Goal: Task Accomplishment & Management: Manage account settings

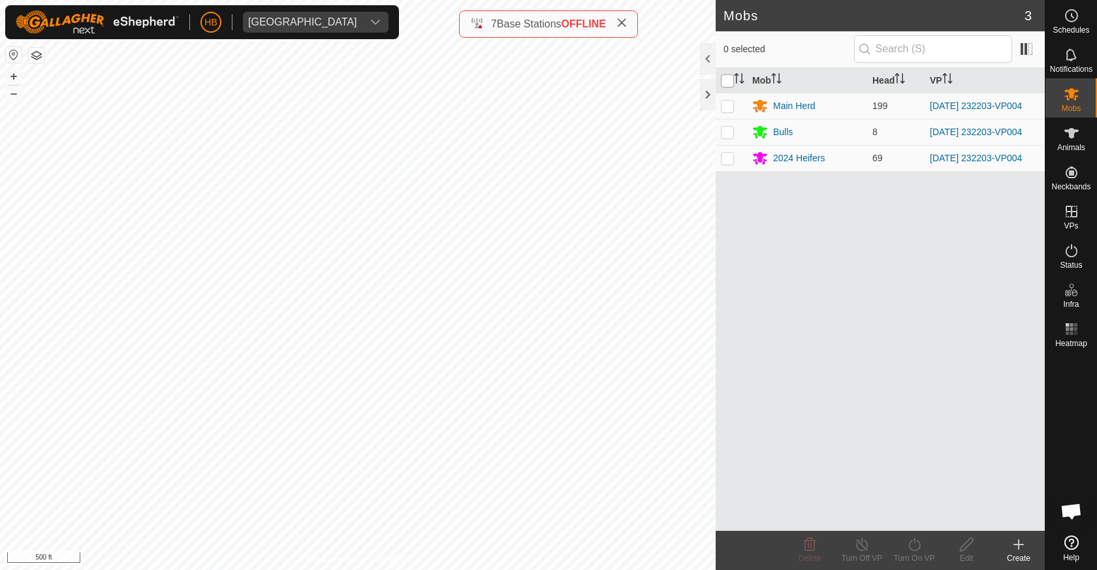
click at [729, 85] on input "checkbox" at bounding box center [727, 80] width 13 height 13
checkbox input "true"
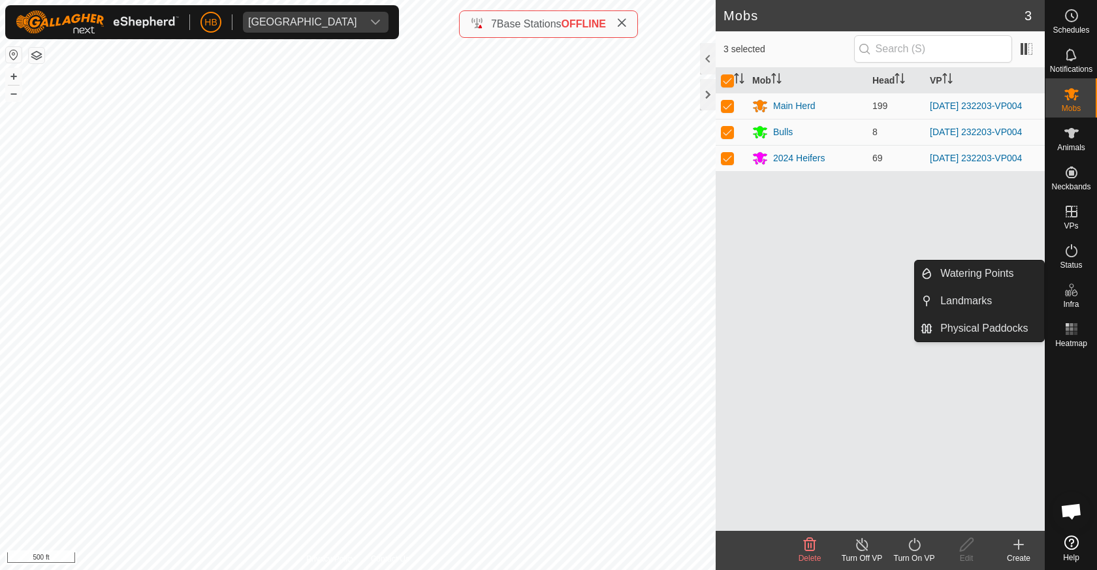
click at [1072, 302] on span "Infra" at bounding box center [1071, 304] width 16 height 8
click at [991, 328] on link "Physical Paddocks" at bounding box center [989, 328] width 112 height 26
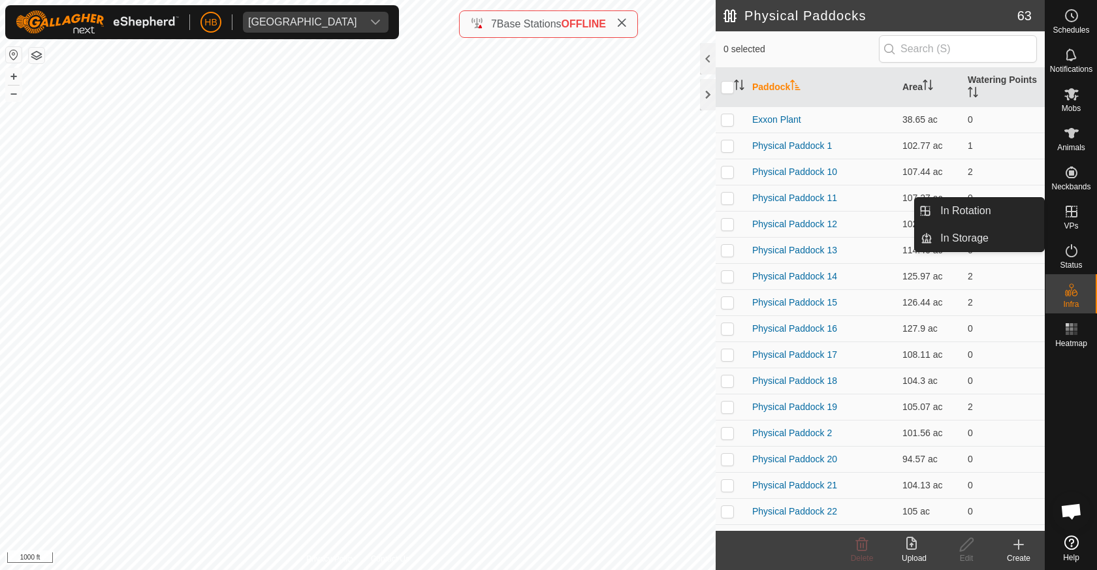
click at [1065, 207] on icon at bounding box center [1072, 212] width 16 height 16
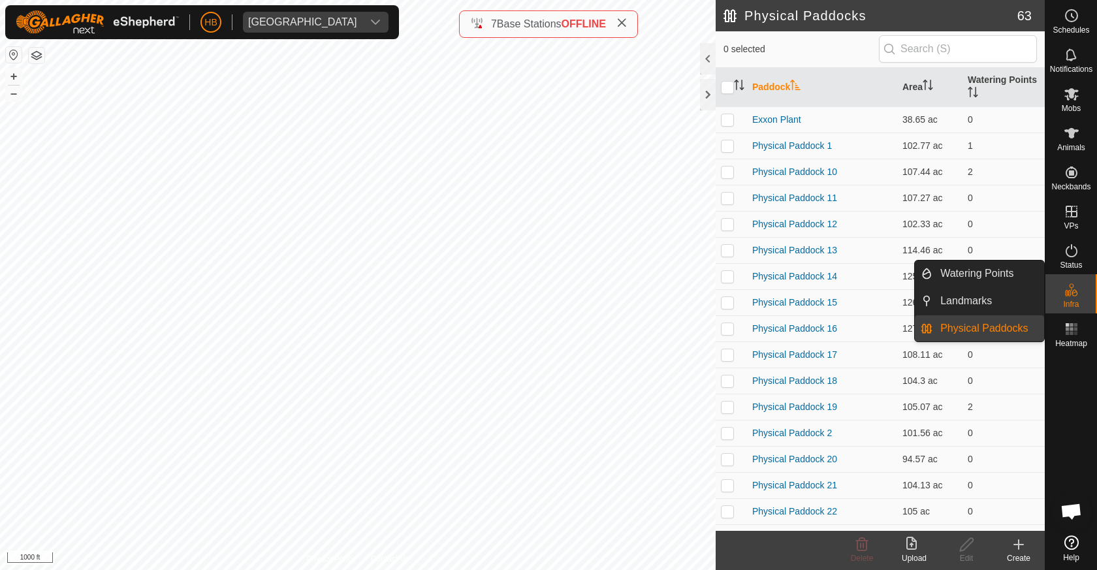
click at [989, 319] on link "Physical Paddocks" at bounding box center [989, 328] width 112 height 26
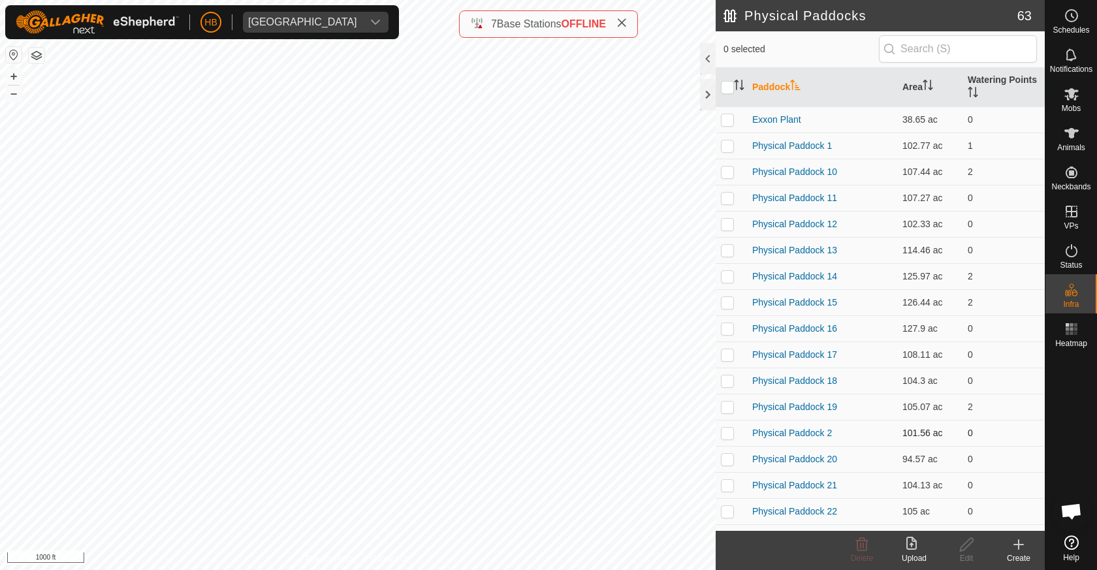
click at [752, 447] on div "Physical Paddocks 63 0 selected Paddock Area Watering Points Exxon Plant 38.65 …" at bounding box center [522, 285] width 1045 height 570
click at [1019, 549] on icon at bounding box center [1019, 544] width 0 height 9
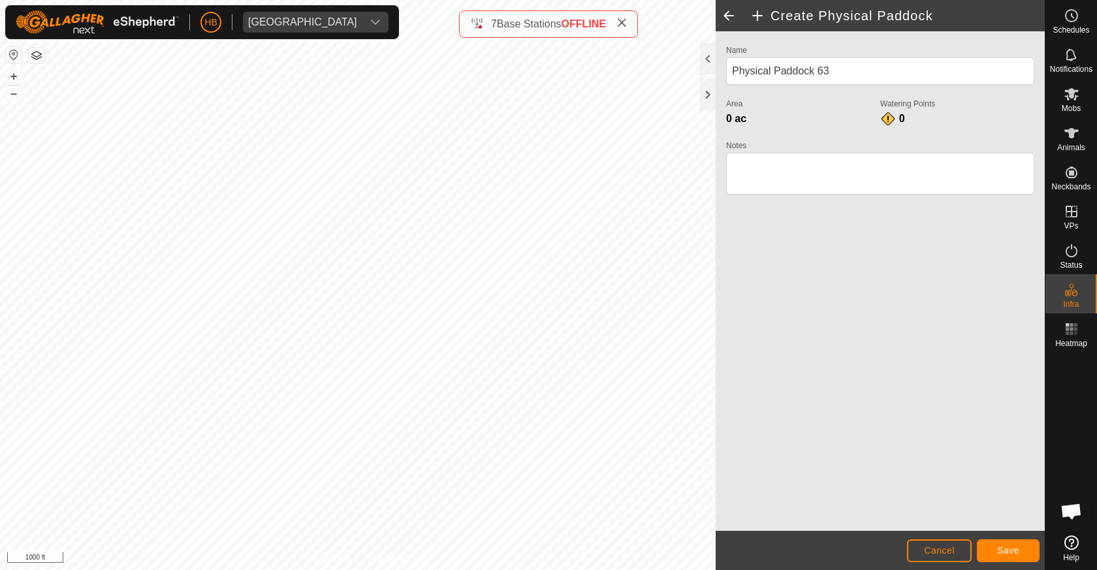
click at [1001, 554] on span "Save" at bounding box center [1008, 550] width 22 height 10
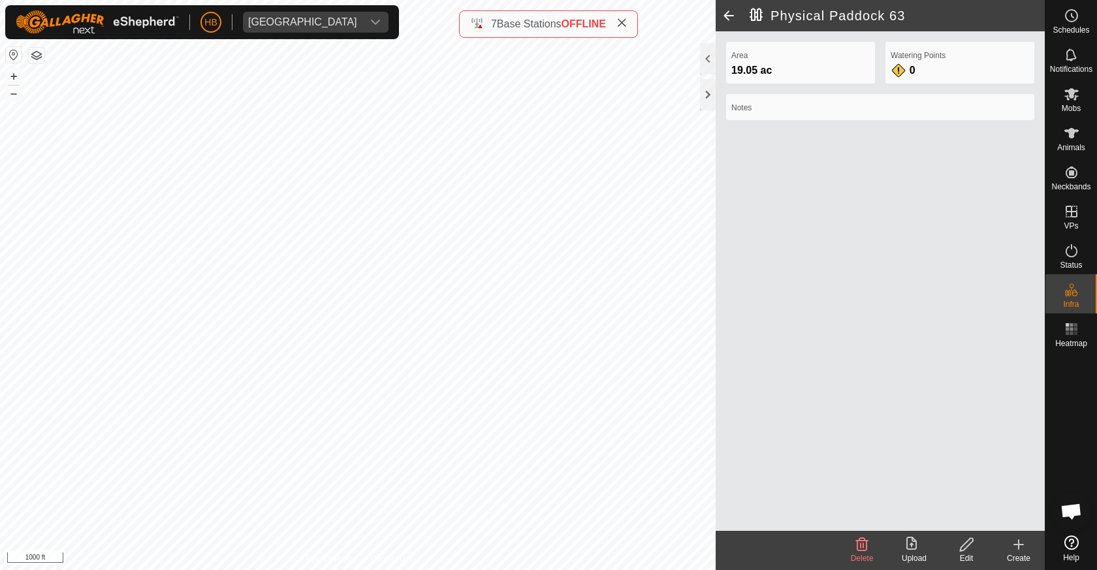
click at [735, 10] on span at bounding box center [729, 15] width 26 height 31
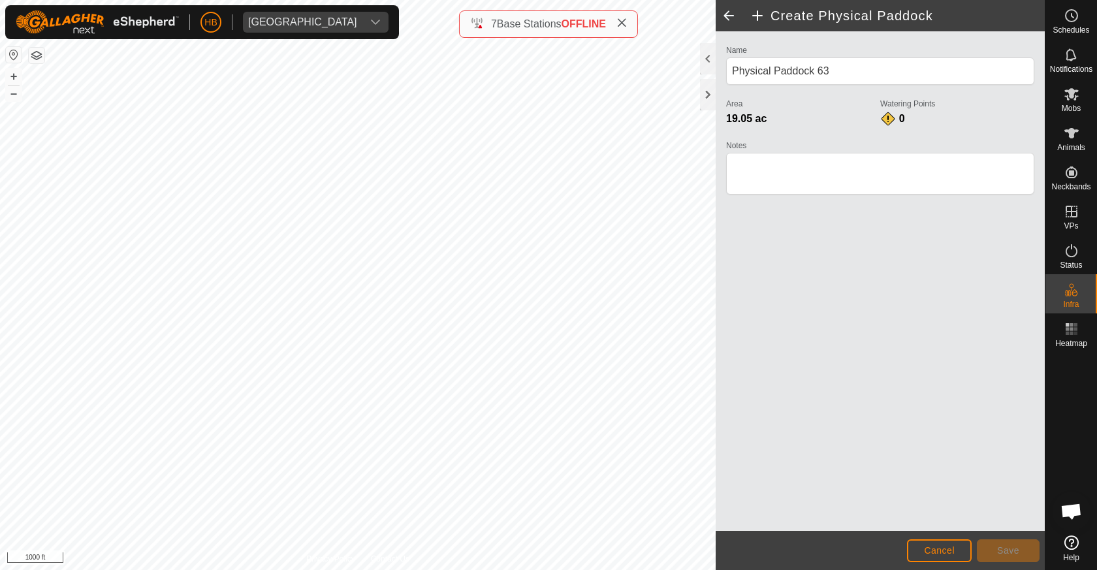
click at [952, 545] on button "Cancel" at bounding box center [939, 550] width 65 height 23
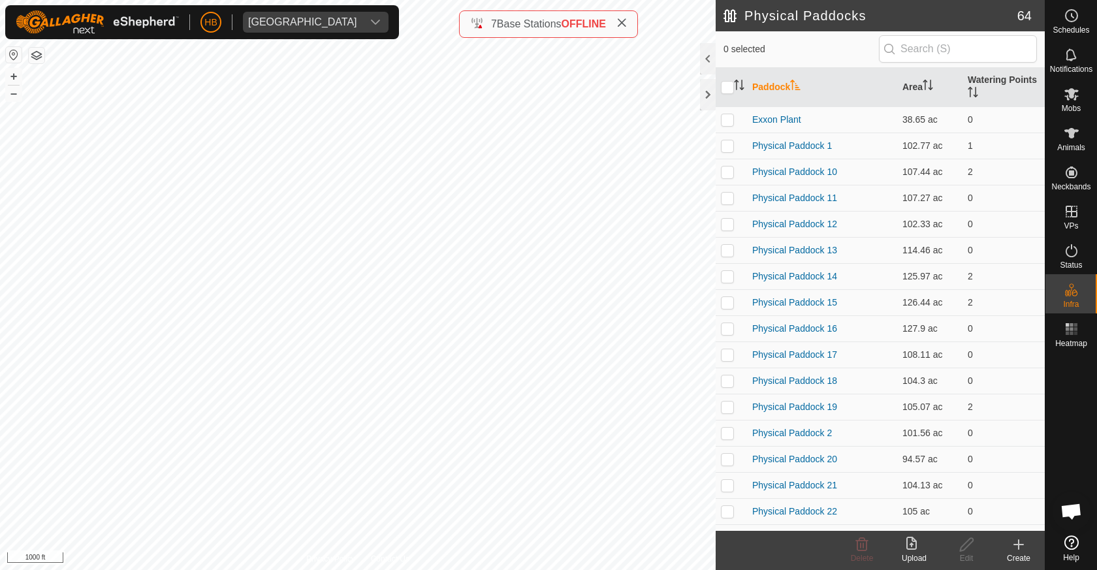
click at [1018, 564] on div "Create" at bounding box center [1019, 559] width 52 height 12
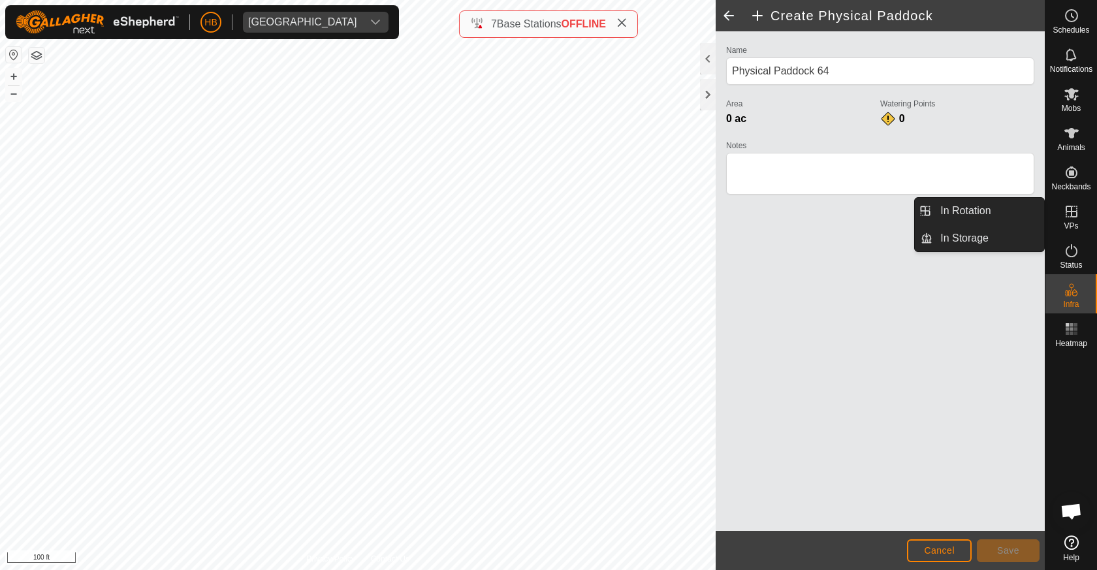
click at [1080, 227] on div "VPs" at bounding box center [1072, 215] width 52 height 39
click at [1001, 218] on link "In Rotation" at bounding box center [989, 211] width 112 height 26
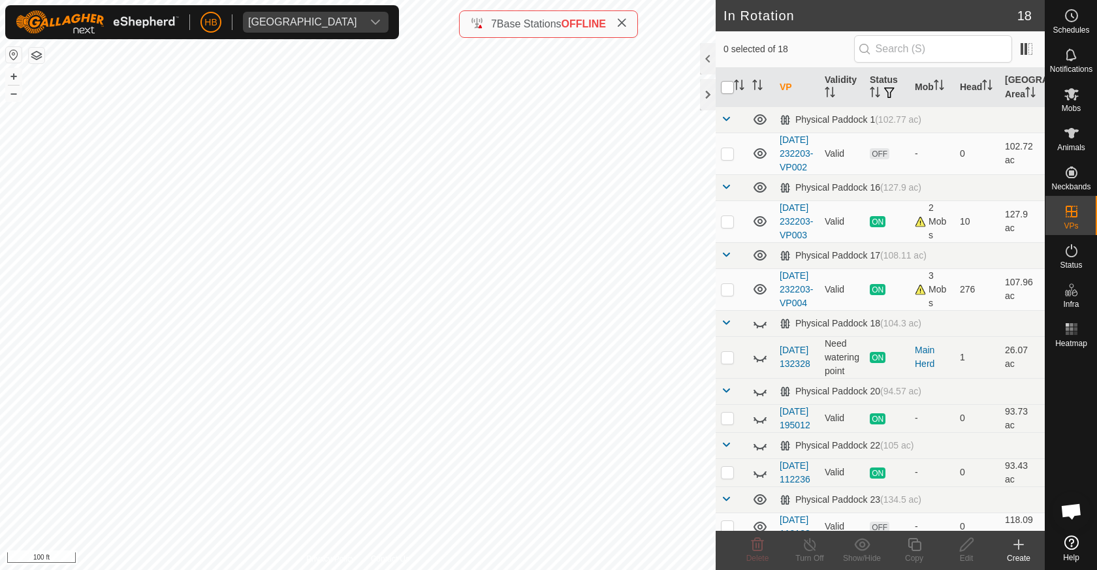
click at [730, 90] on input "checkbox" at bounding box center [727, 87] width 13 height 13
checkbox input "true"
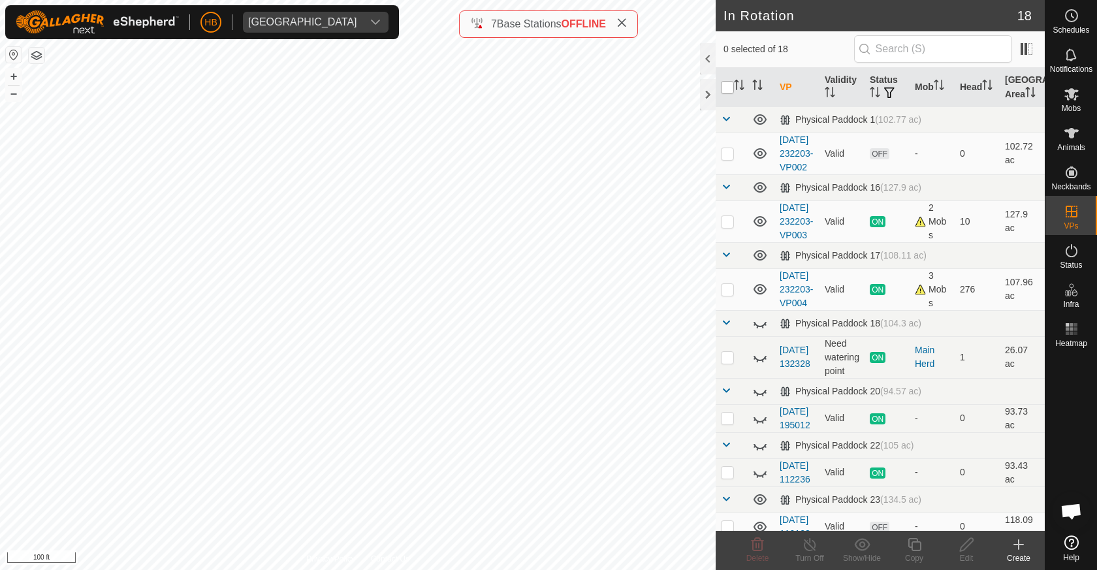
checkbox input "true"
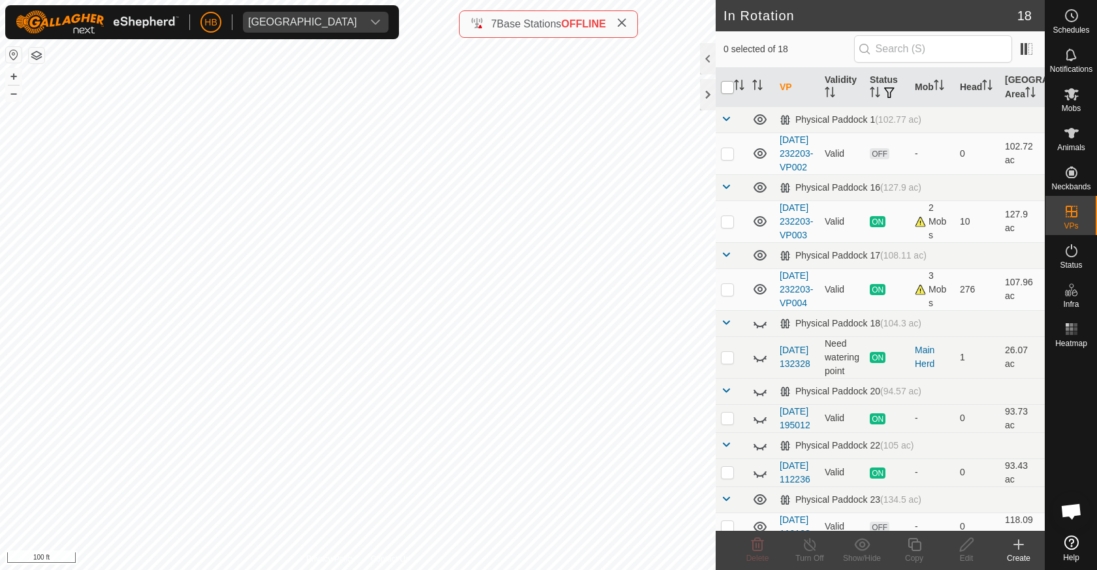
checkbox input "true"
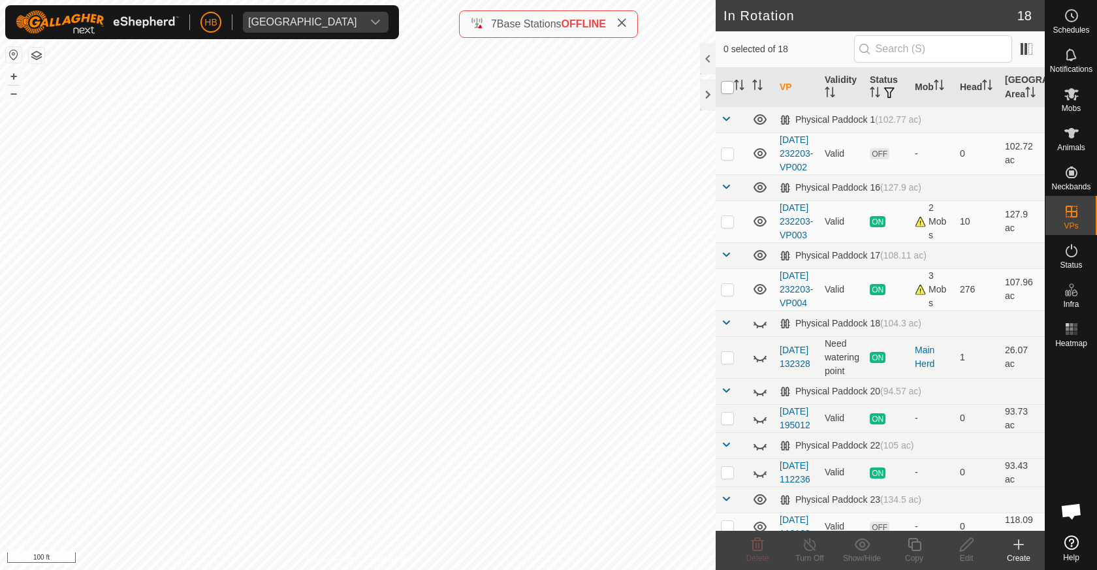
checkbox input "true"
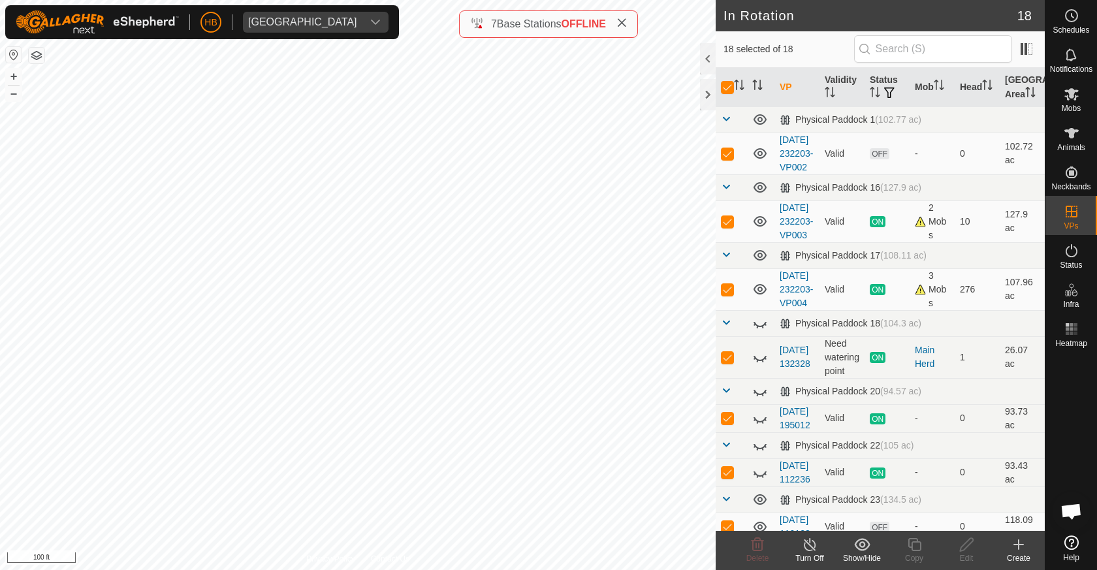
click at [852, 551] on show-hide-svg-icon at bounding box center [862, 545] width 52 height 16
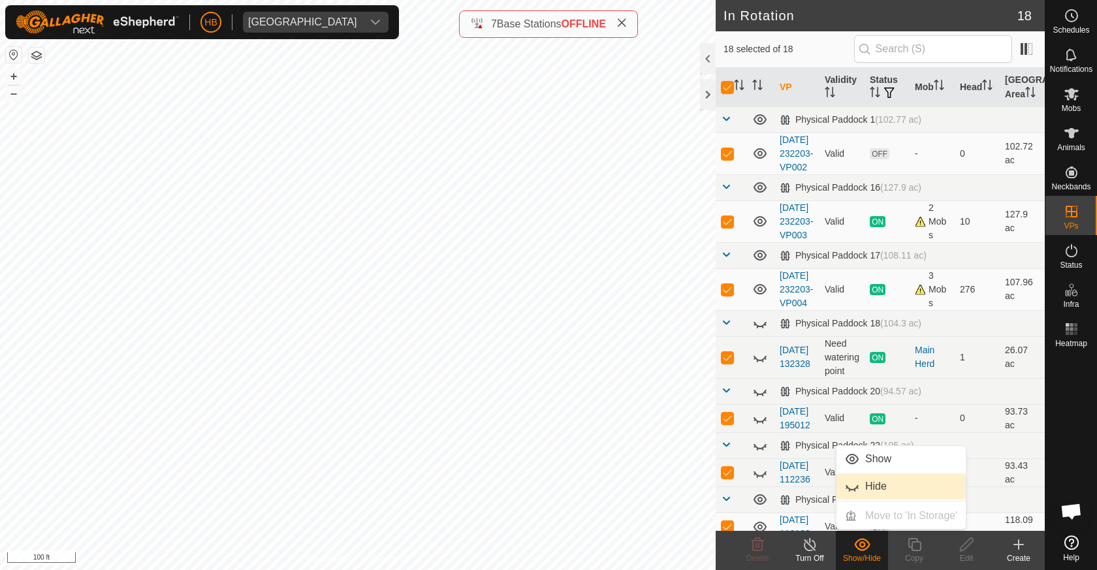
click at [874, 483] on link "Hide" at bounding box center [901, 487] width 129 height 26
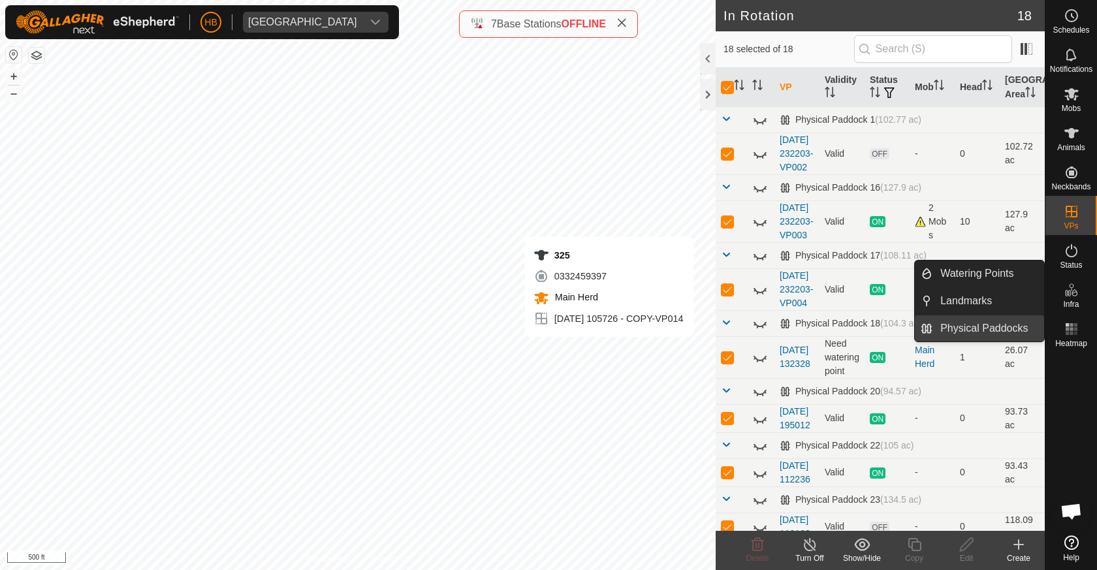
click at [1020, 317] on link "Physical Paddocks" at bounding box center [989, 328] width 112 height 26
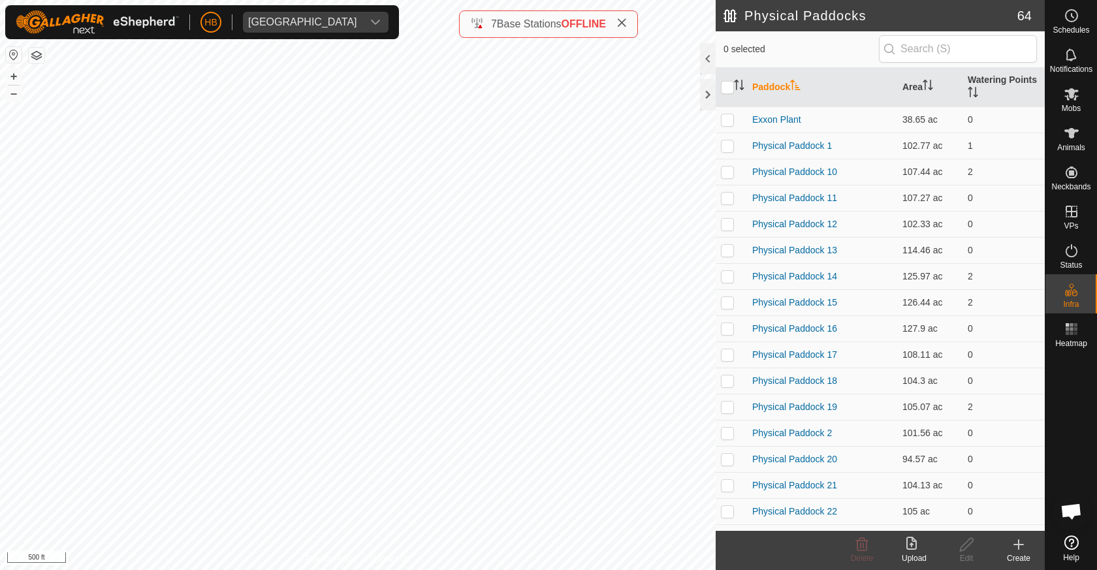
click at [1011, 549] on icon at bounding box center [1019, 545] width 16 height 16
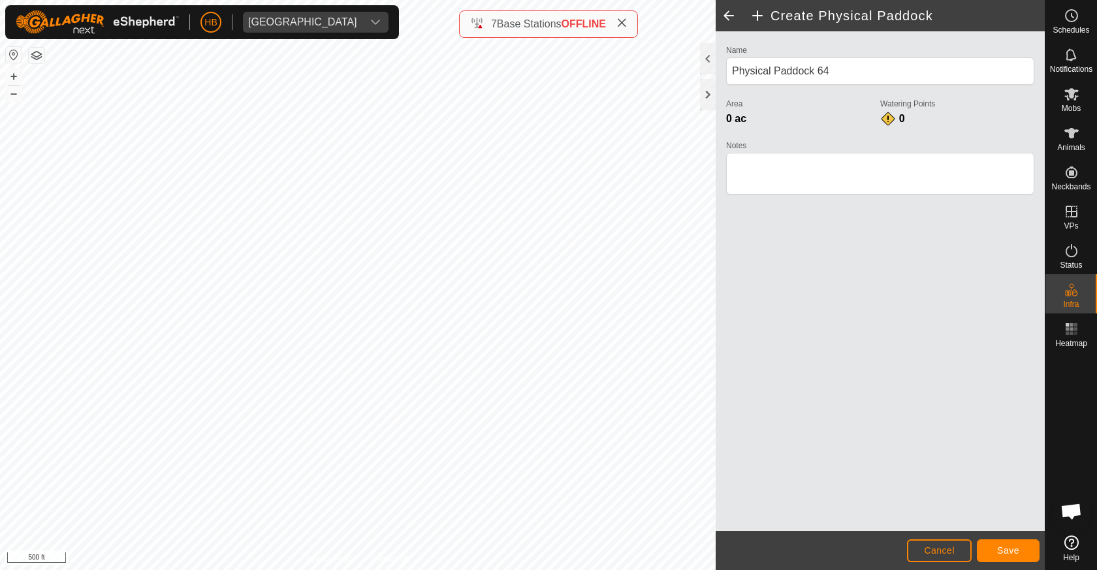
click at [1006, 561] on button "Save" at bounding box center [1008, 550] width 63 height 23
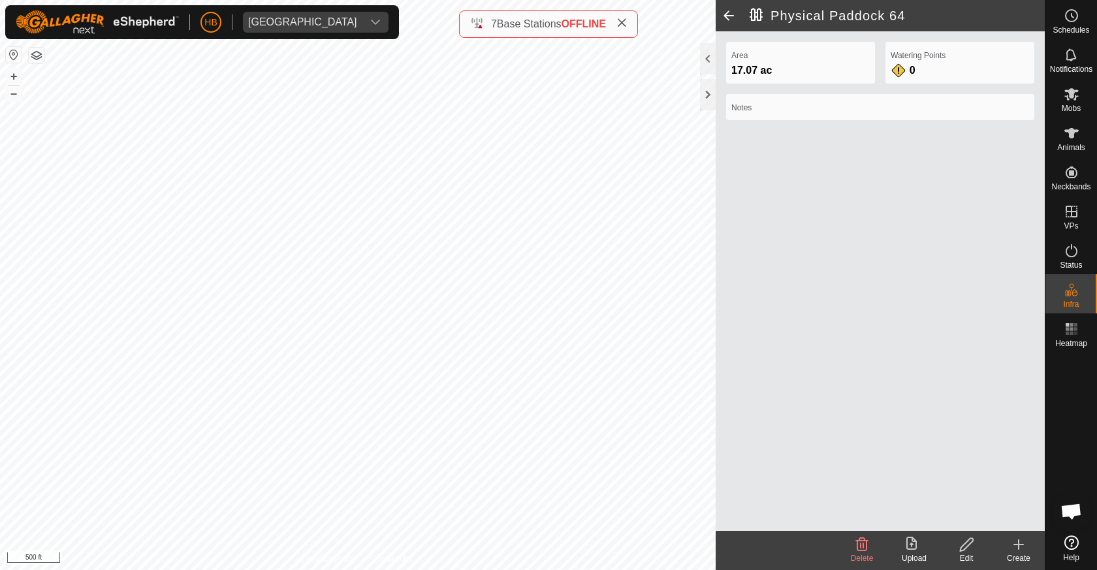
click at [724, 21] on span at bounding box center [729, 15] width 26 height 31
click at [868, 535] on div "Delete" at bounding box center [862, 550] width 52 height 39
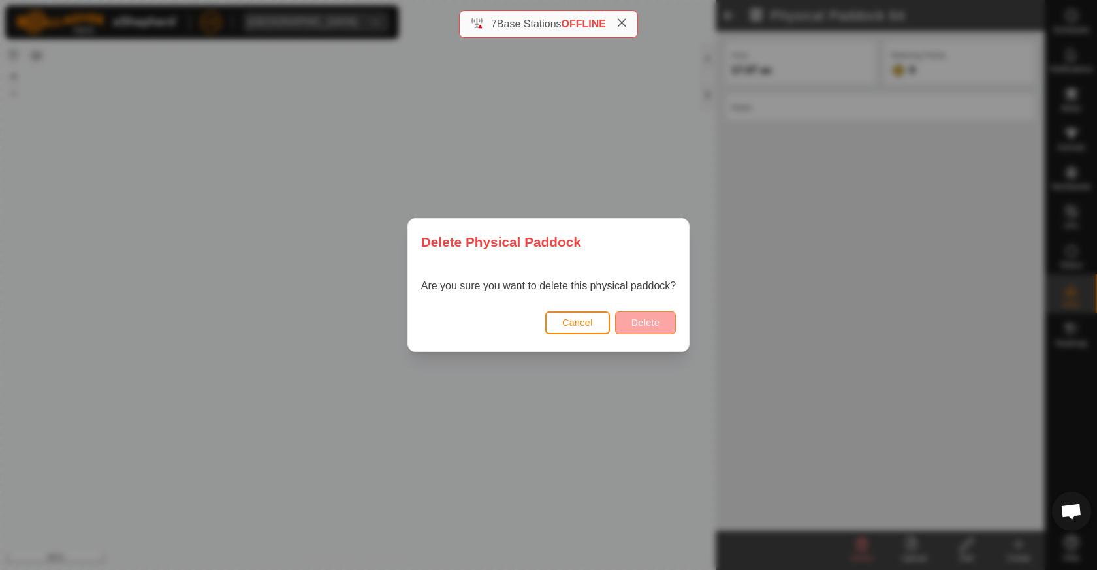
click at [644, 326] on span "Delete" at bounding box center [646, 322] width 28 height 10
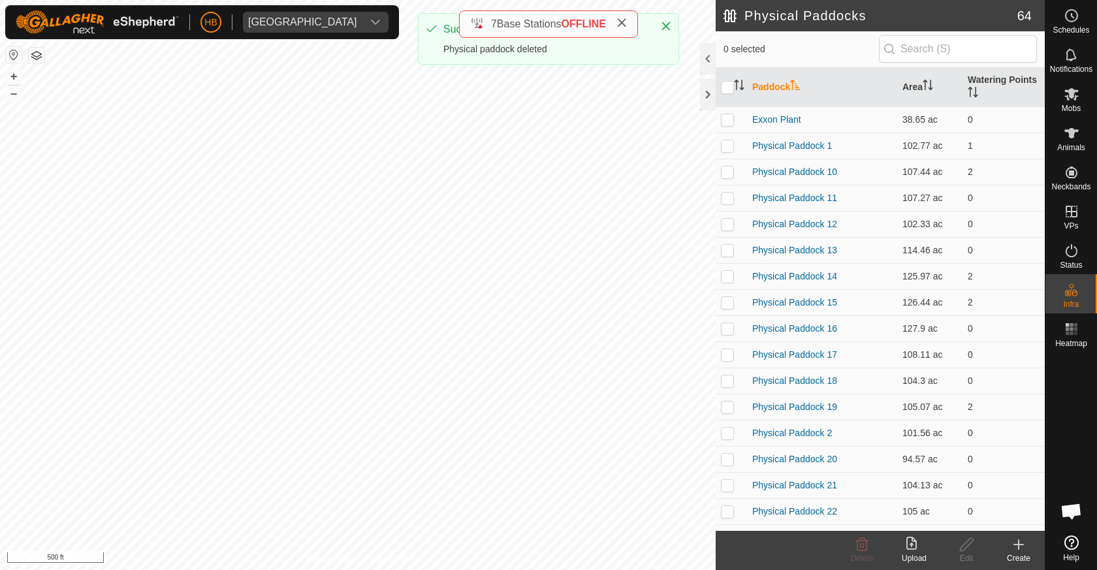
click at [1010, 551] on create-svg-icon at bounding box center [1019, 545] width 52 height 16
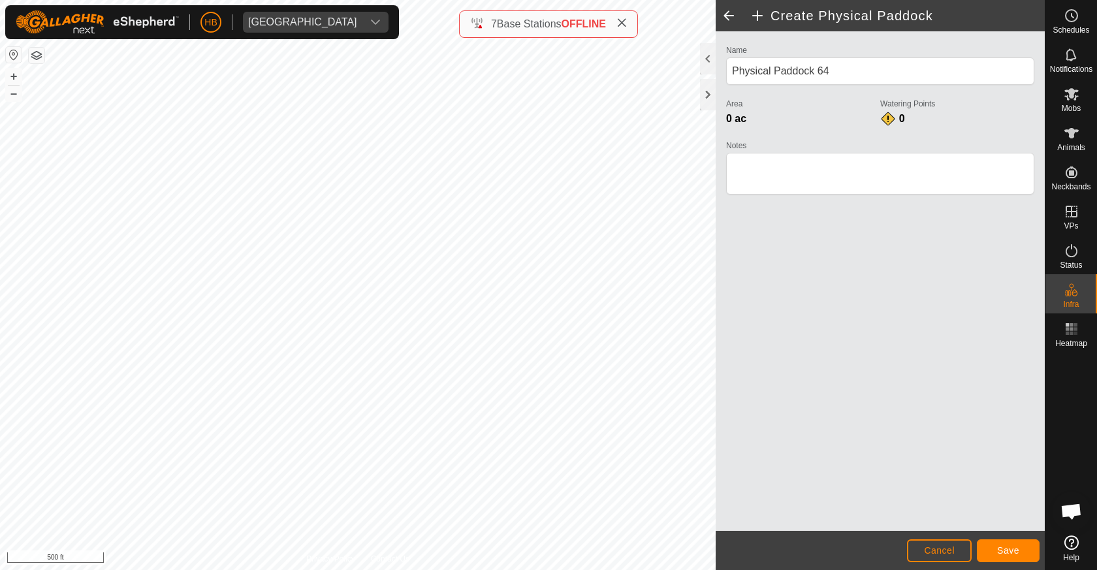
click at [1002, 549] on span "Save" at bounding box center [1008, 550] width 22 height 10
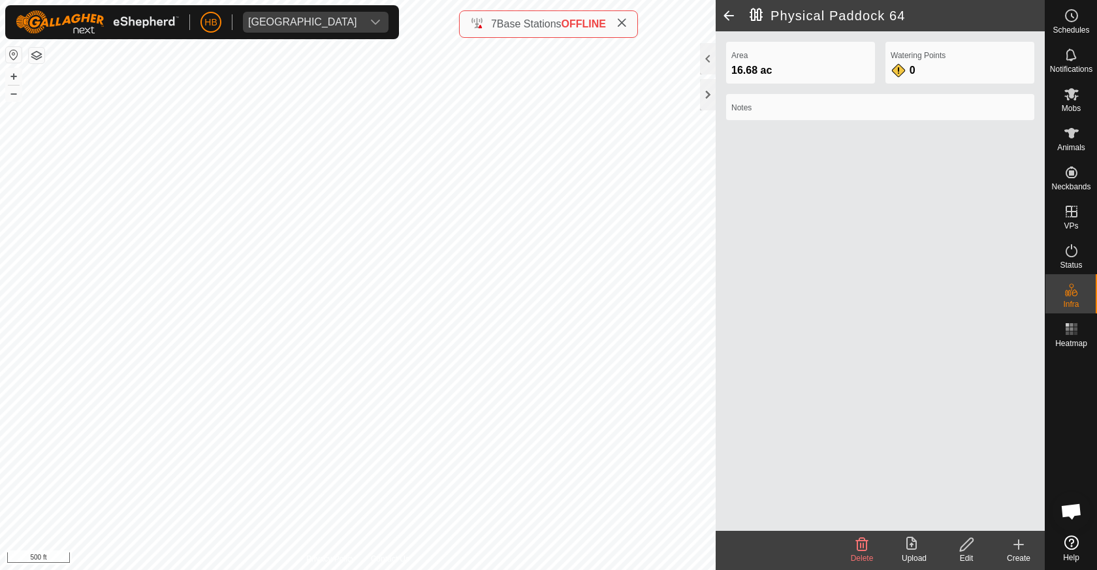
click at [727, 18] on span at bounding box center [729, 15] width 26 height 31
click at [1010, 542] on create-svg-icon at bounding box center [1019, 545] width 52 height 16
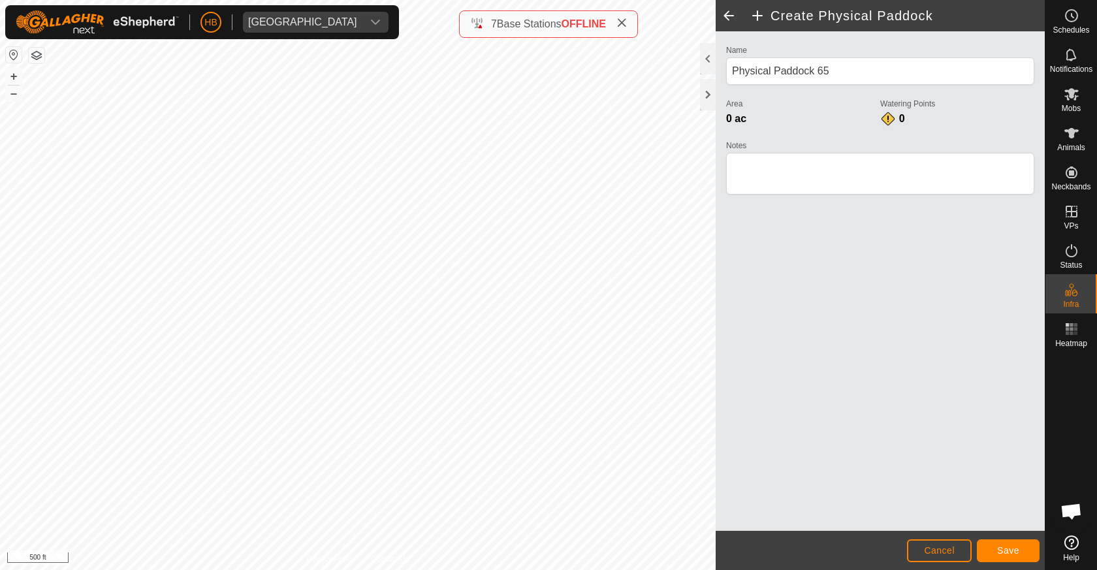
click at [1024, 545] on button "Save" at bounding box center [1008, 550] width 63 height 23
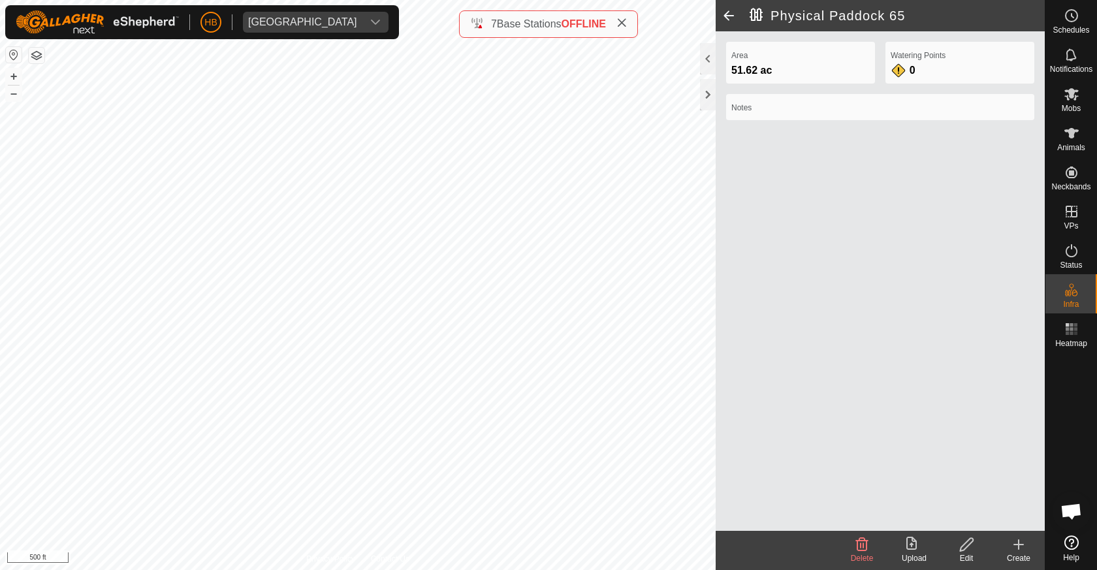
click at [860, 551] on icon at bounding box center [862, 544] width 12 height 13
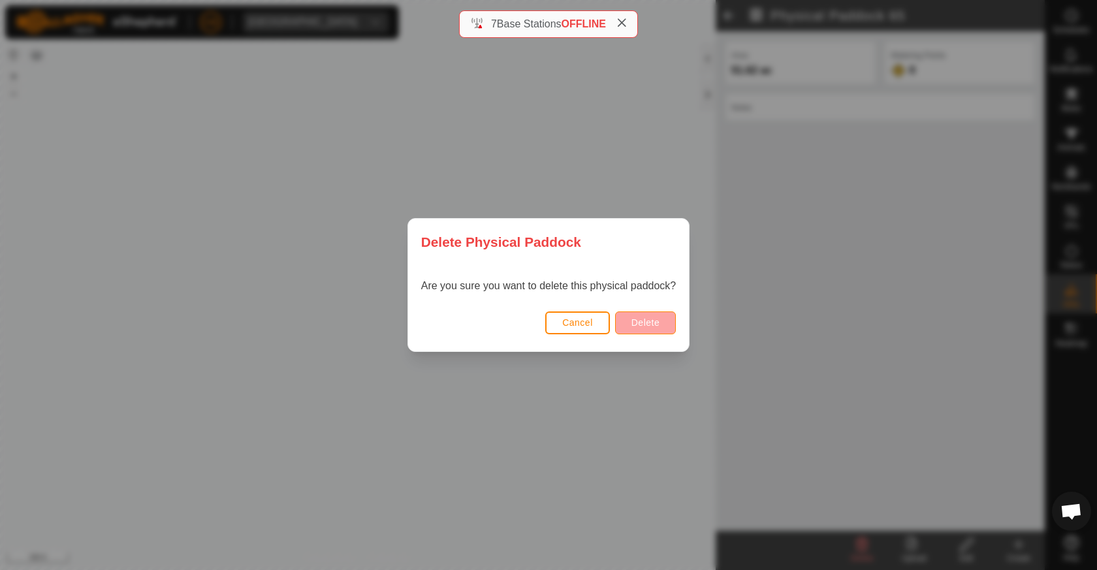
click at [654, 329] on button "Delete" at bounding box center [645, 323] width 61 height 23
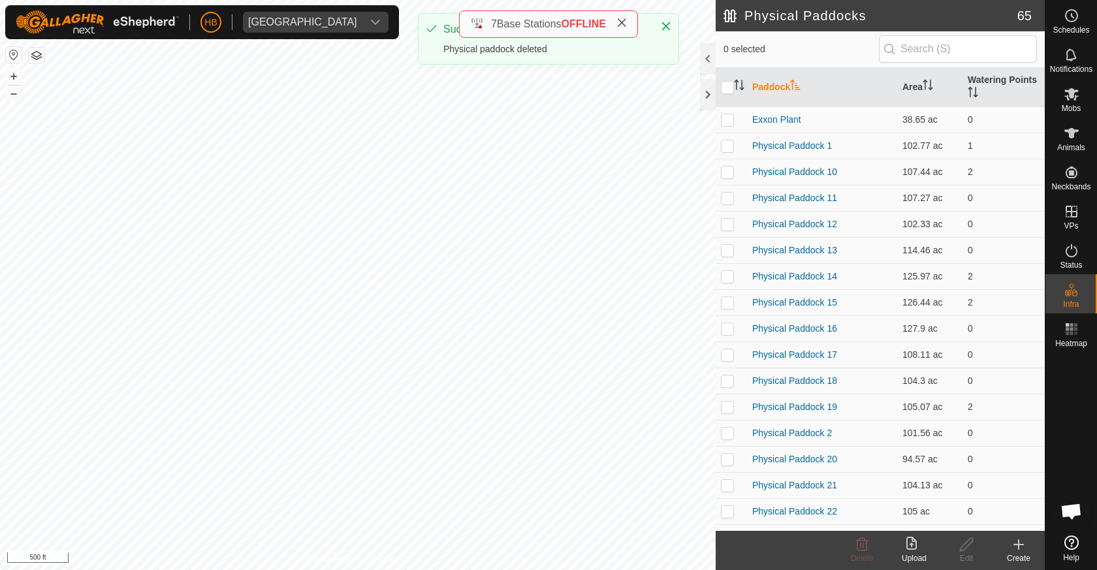
click at [1008, 547] on create-svg-icon at bounding box center [1019, 545] width 52 height 16
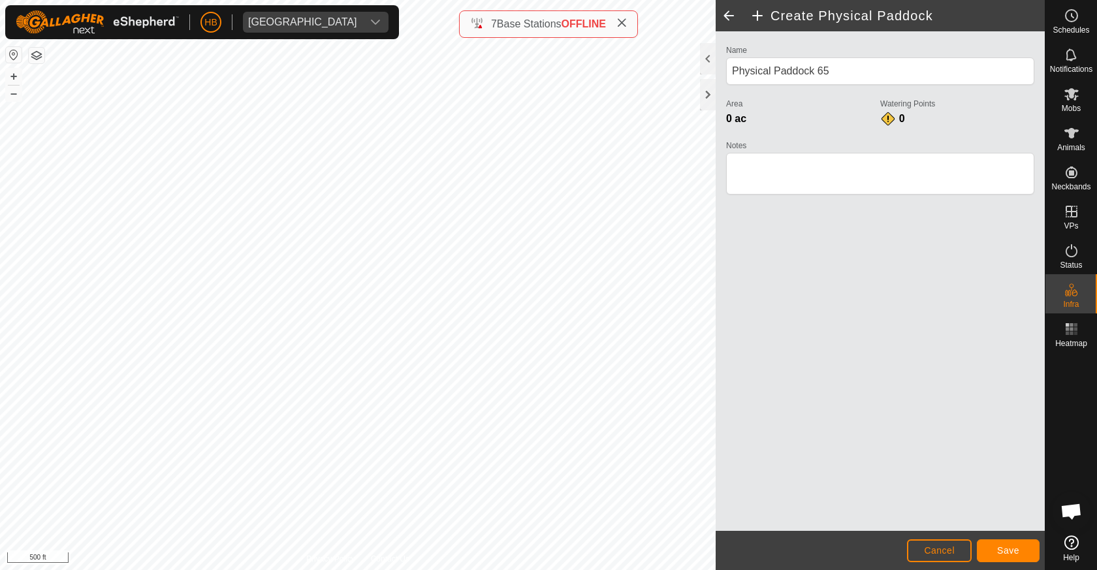
click at [916, 551] on button "Cancel" at bounding box center [939, 550] width 65 height 23
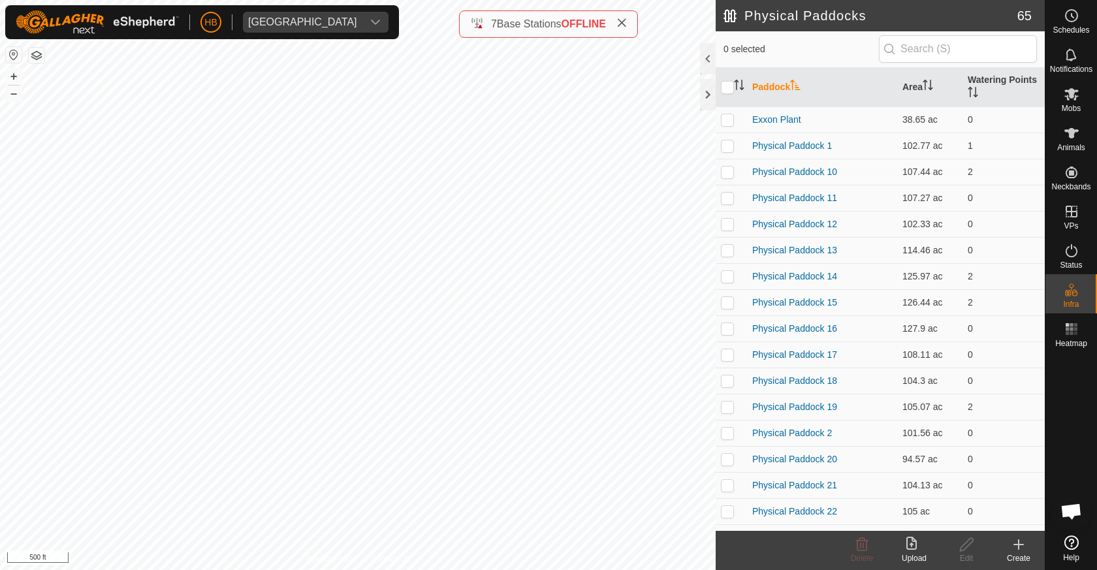
click at [1010, 547] on create-svg-icon at bounding box center [1019, 545] width 52 height 16
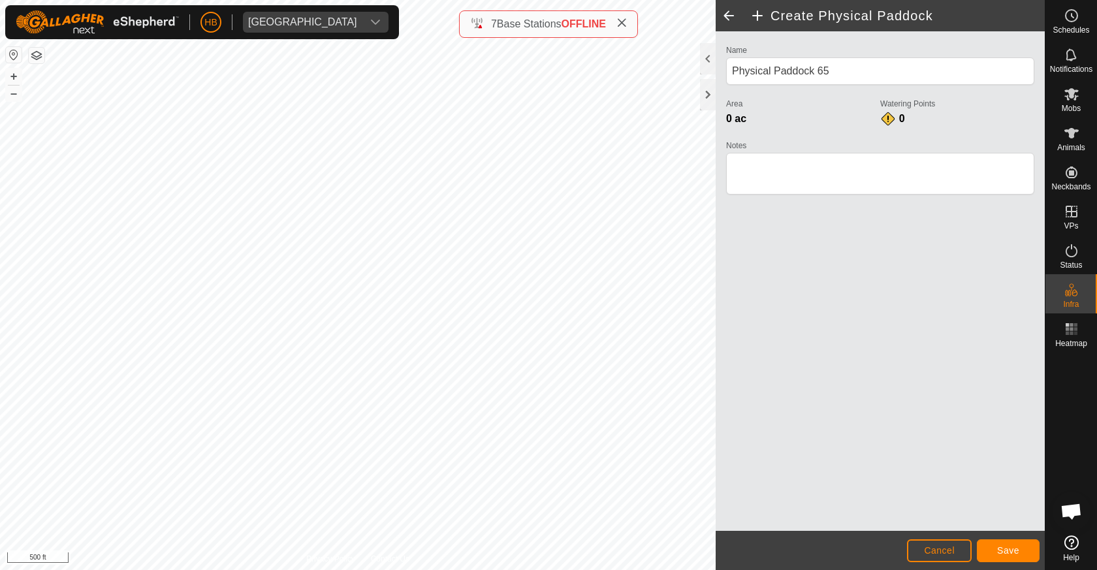
click at [1004, 551] on span "Save" at bounding box center [1008, 550] width 22 height 10
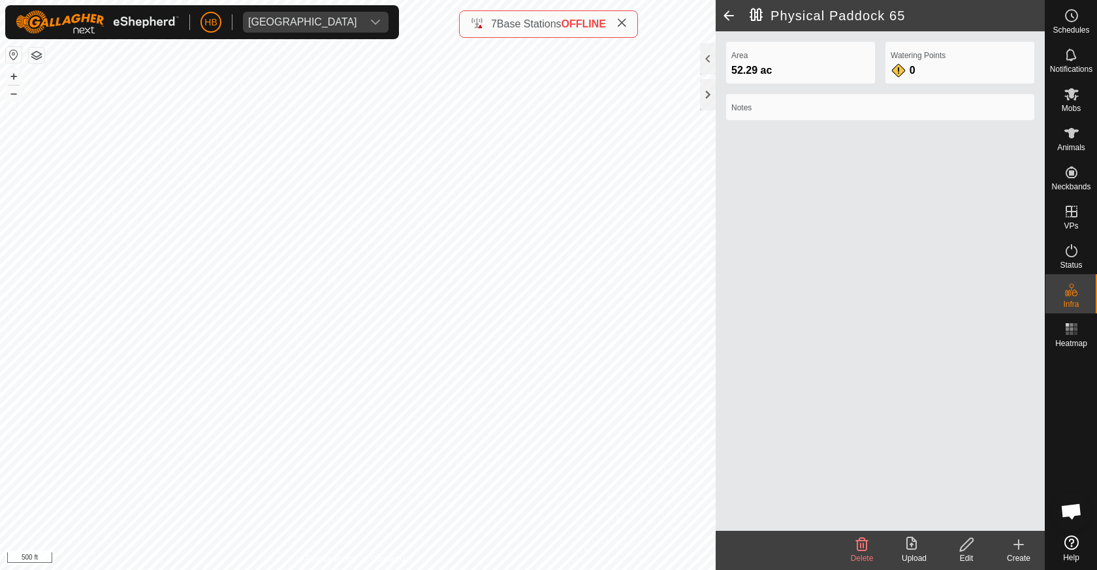
click at [726, 15] on span at bounding box center [729, 15] width 26 height 31
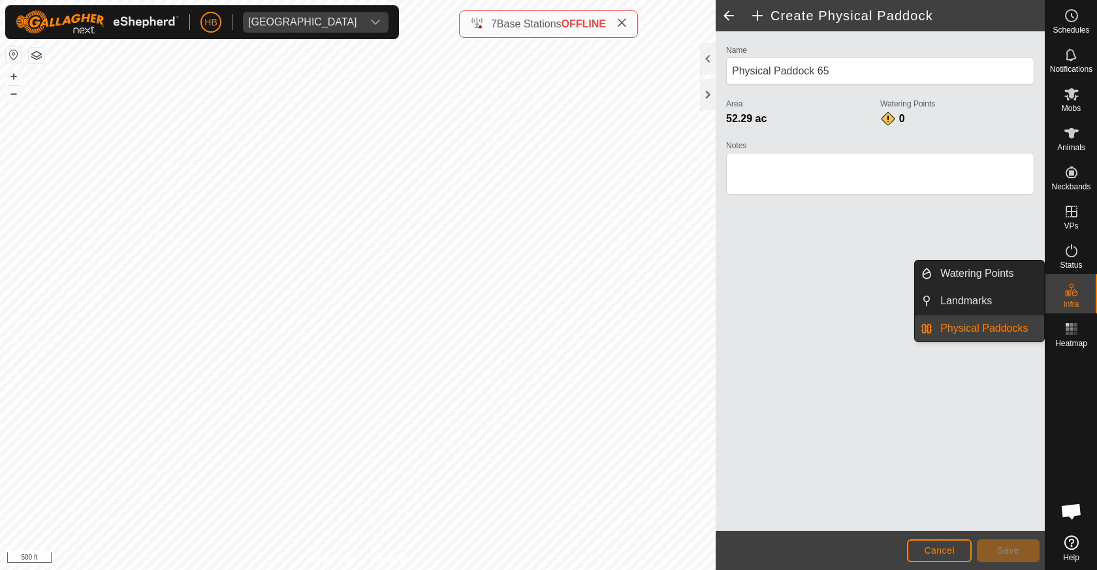
click at [1004, 332] on link "Physical Paddocks" at bounding box center [989, 328] width 112 height 26
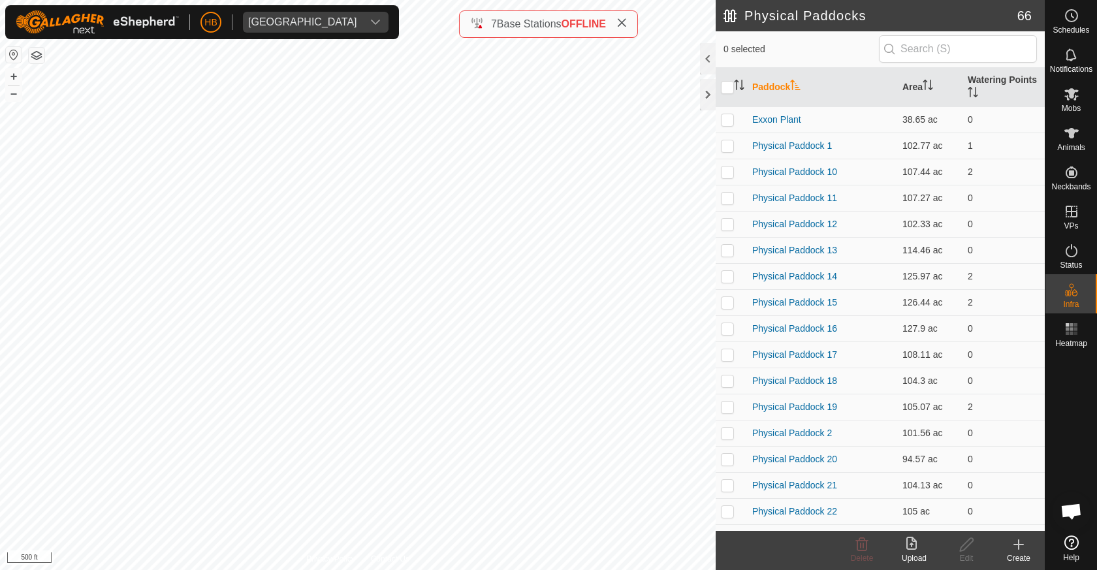
click at [1023, 562] on div "Create" at bounding box center [1019, 559] width 52 height 12
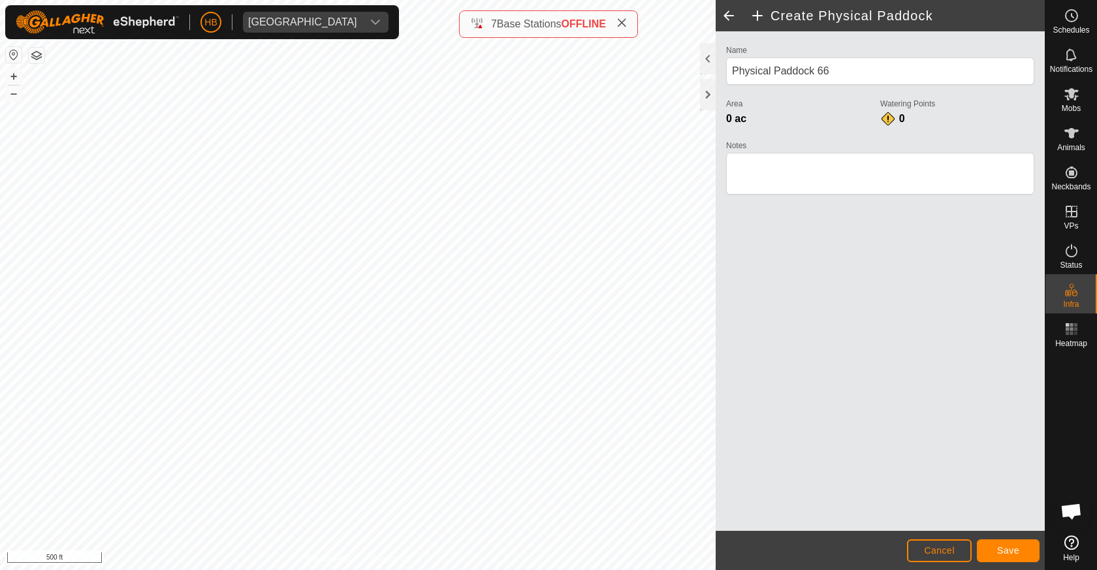
click at [990, 556] on button "Save" at bounding box center [1008, 550] width 63 height 23
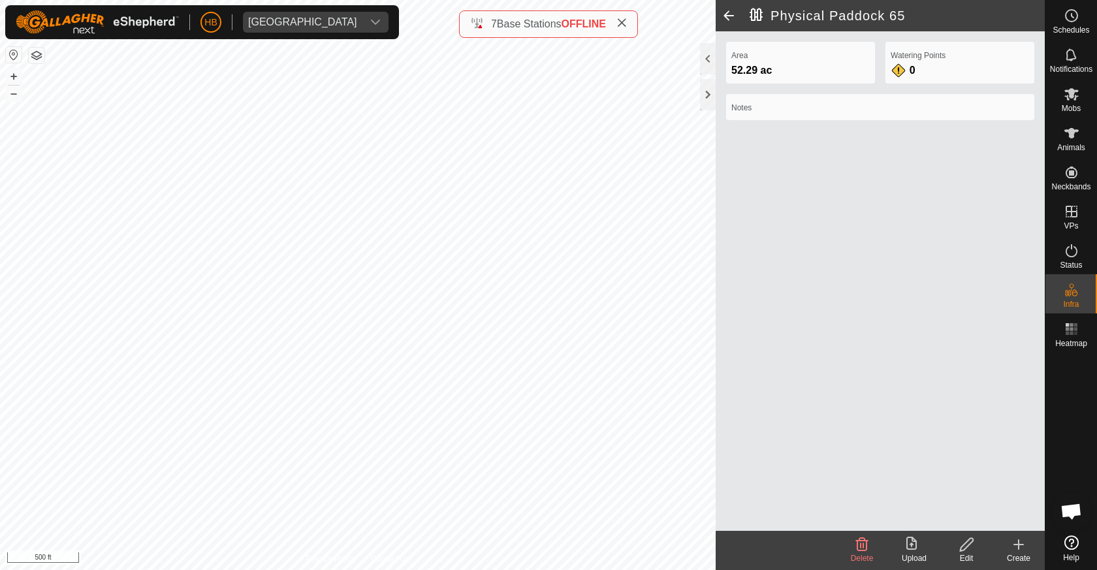
click at [1033, 558] on div "Create" at bounding box center [1019, 559] width 52 height 12
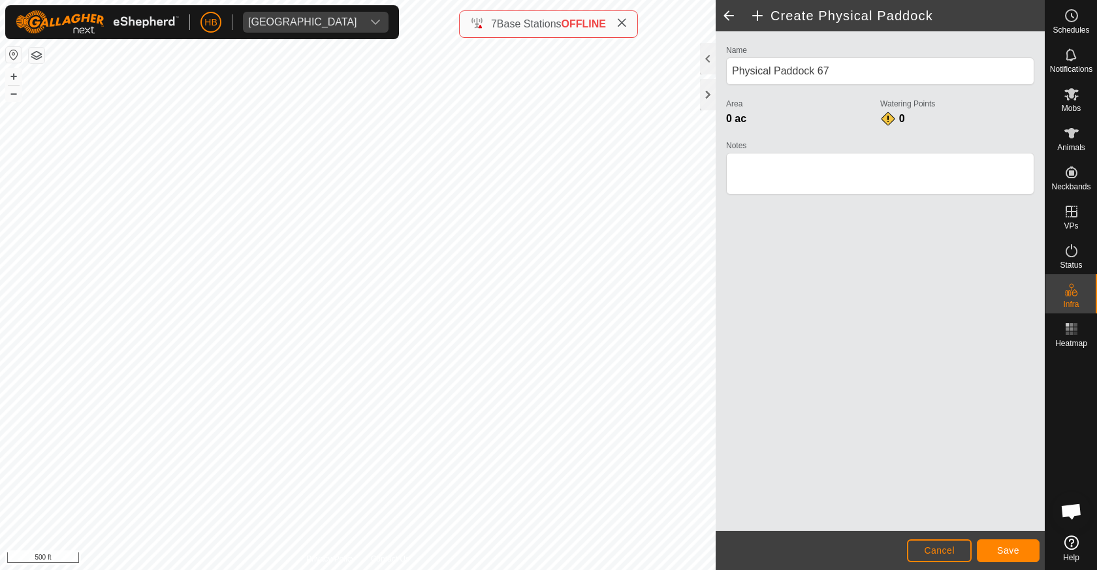
click at [993, 549] on button "Save" at bounding box center [1008, 550] width 63 height 23
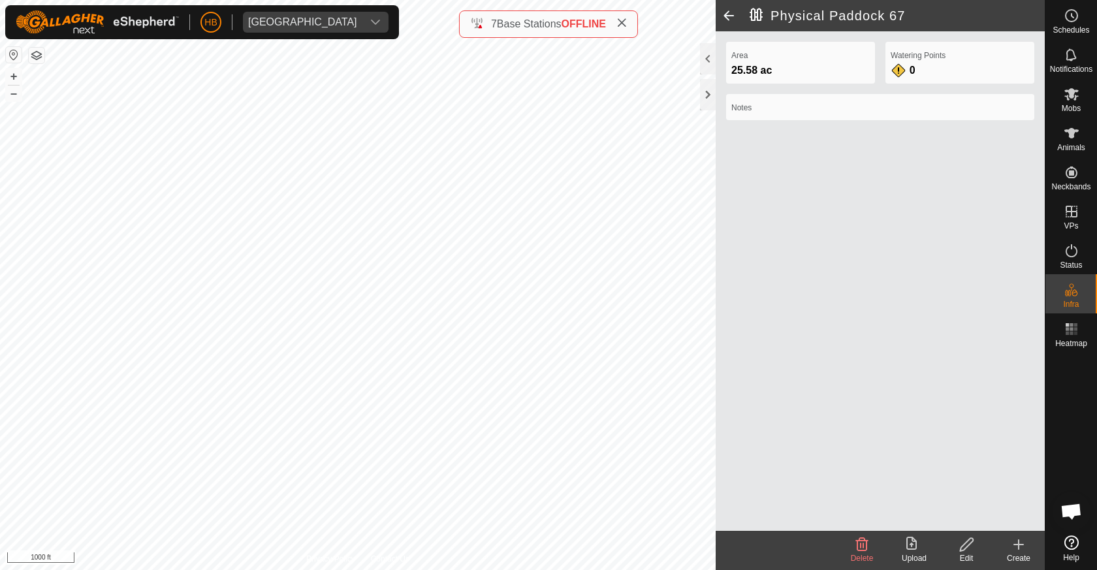
click at [731, 15] on span at bounding box center [729, 15] width 26 height 31
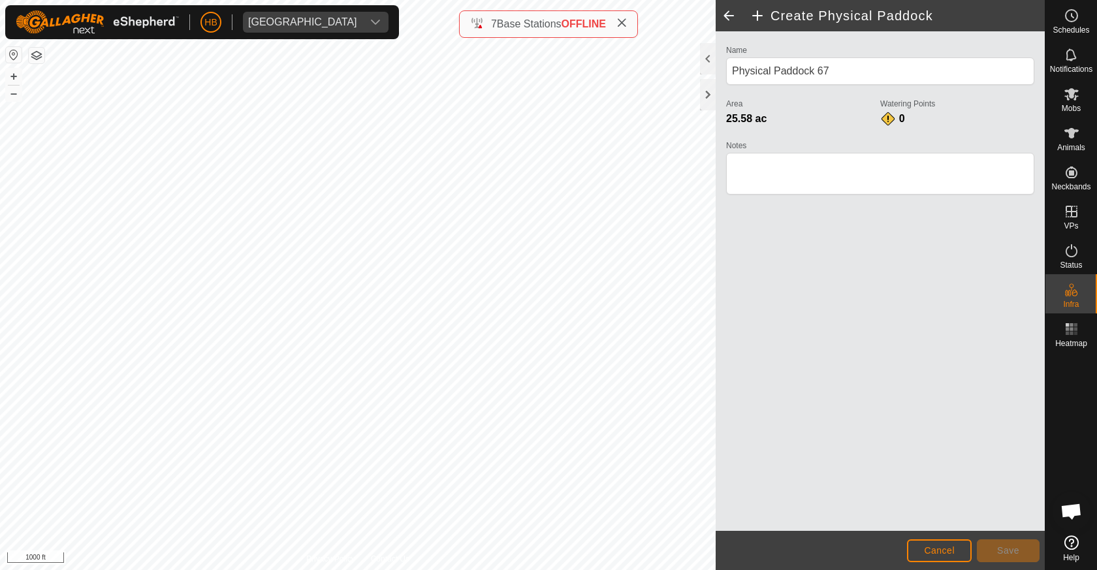
click at [923, 550] on button "Cancel" at bounding box center [939, 550] width 65 height 23
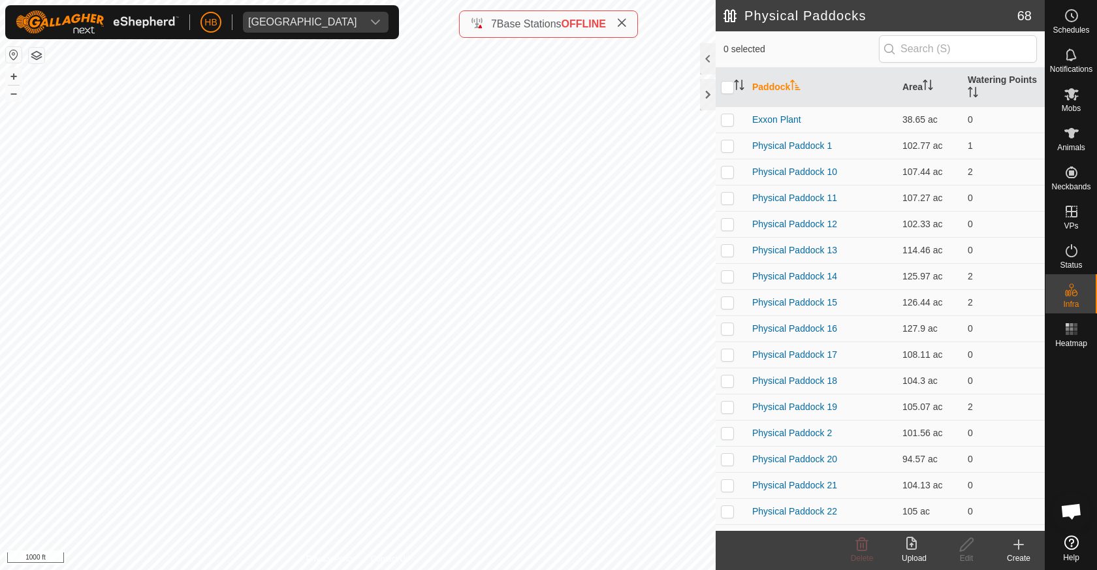
click at [1014, 549] on icon at bounding box center [1019, 545] width 16 height 16
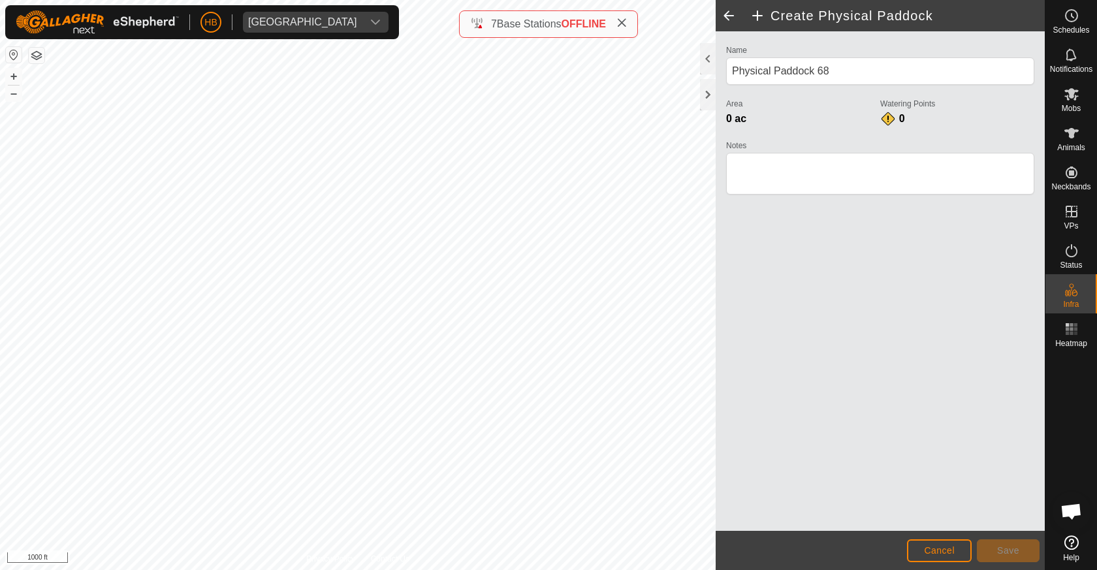
click at [925, 548] on span "Cancel" at bounding box center [939, 550] width 31 height 10
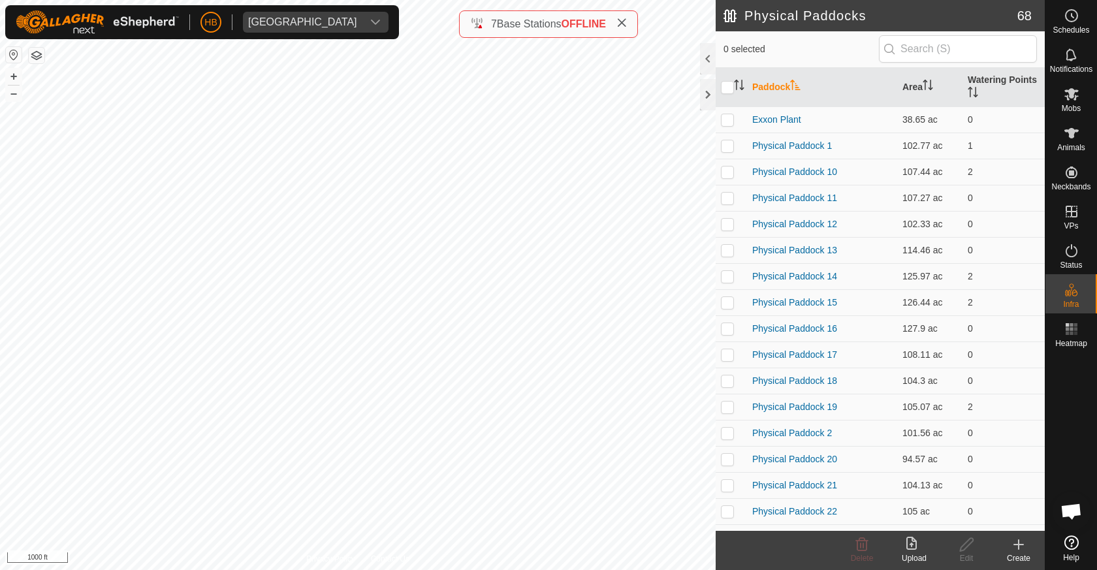
click at [1017, 549] on icon at bounding box center [1019, 545] width 16 height 16
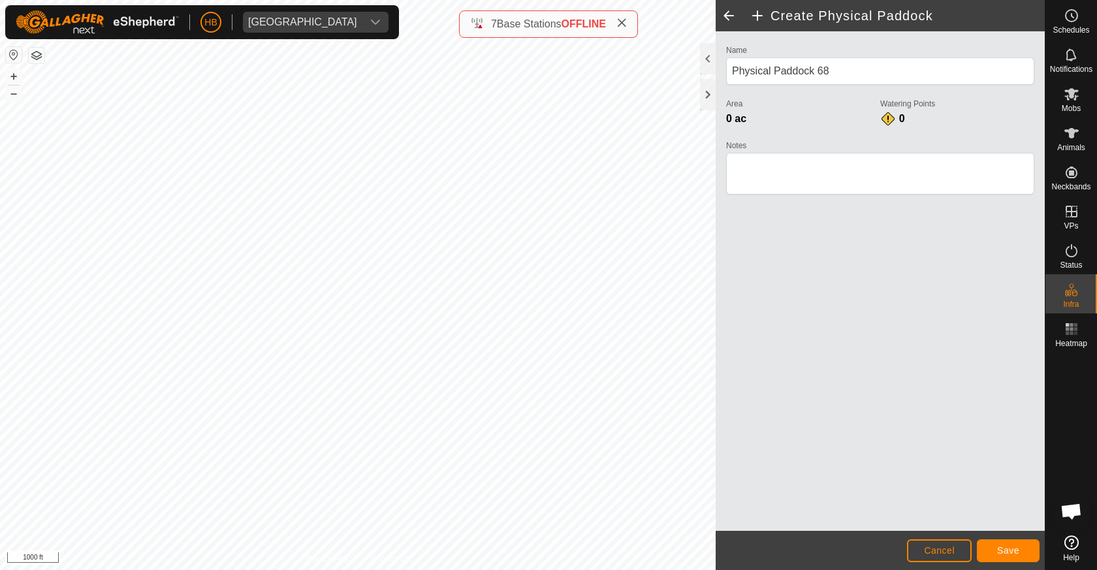
click at [1014, 549] on span "Save" at bounding box center [1008, 550] width 22 height 10
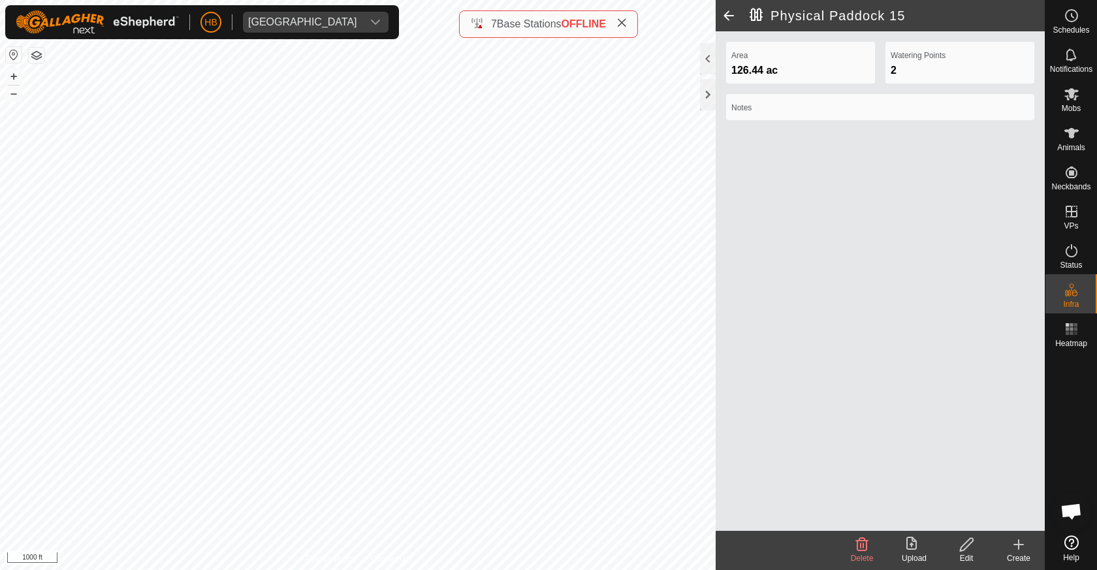
click at [1025, 549] on icon at bounding box center [1019, 545] width 16 height 16
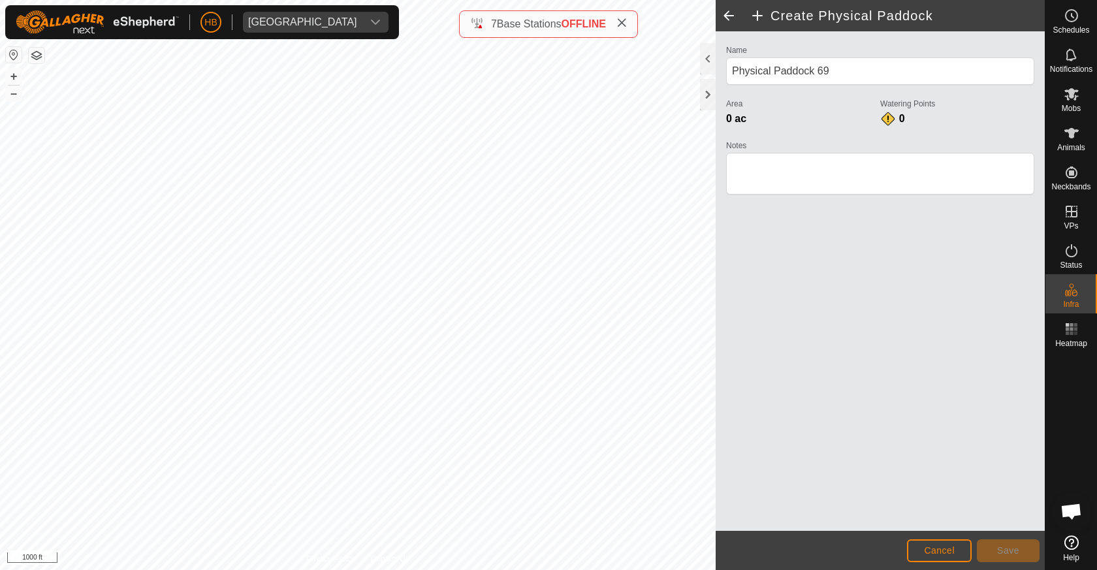
click at [920, 547] on button "Cancel" at bounding box center [939, 550] width 65 height 23
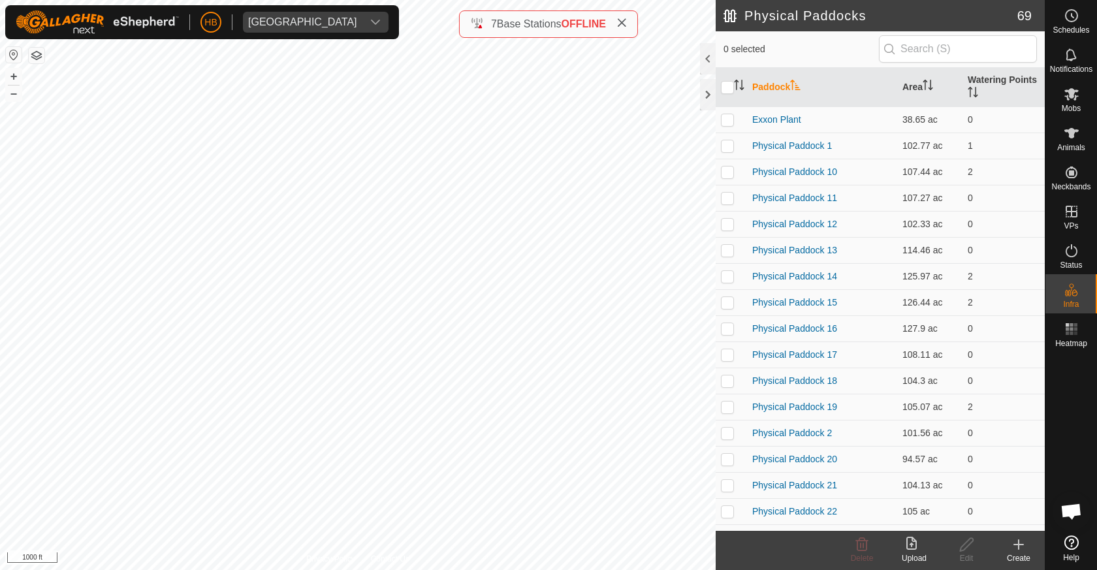
click at [1019, 551] on icon at bounding box center [1019, 545] width 16 height 16
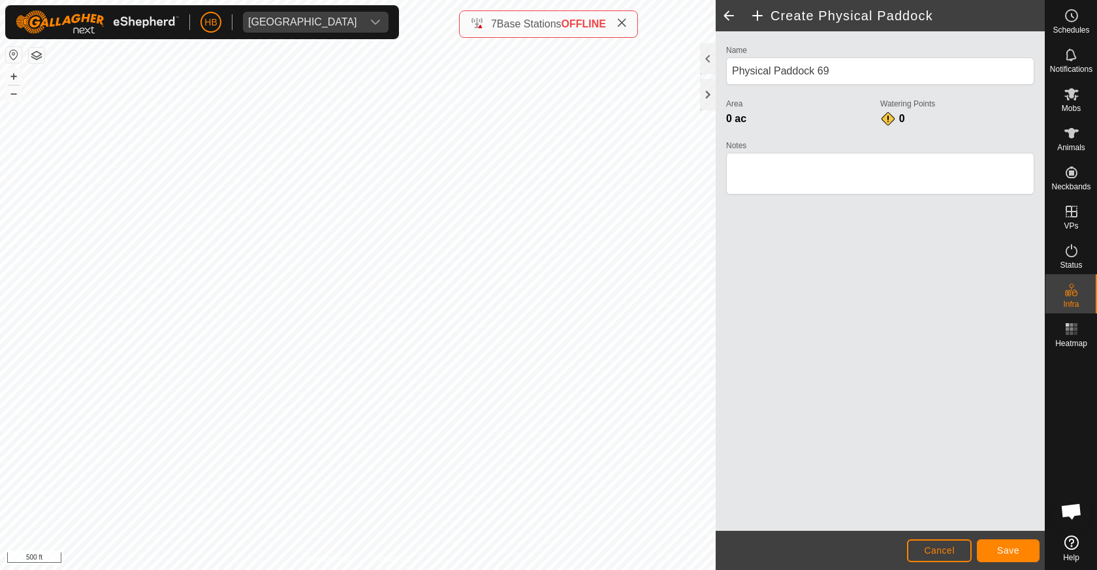
click at [1010, 558] on button "Save" at bounding box center [1008, 550] width 63 height 23
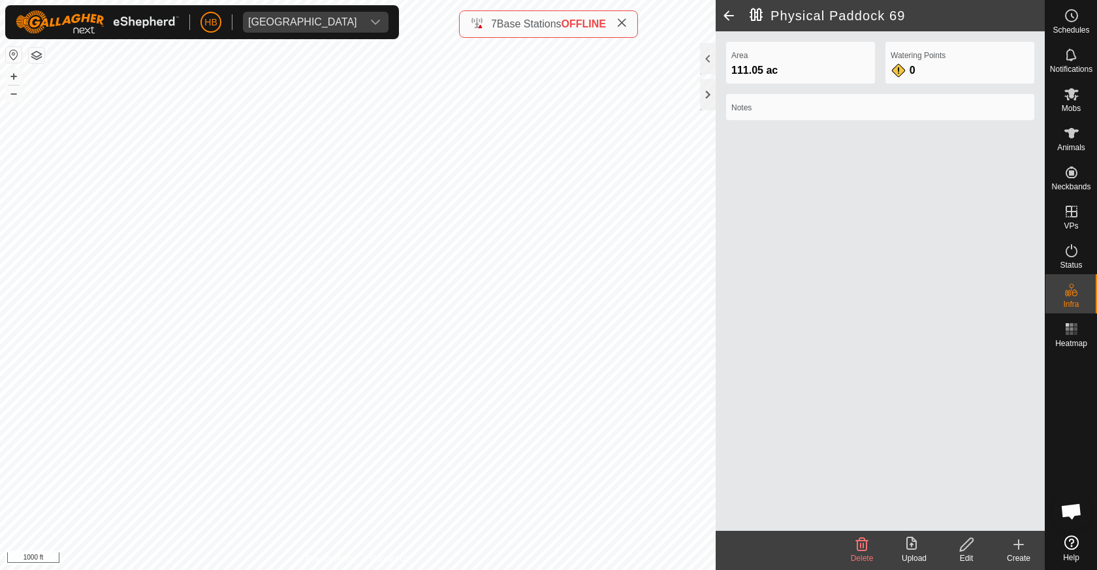
click at [1010, 540] on create-svg-icon at bounding box center [1019, 545] width 52 height 16
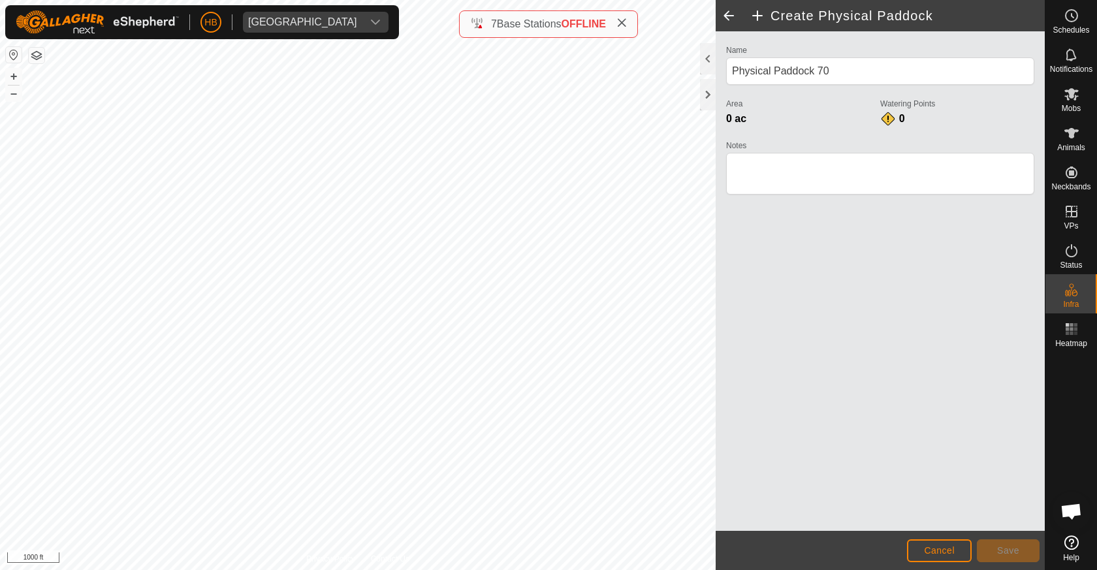
click at [937, 551] on span "Cancel" at bounding box center [939, 550] width 31 height 10
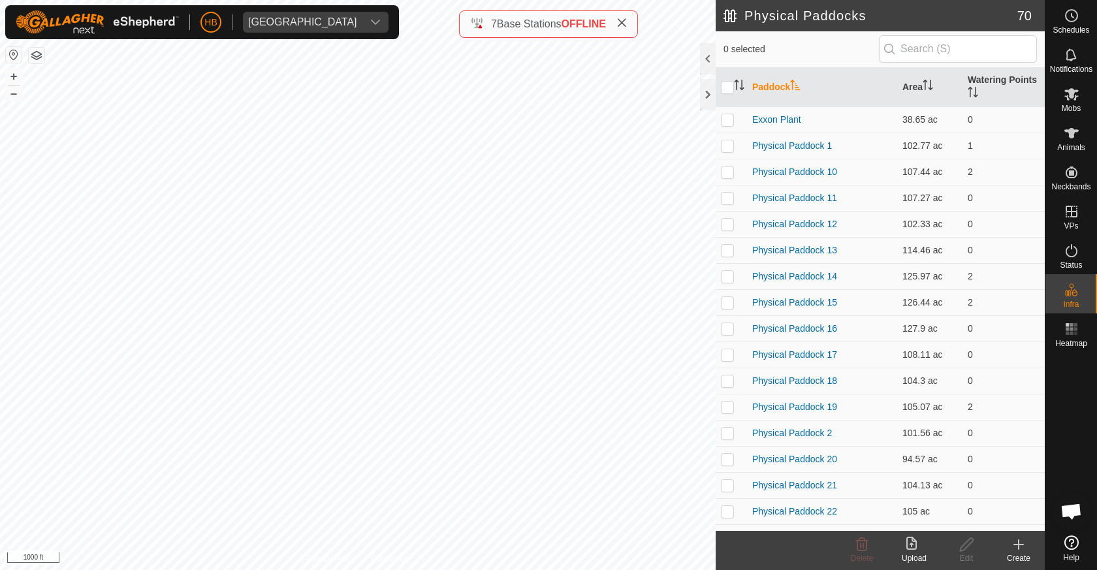
click at [1012, 545] on icon at bounding box center [1019, 545] width 16 height 16
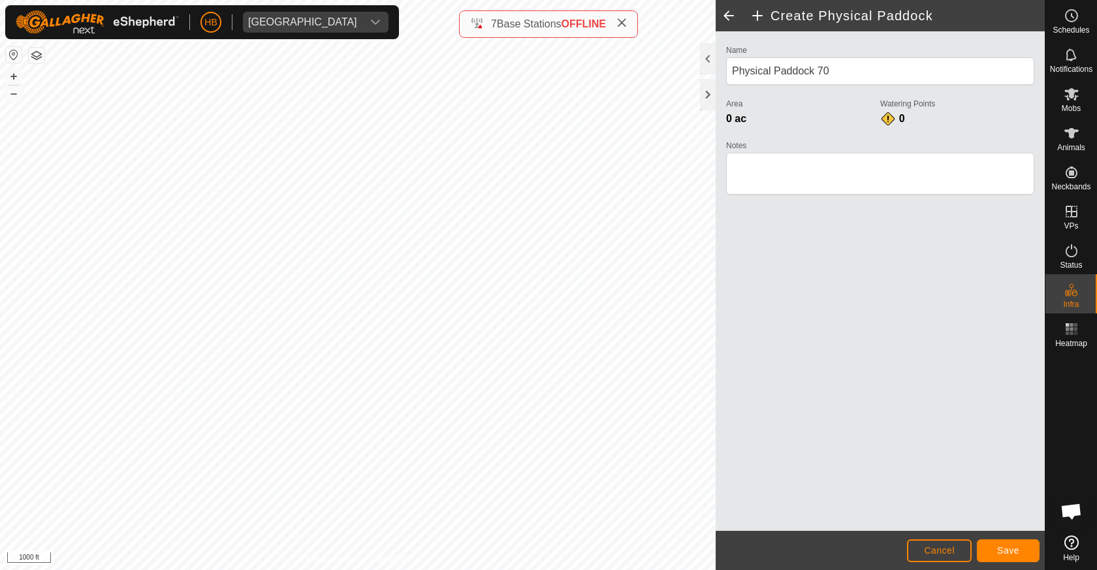
click at [994, 549] on button "Save" at bounding box center [1008, 550] width 63 height 23
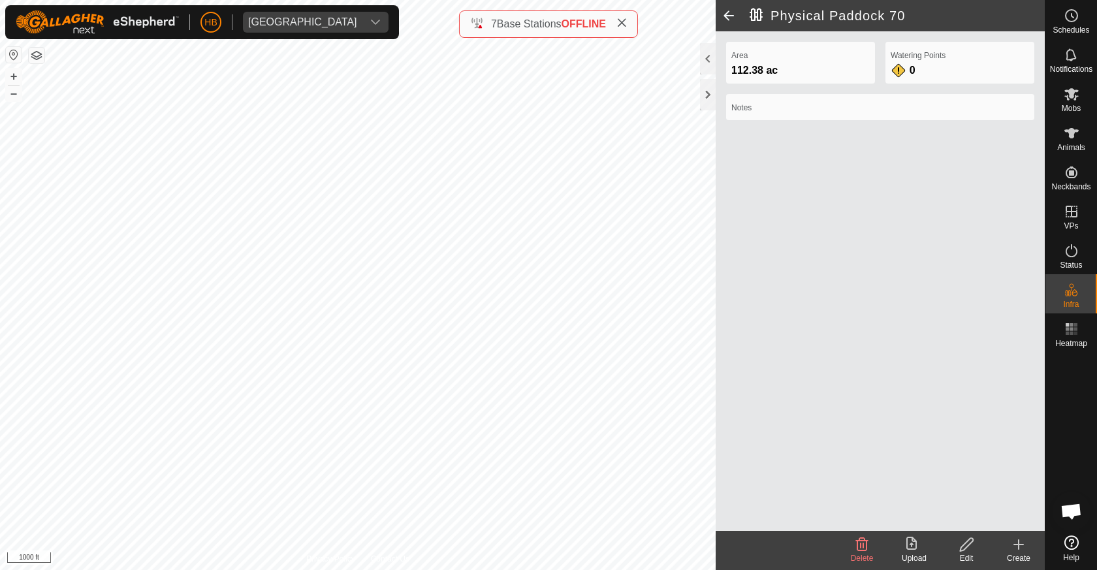
click at [1024, 551] on icon at bounding box center [1019, 545] width 16 height 16
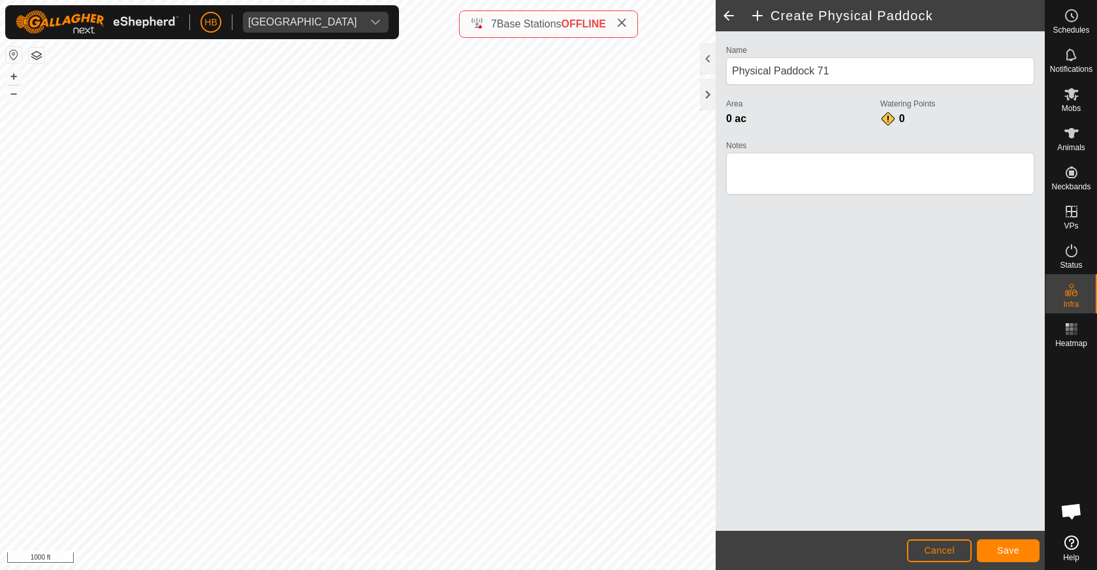
click at [1008, 555] on span "Save" at bounding box center [1008, 550] width 22 height 10
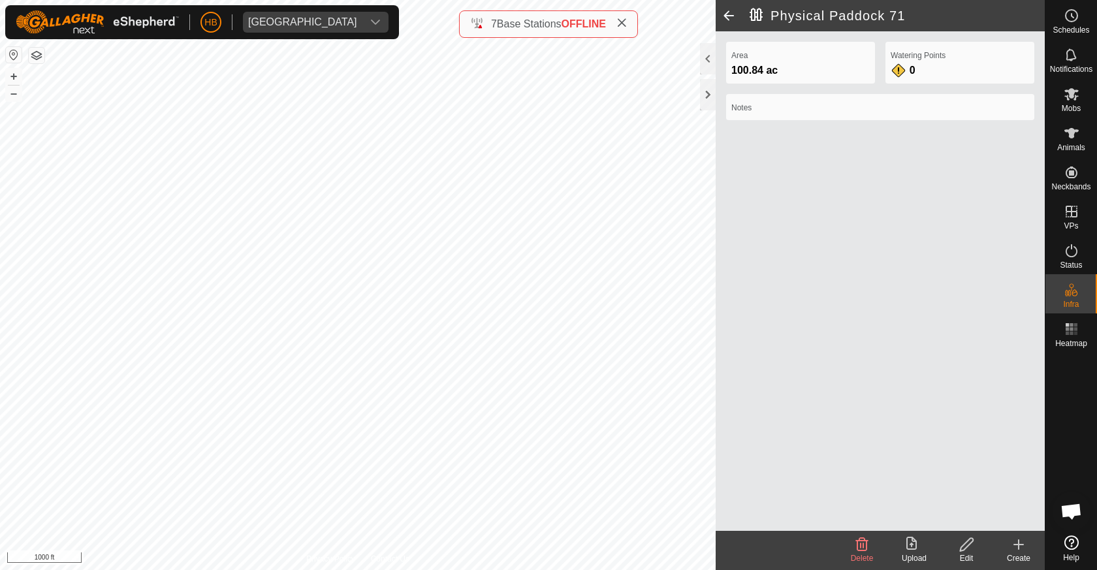
click at [1023, 551] on icon at bounding box center [1019, 545] width 16 height 16
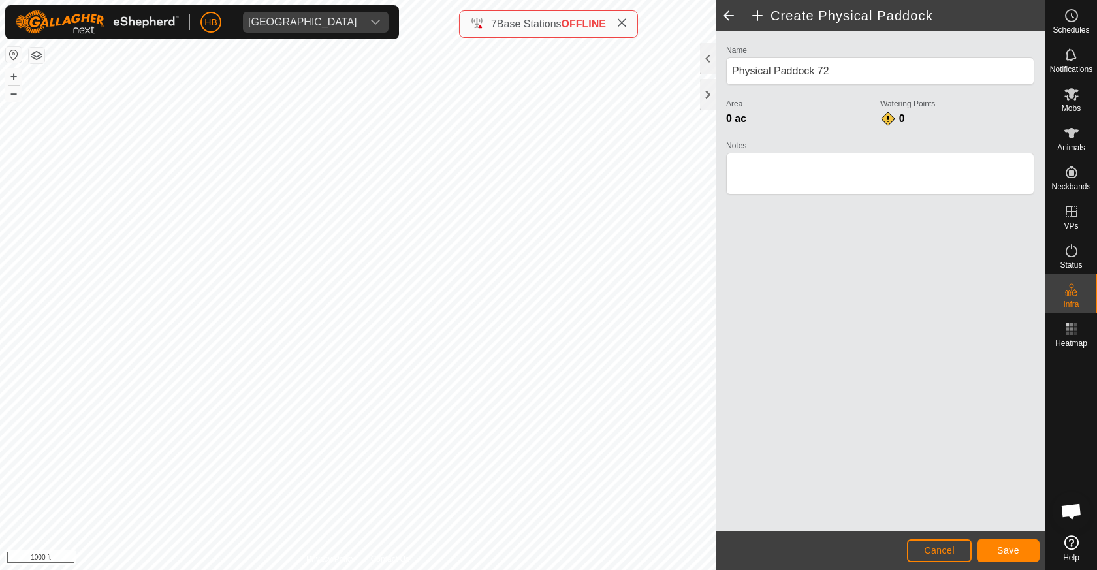
click at [1000, 546] on span "Save" at bounding box center [1008, 550] width 22 height 10
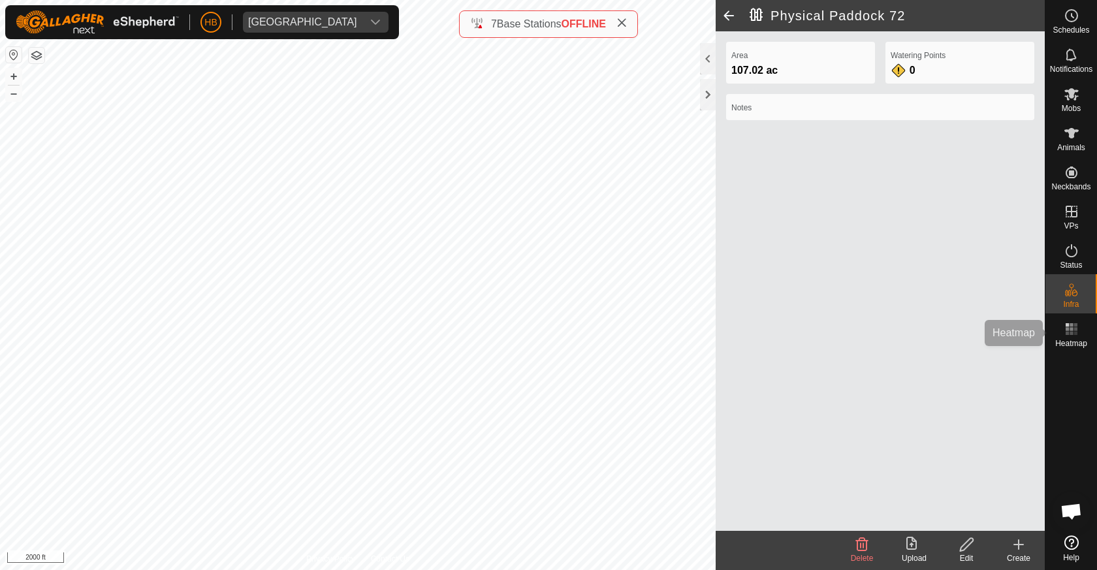
click at [1067, 340] on span "Heatmap" at bounding box center [1071, 344] width 32 height 8
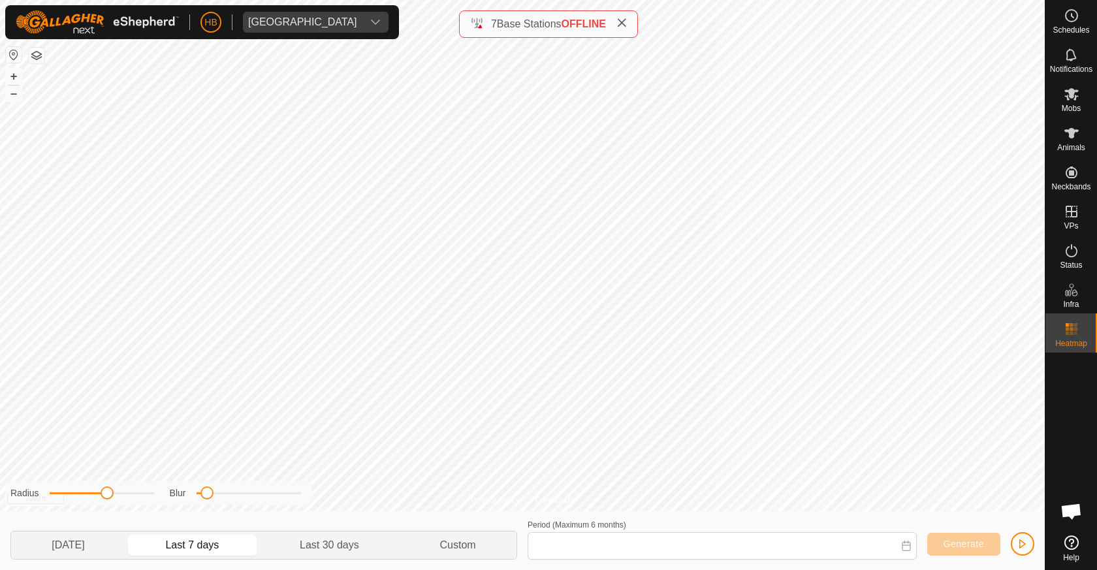
type input "01 Oct, 2025 - 07 Oct, 2025"
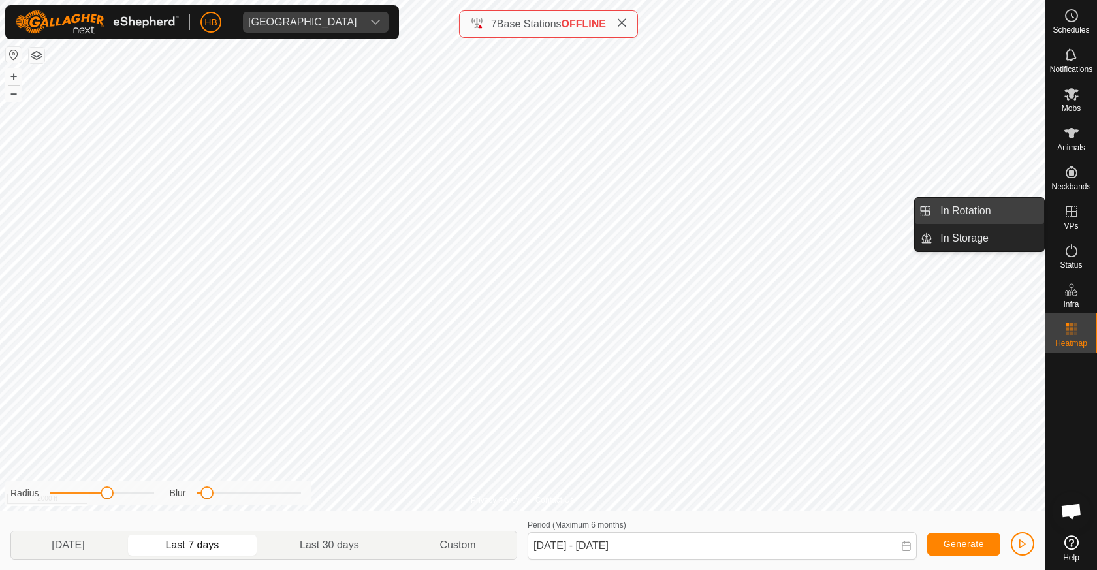
click at [991, 216] on link "In Rotation" at bounding box center [989, 211] width 112 height 26
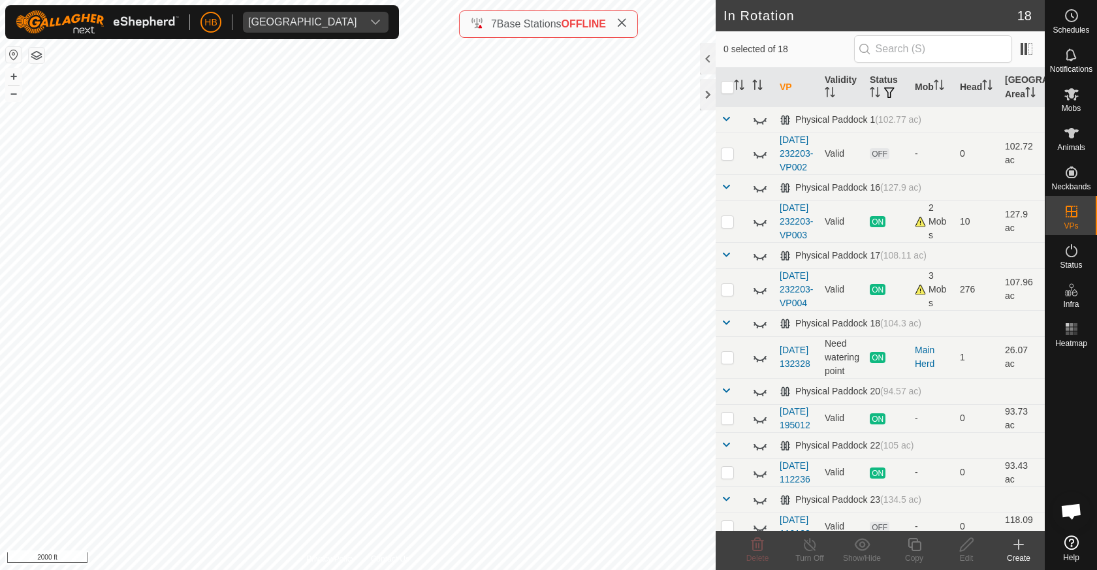
click at [1013, 547] on icon at bounding box center [1019, 545] width 16 height 16
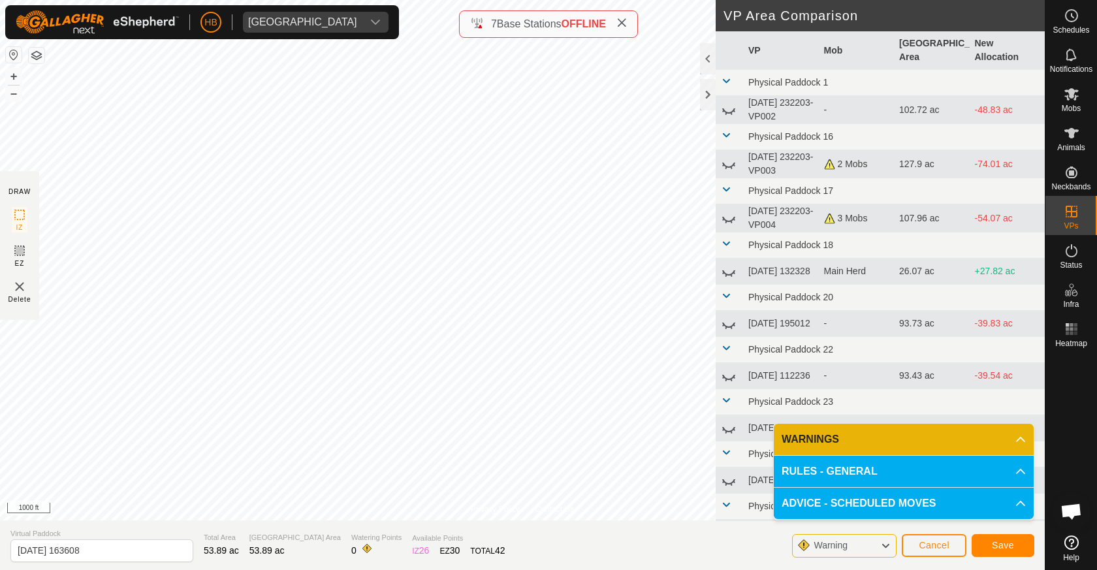
click at [953, 547] on button "Cancel" at bounding box center [934, 545] width 65 height 23
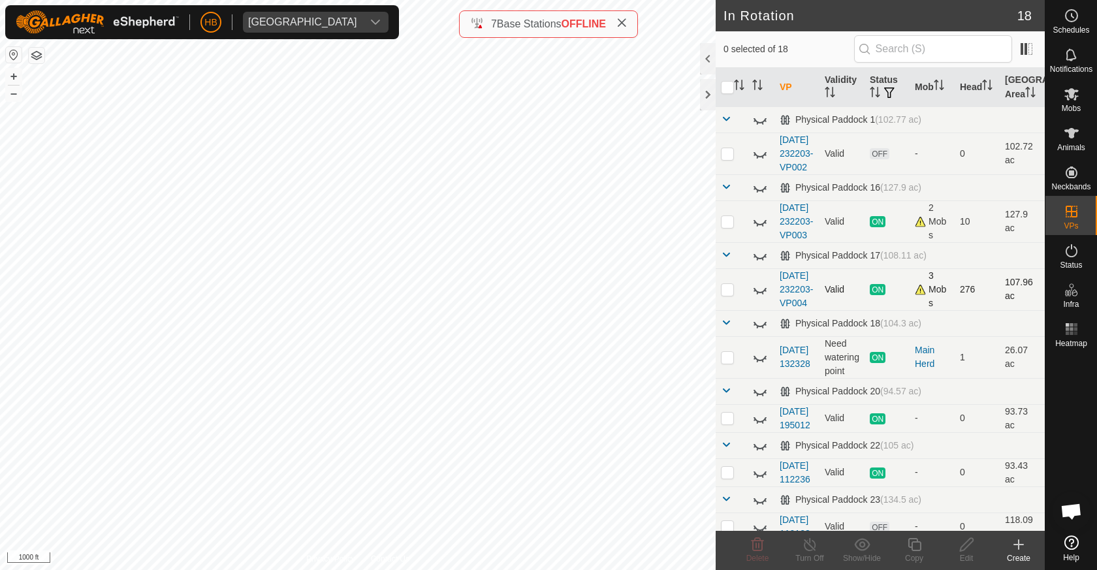
click at [726, 312] on div "In Rotation 18 0 selected of 18 VP Validity Status Mob Head Grazing Area Physic…" at bounding box center [522, 285] width 1045 height 570
click at [1077, 258] on icon at bounding box center [1072, 251] width 16 height 16
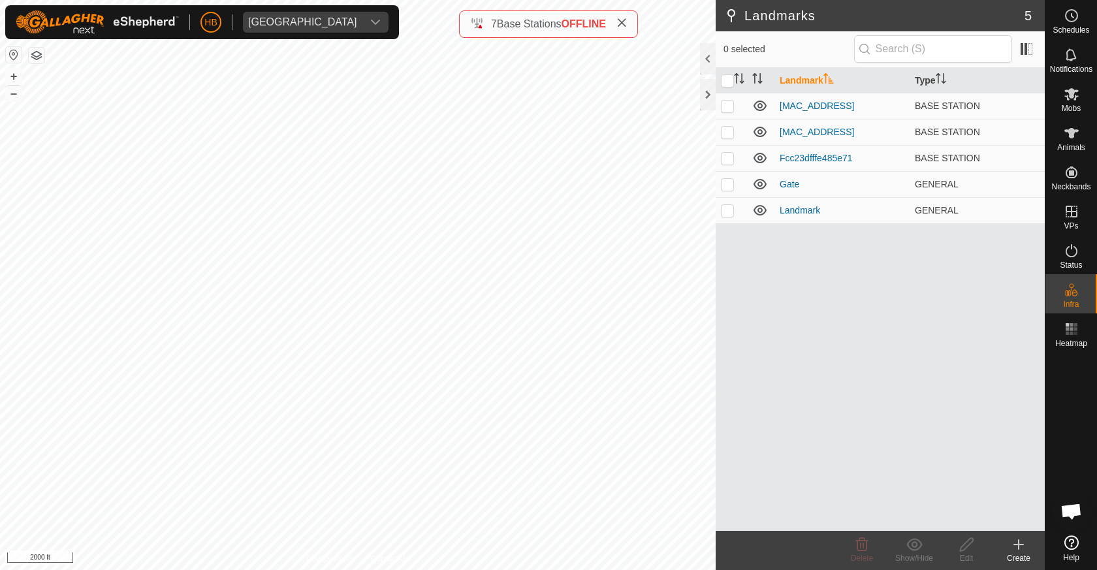
click at [1021, 541] on icon at bounding box center [1019, 545] width 16 height 16
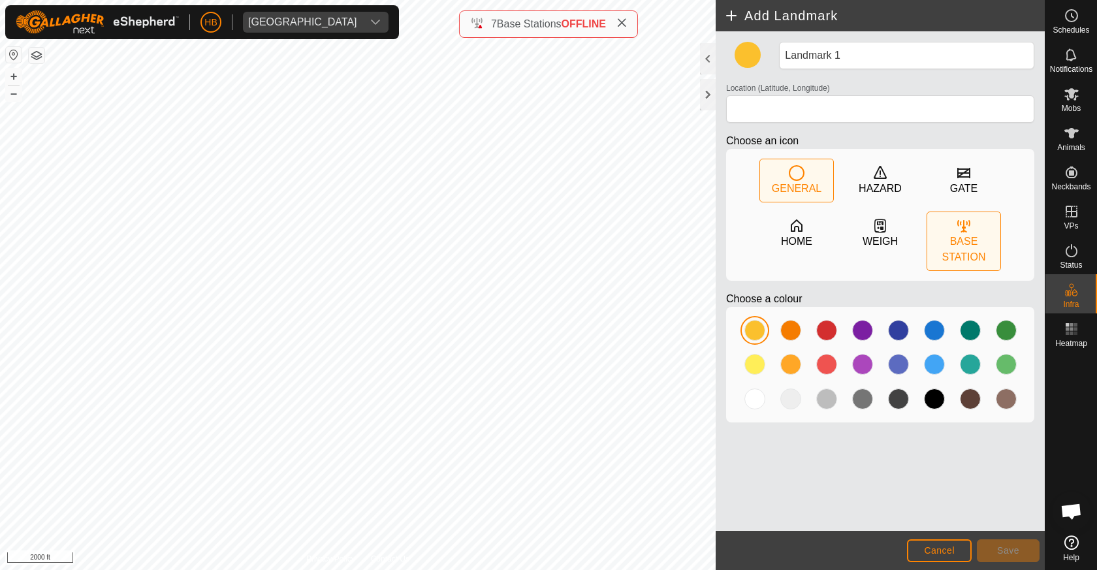
click at [956, 248] on div "BASE STATION" at bounding box center [963, 249] width 73 height 31
click at [944, 547] on span "Cancel" at bounding box center [939, 550] width 31 height 10
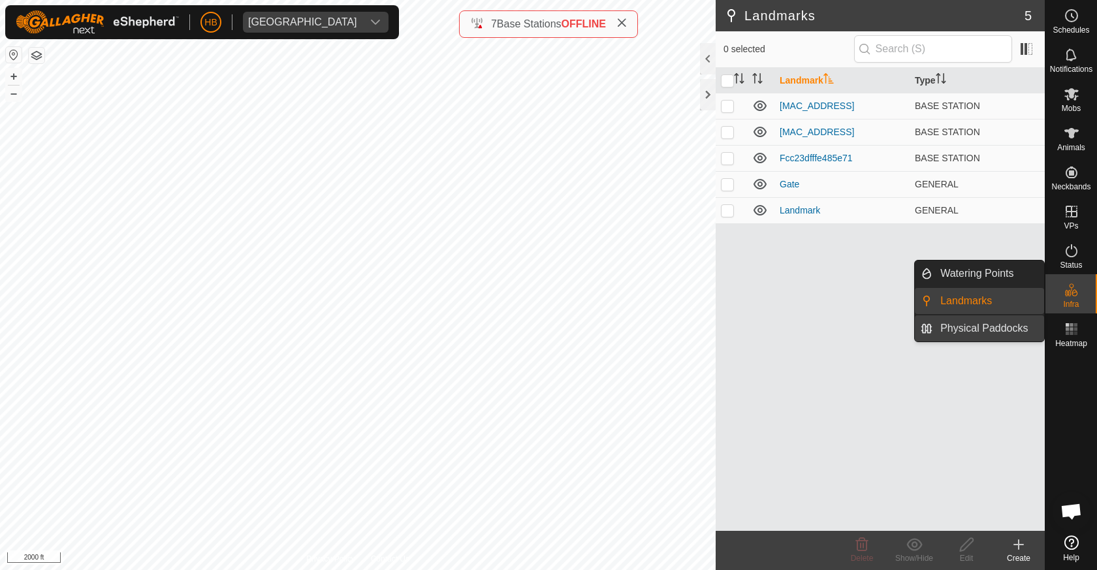
drag, startPoint x: 1043, startPoint y: 304, endPoint x: 1014, endPoint y: 328, distance: 37.1
click at [1014, 328] on link "Physical Paddocks" at bounding box center [989, 328] width 112 height 26
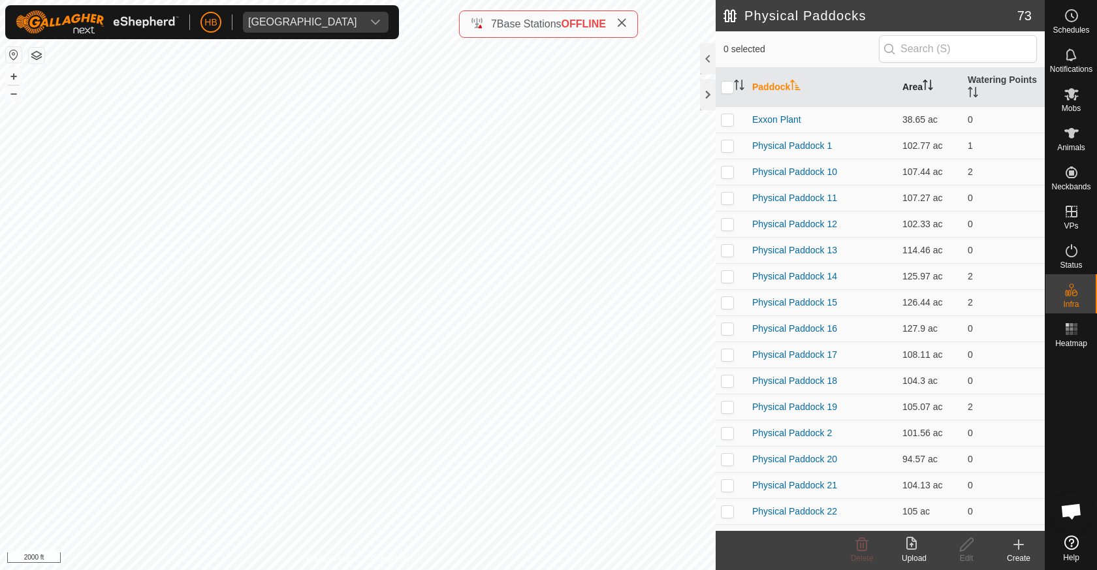
click at [917, 88] on th "Area" at bounding box center [929, 87] width 65 height 39
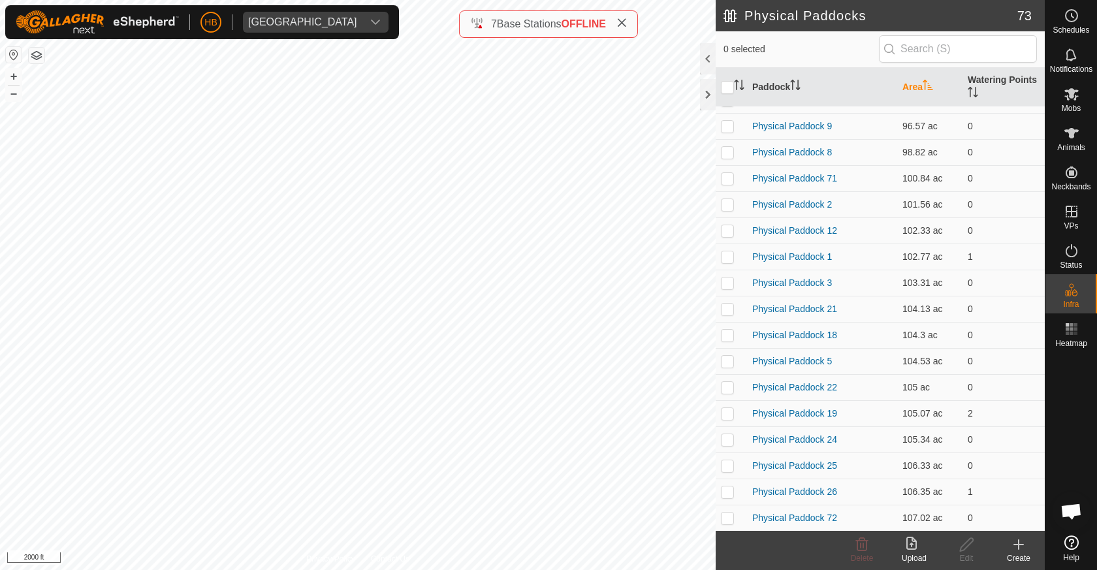
scroll to position [975, 0]
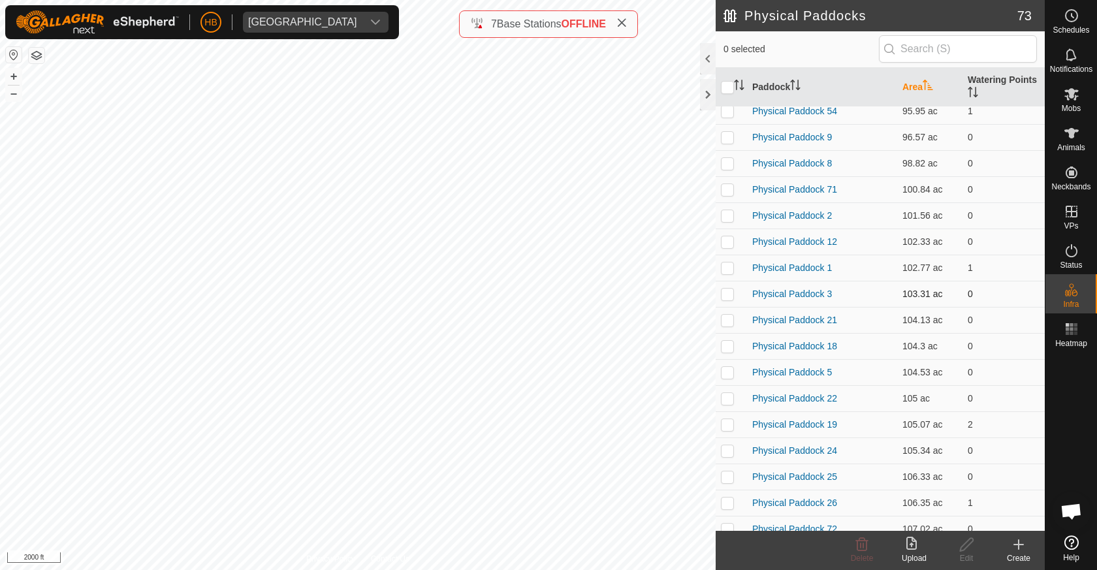
click at [729, 291] on p-checkbox at bounding box center [727, 294] width 13 height 10
checkbox input "false"
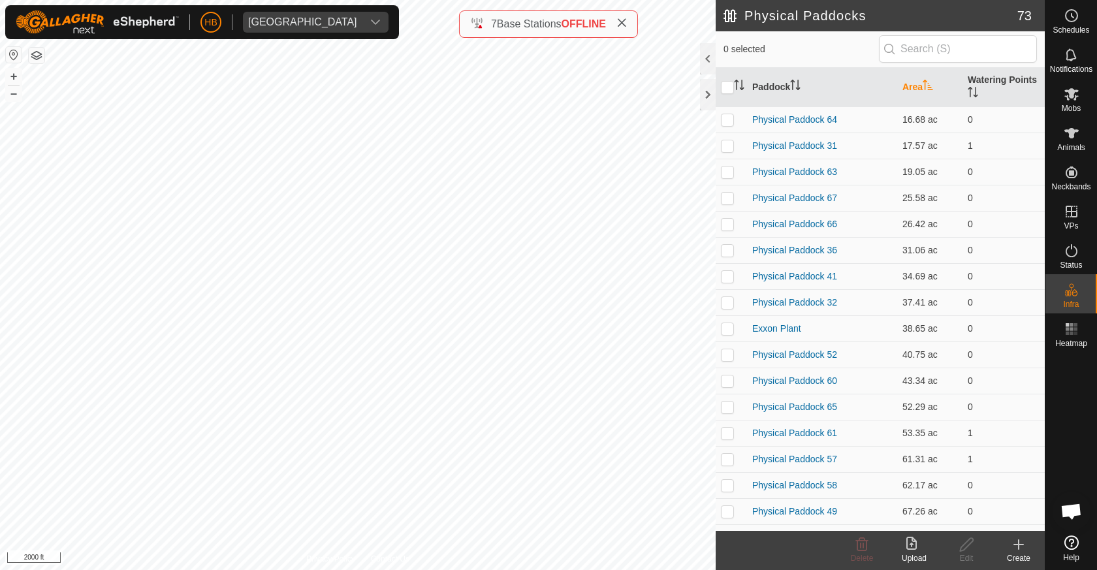
scroll to position [0, 0]
click at [1021, 548] on icon at bounding box center [1019, 545] width 16 height 16
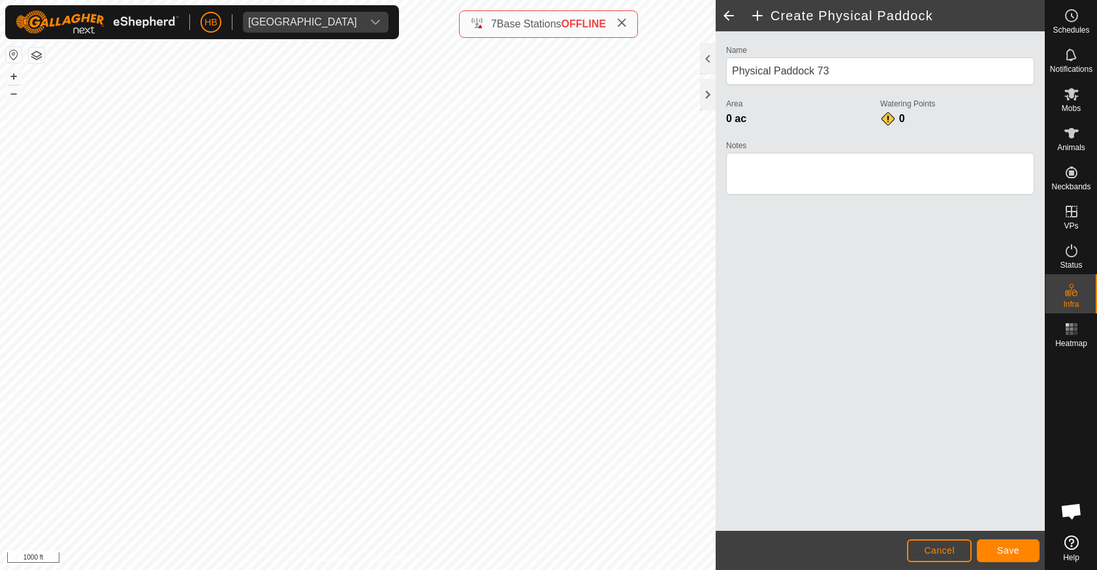
click at [998, 547] on span "Save" at bounding box center [1008, 550] width 22 height 10
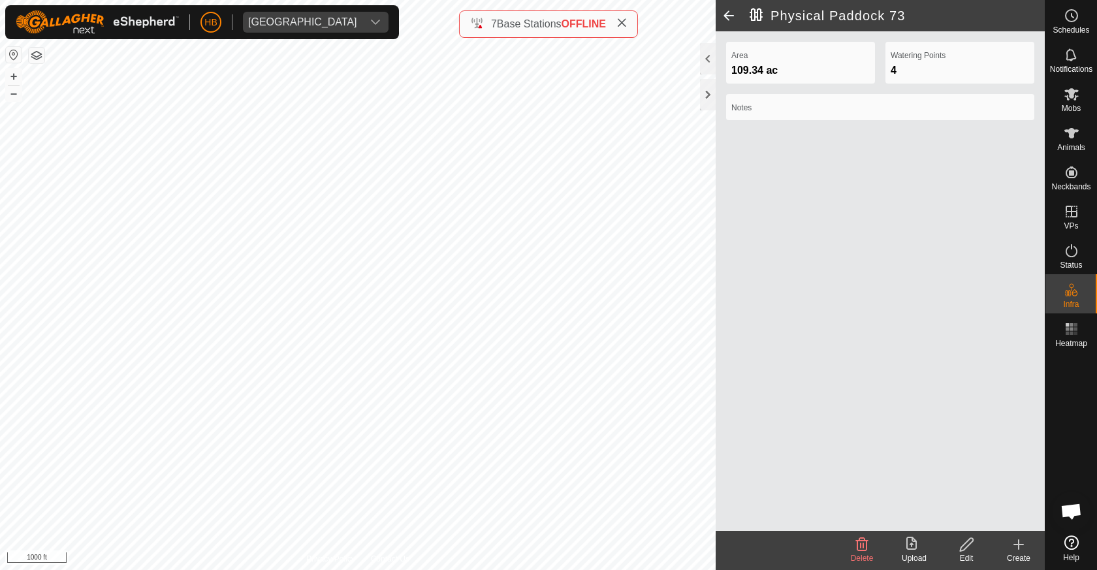
click at [1015, 545] on icon at bounding box center [1018, 545] width 9 height 0
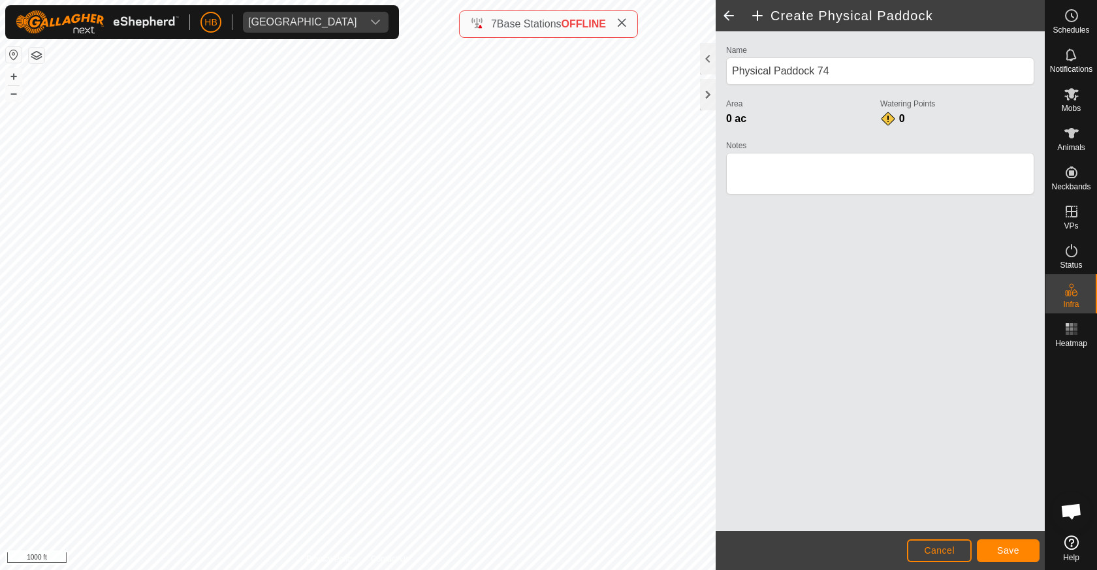
click at [997, 558] on button "Save" at bounding box center [1008, 550] width 63 height 23
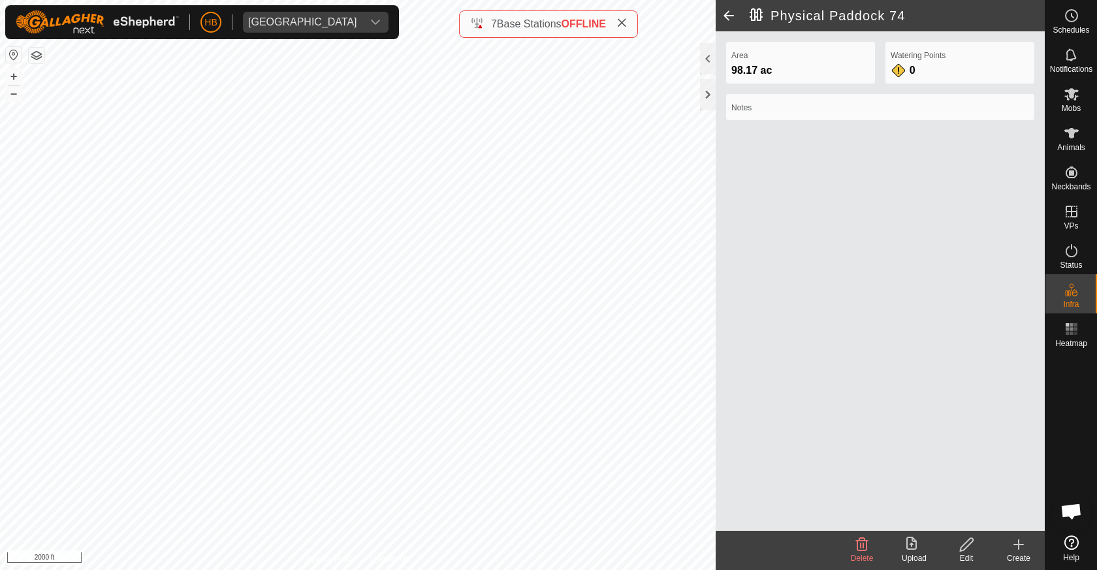
click at [1014, 545] on icon at bounding box center [1018, 545] width 9 height 0
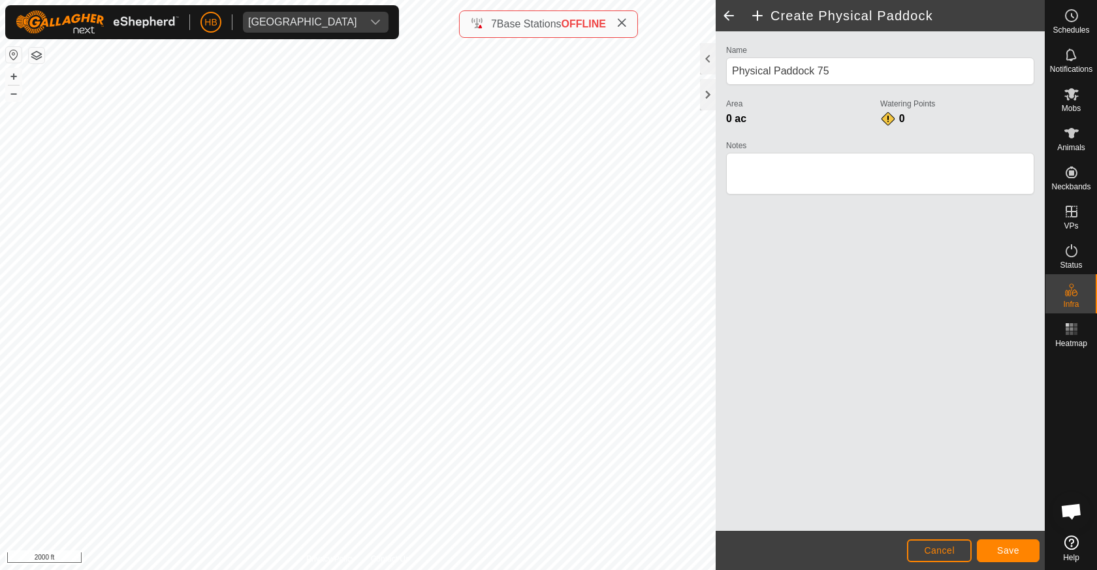
click at [916, 551] on button "Cancel" at bounding box center [939, 550] width 65 height 23
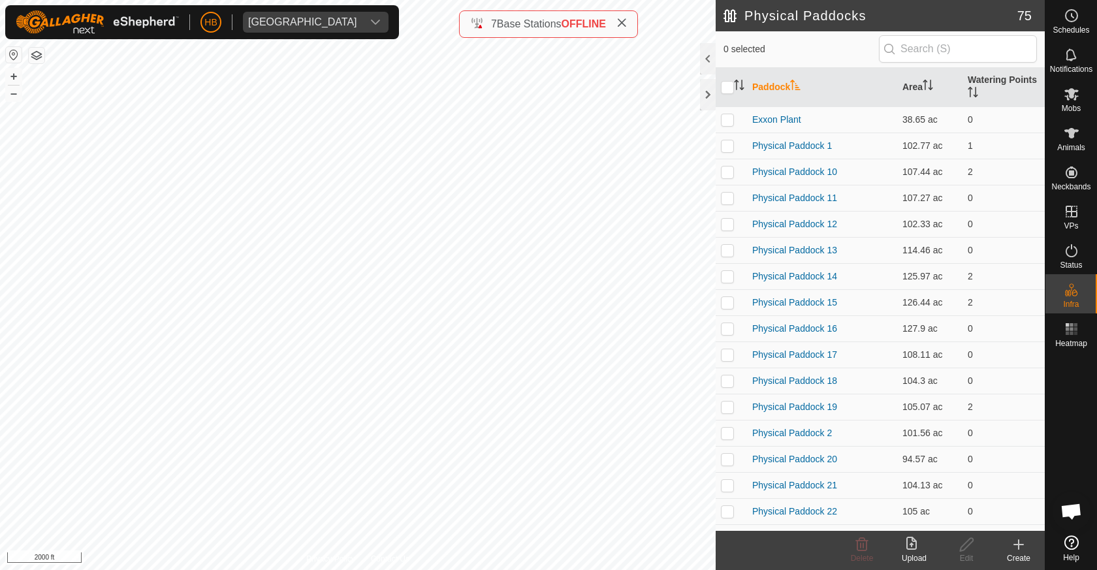
click at [1019, 554] on div "Create" at bounding box center [1019, 559] width 52 height 12
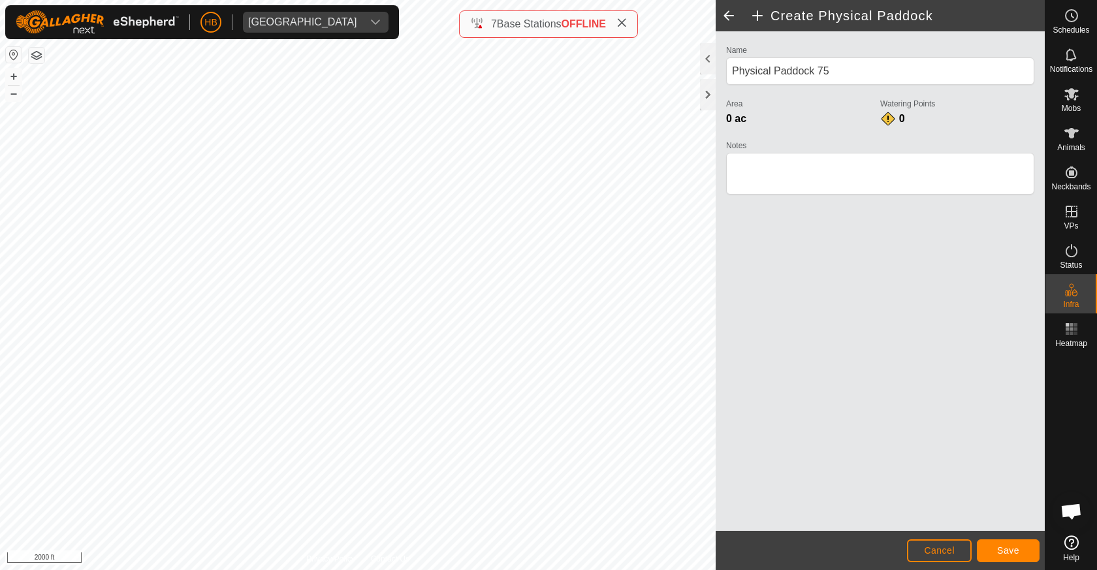
click at [991, 549] on button "Save" at bounding box center [1008, 550] width 63 height 23
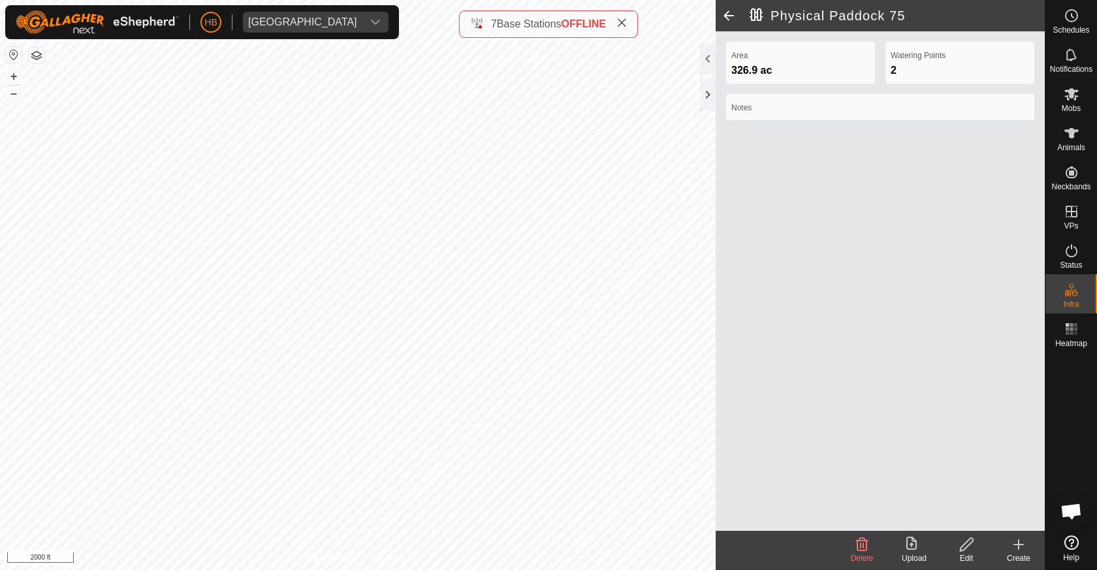
click at [1026, 553] on div "Create" at bounding box center [1019, 559] width 52 height 12
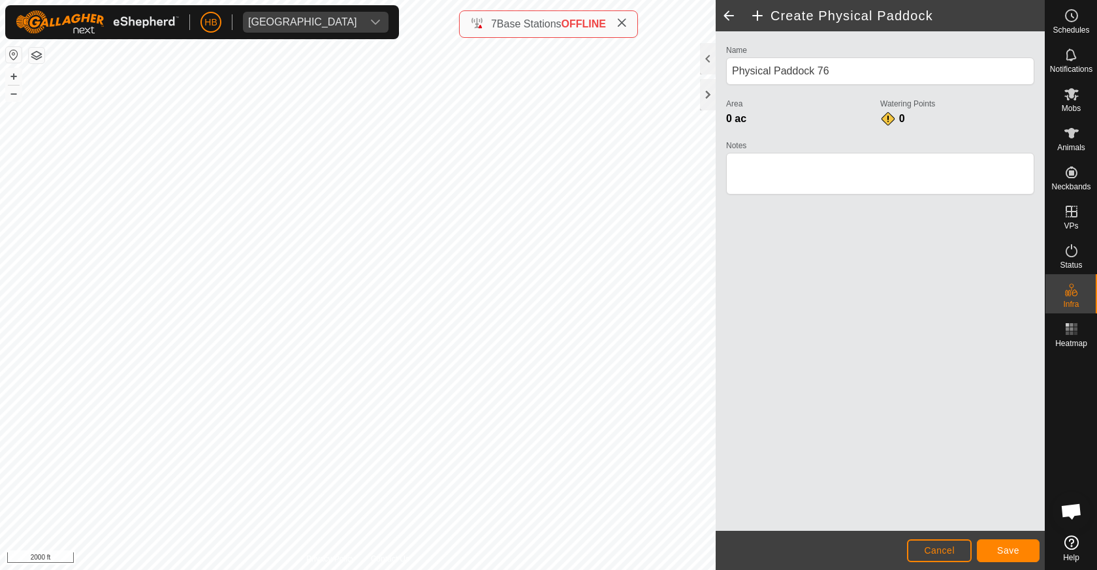
click at [1021, 562] on button "Save" at bounding box center [1008, 550] width 63 height 23
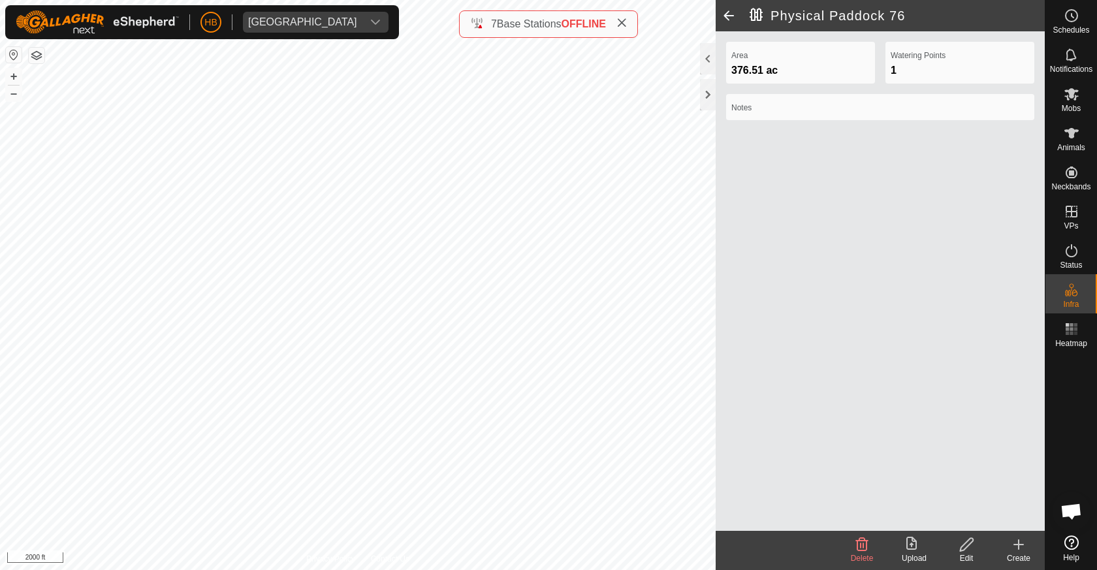
click at [727, 13] on span at bounding box center [729, 15] width 26 height 31
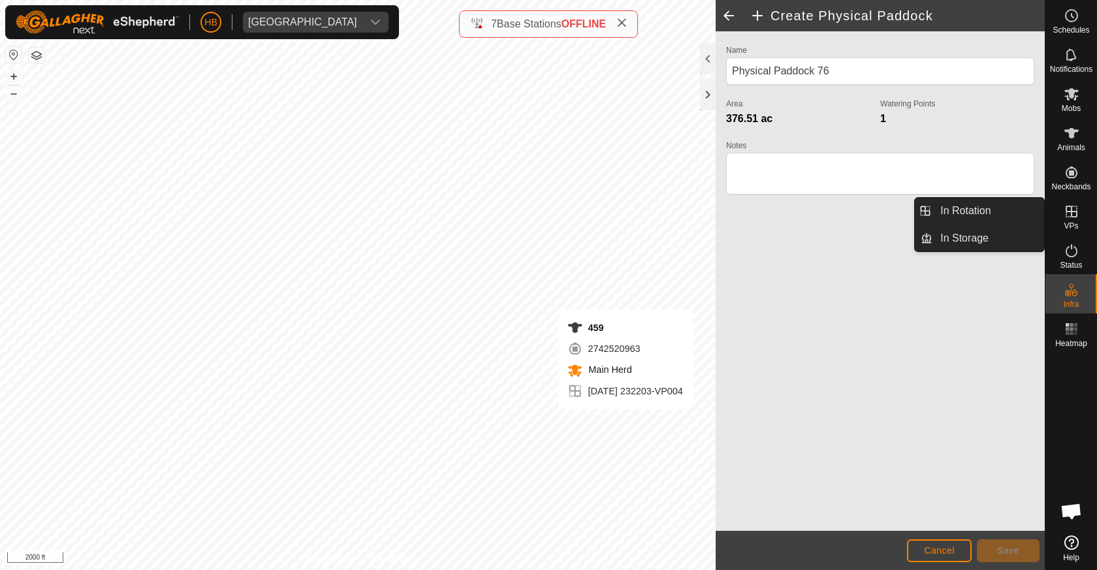
click at [1064, 218] on icon at bounding box center [1072, 212] width 16 height 16
click at [1005, 222] on link "In Rotation" at bounding box center [989, 211] width 112 height 26
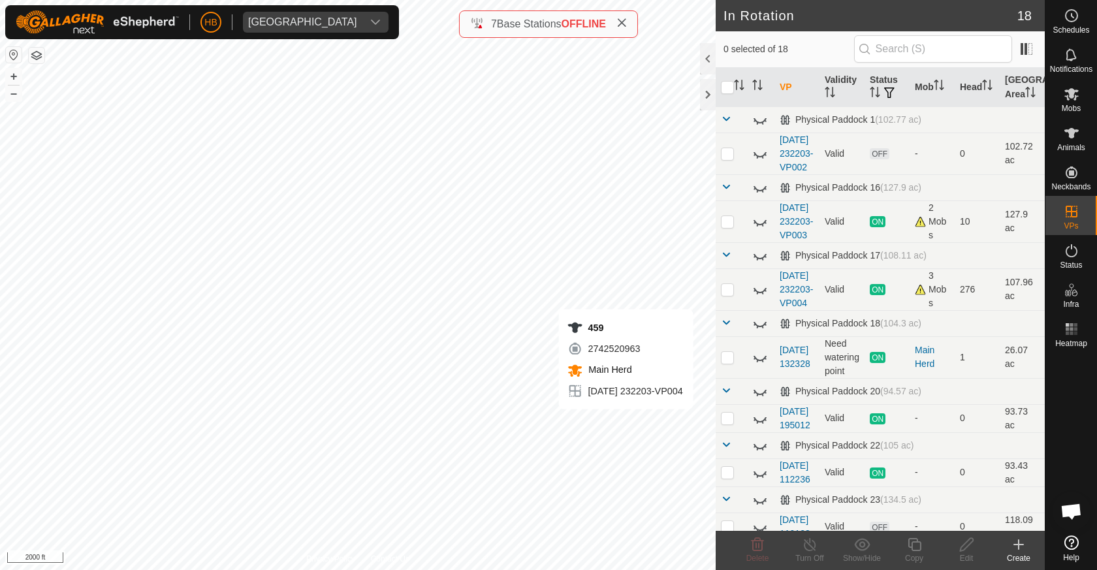
click at [1020, 551] on icon at bounding box center [1019, 545] width 16 height 16
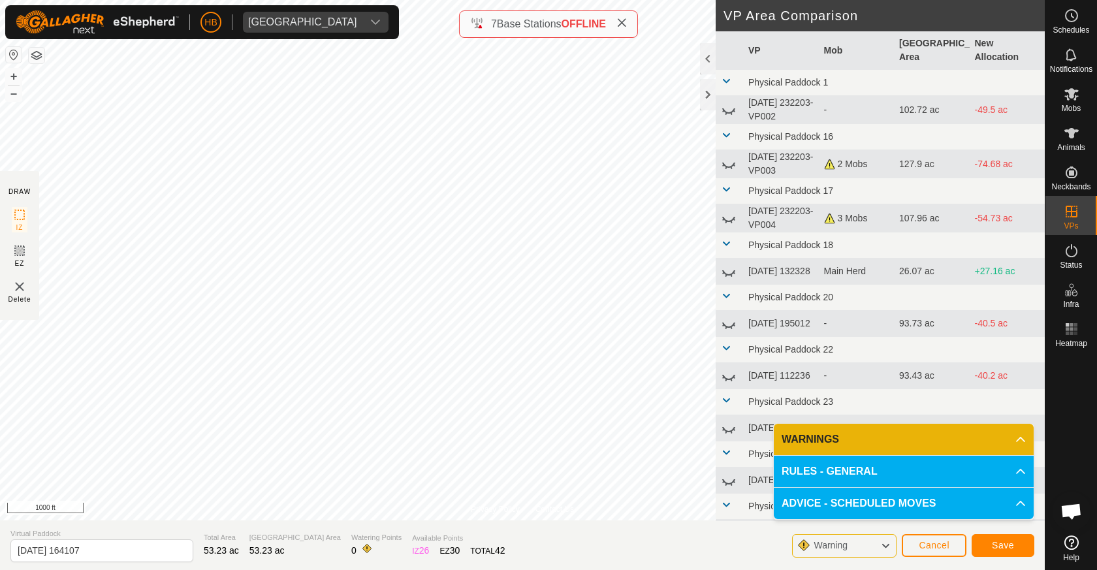
click at [18, 287] on img at bounding box center [20, 287] width 16 height 16
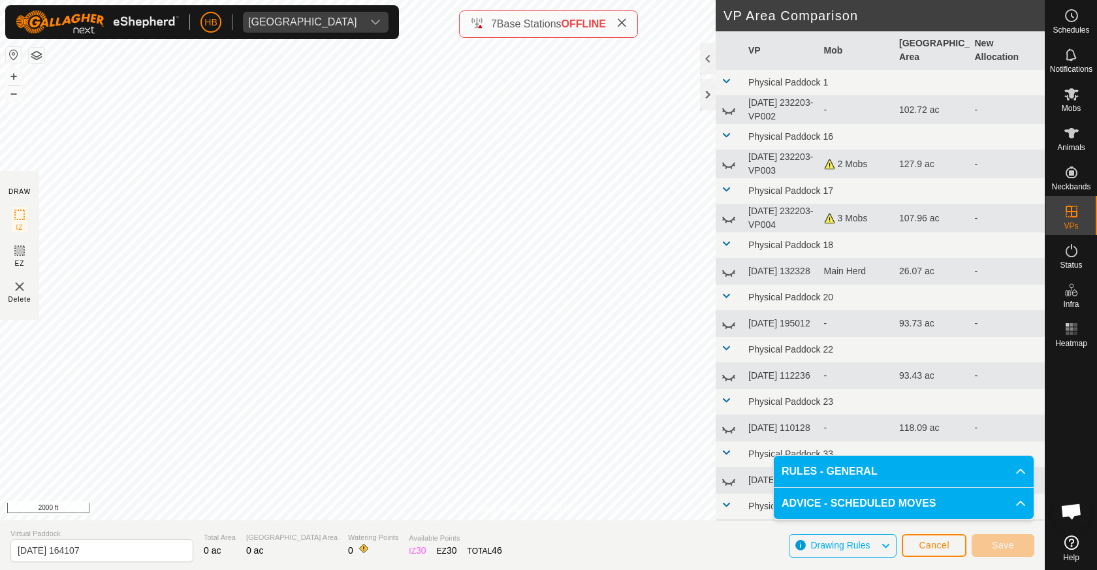
click at [934, 547] on span "Cancel" at bounding box center [934, 545] width 31 height 10
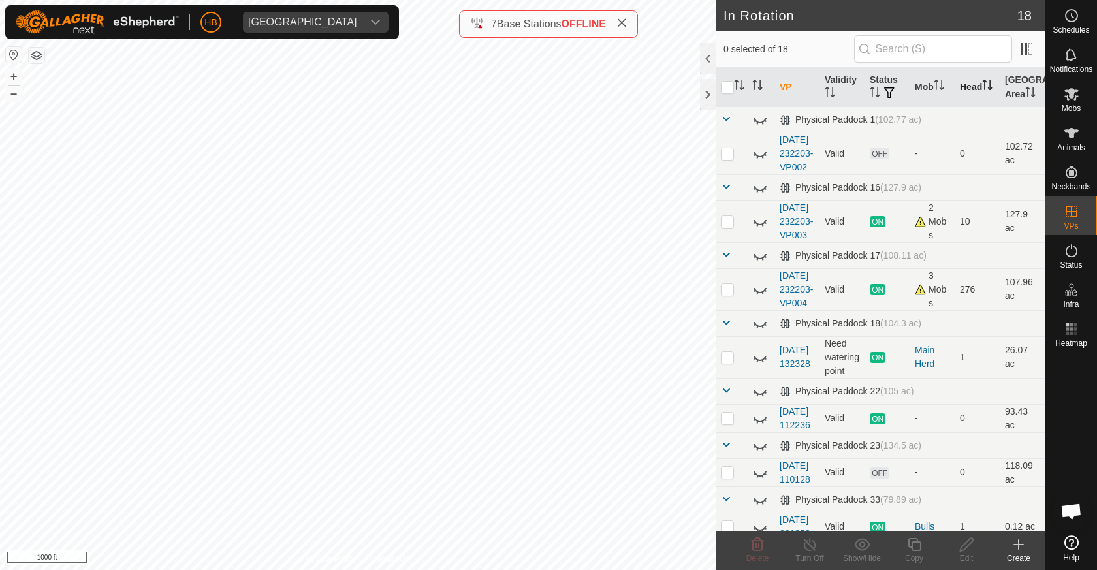
click at [982, 92] on p-sorticon "Activate to sort" at bounding box center [987, 87] width 10 height 10
click at [763, 295] on icon at bounding box center [763, 293] width 2 height 3
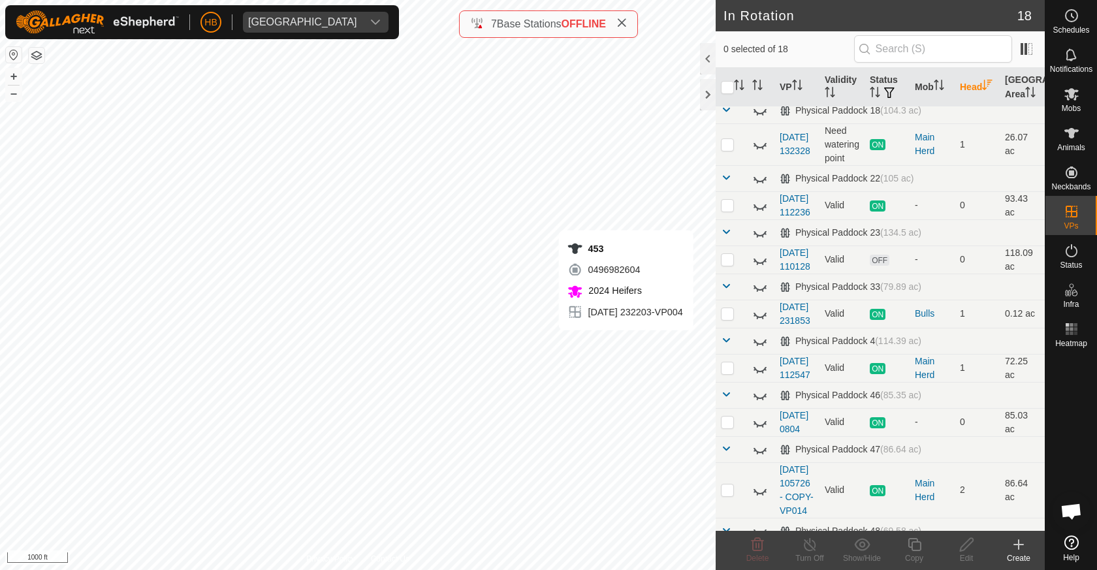
scroll to position [118, 0]
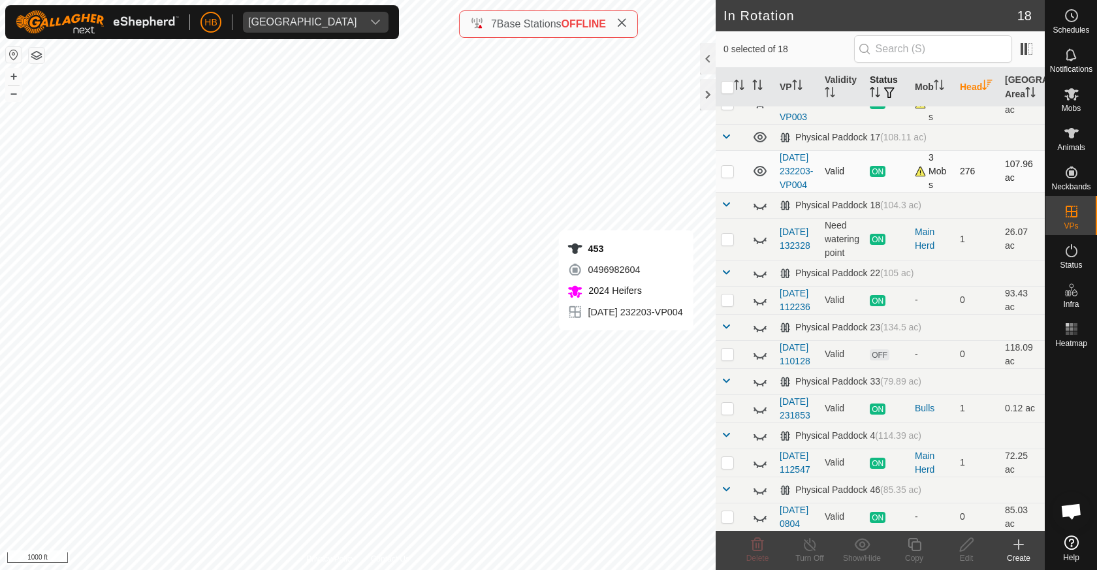
click at [872, 92] on icon "Activate to sort" at bounding box center [875, 92] width 10 height 10
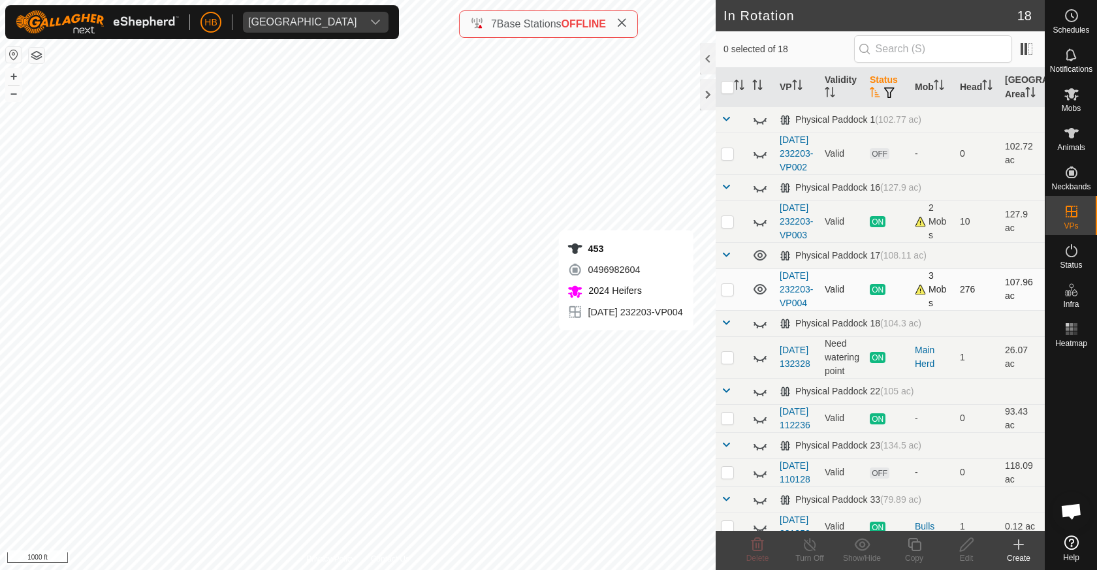
scroll to position [0, 0]
click at [717, 96] on th at bounding box center [731, 87] width 31 height 39
click at [703, 93] on div at bounding box center [708, 94] width 16 height 31
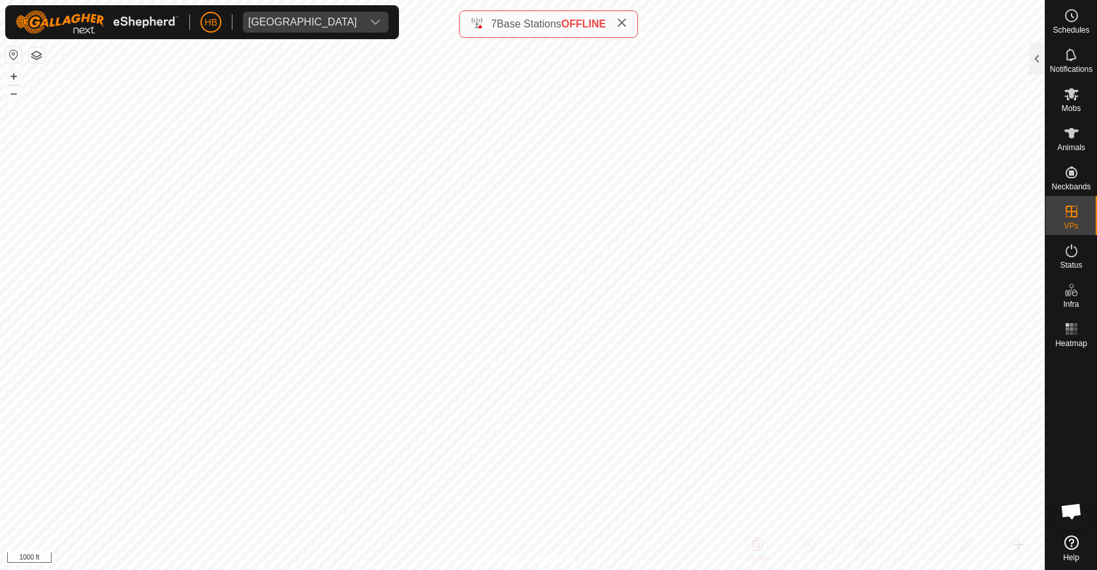
checkbox input "true"
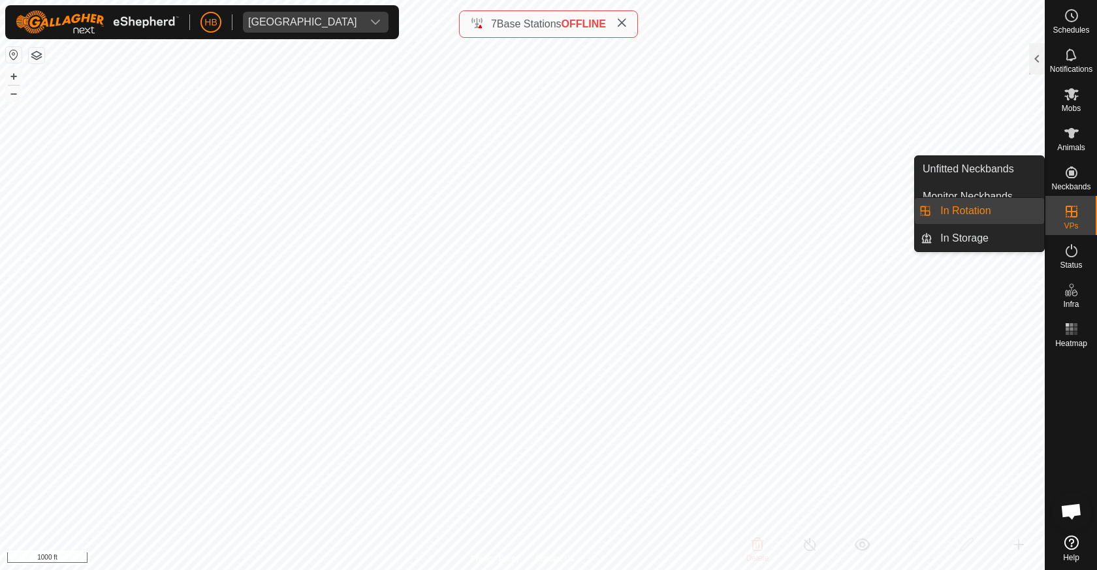
click at [1027, 213] on link "In Rotation" at bounding box center [989, 211] width 112 height 26
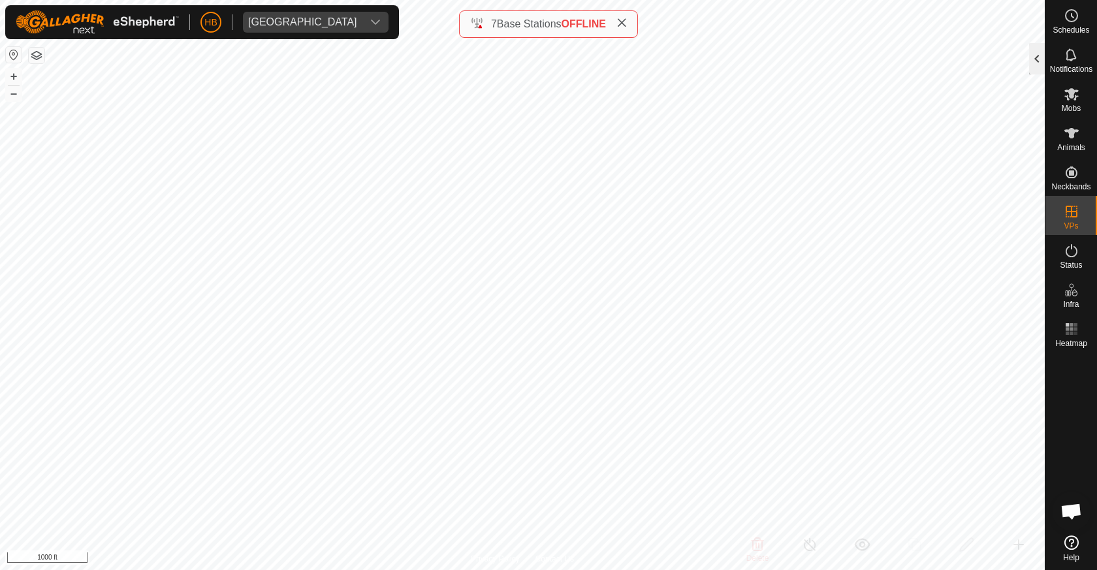
click at [1035, 57] on div at bounding box center [1037, 58] width 16 height 31
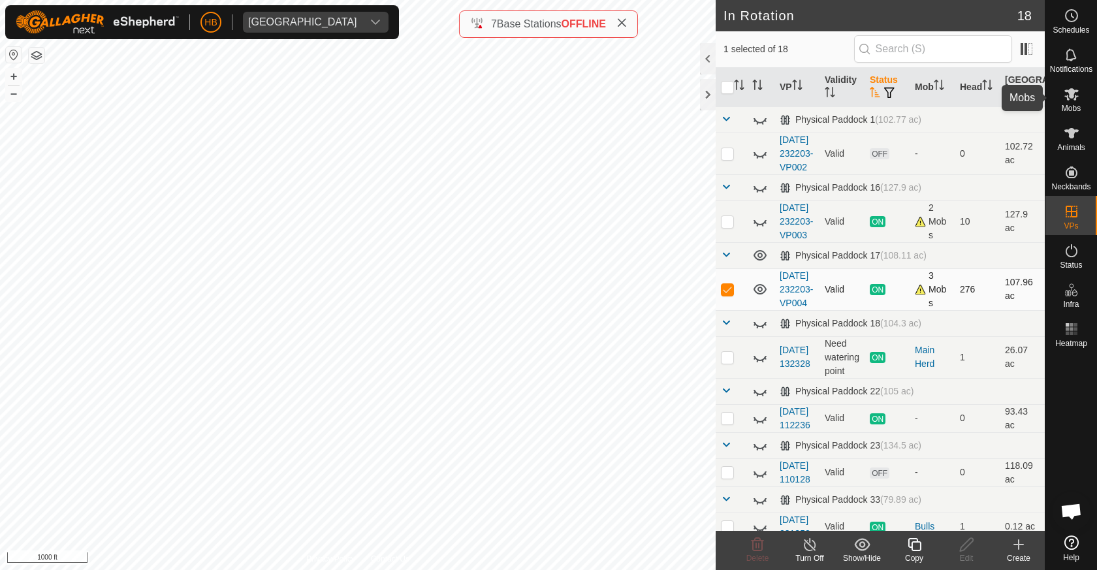
click at [1067, 91] on icon at bounding box center [1072, 94] width 14 height 12
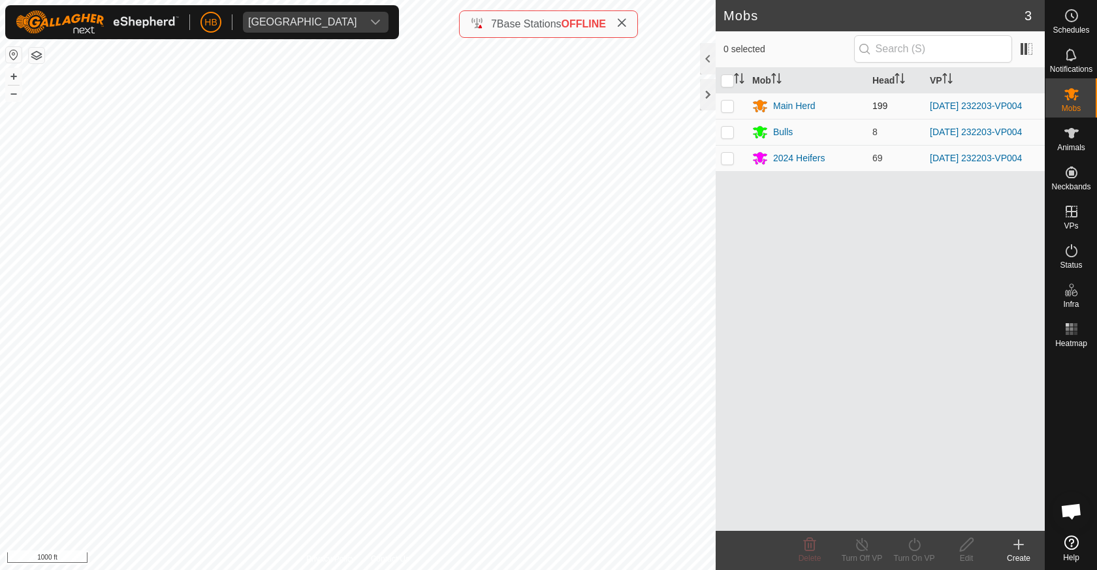
click at [725, 106] on p-checkbox at bounding box center [727, 106] width 13 height 10
checkbox input "true"
click at [727, 79] on input "checkbox" at bounding box center [727, 80] width 13 height 13
checkbox input "true"
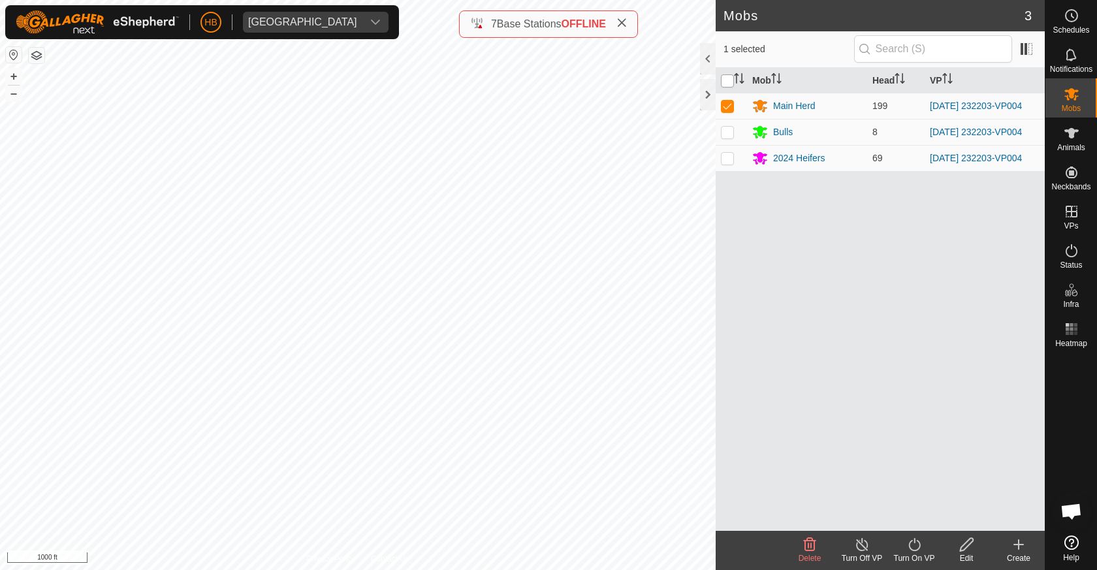
checkbox input "true"
click at [919, 546] on icon at bounding box center [915, 545] width 16 height 16
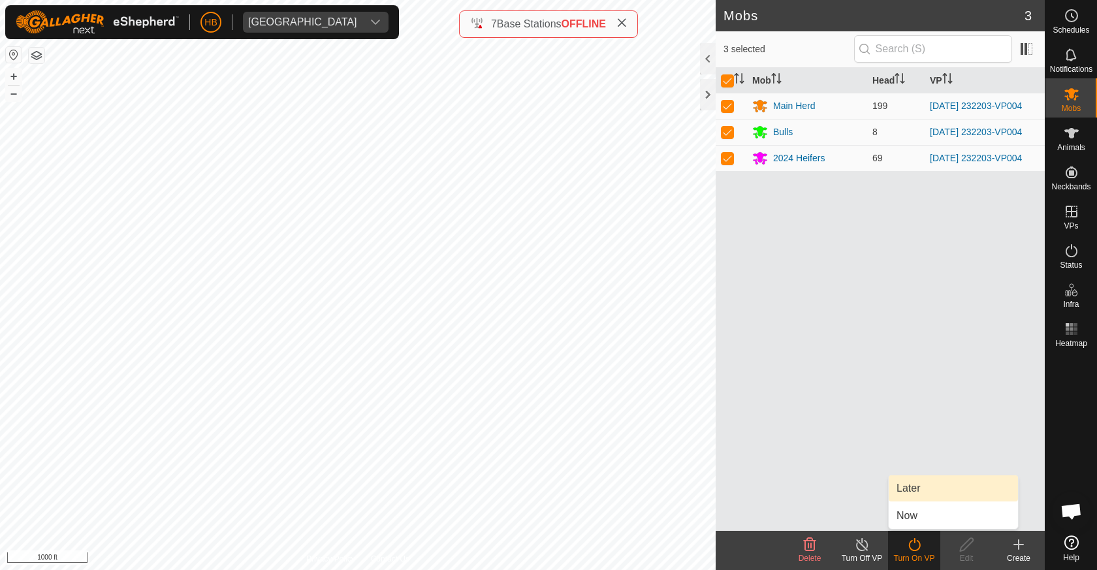
click at [921, 494] on link "Later" at bounding box center [953, 488] width 129 height 26
click at [907, 549] on icon at bounding box center [915, 545] width 16 height 16
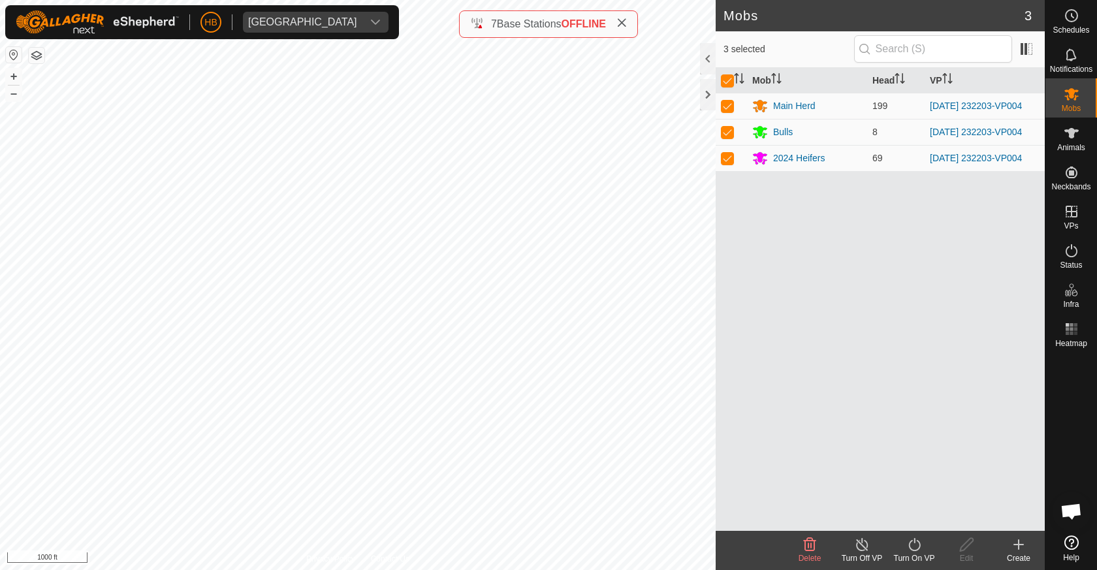
click at [902, 541] on turn-on-svg-icon at bounding box center [914, 545] width 52 height 16
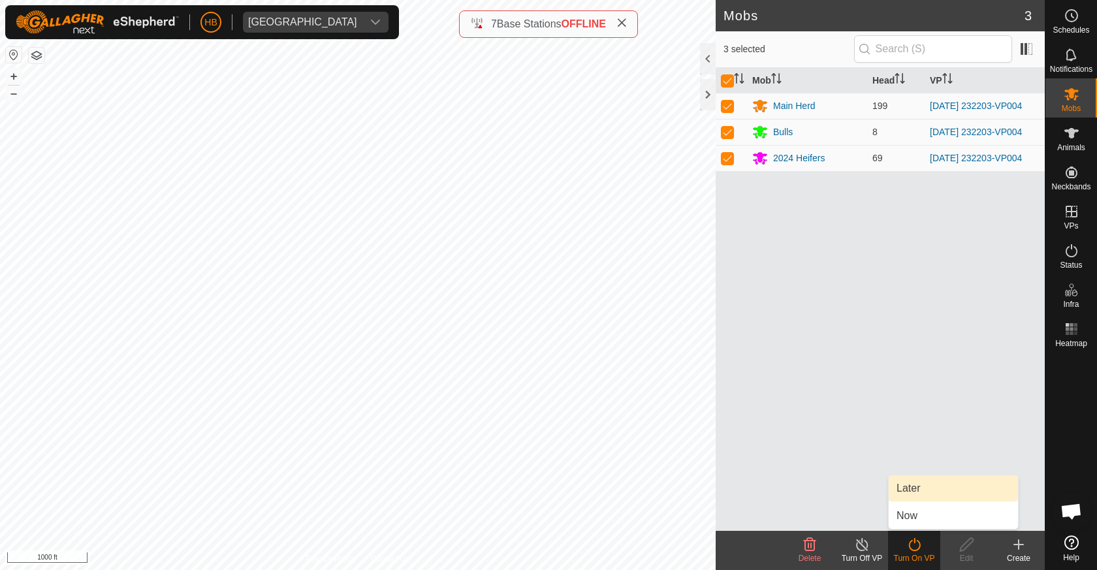
click at [909, 498] on link "Later" at bounding box center [953, 488] width 129 height 26
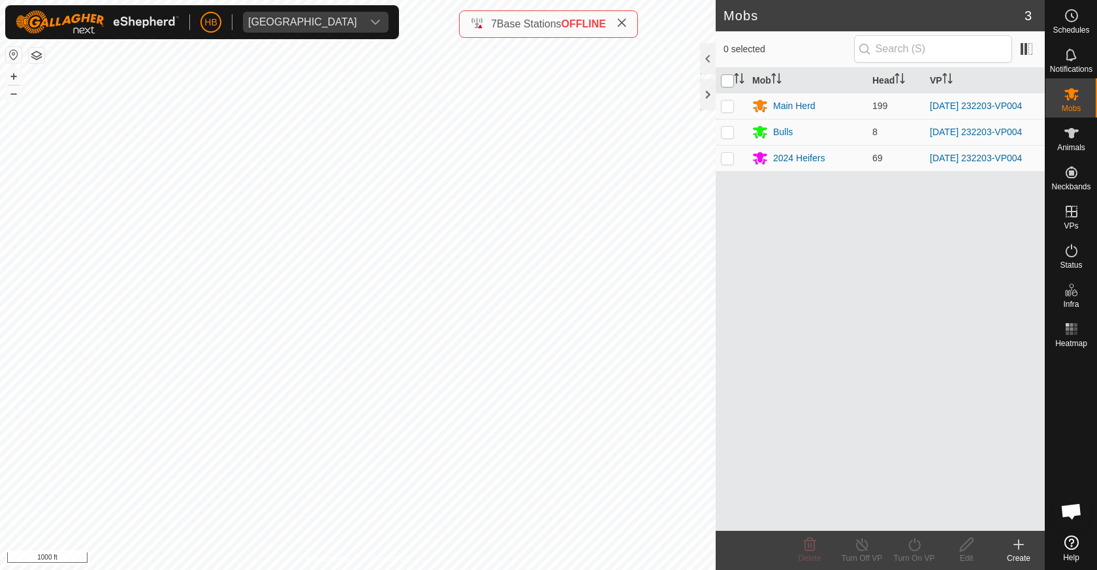
click at [730, 82] on input "checkbox" at bounding box center [727, 80] width 13 height 13
checkbox input "true"
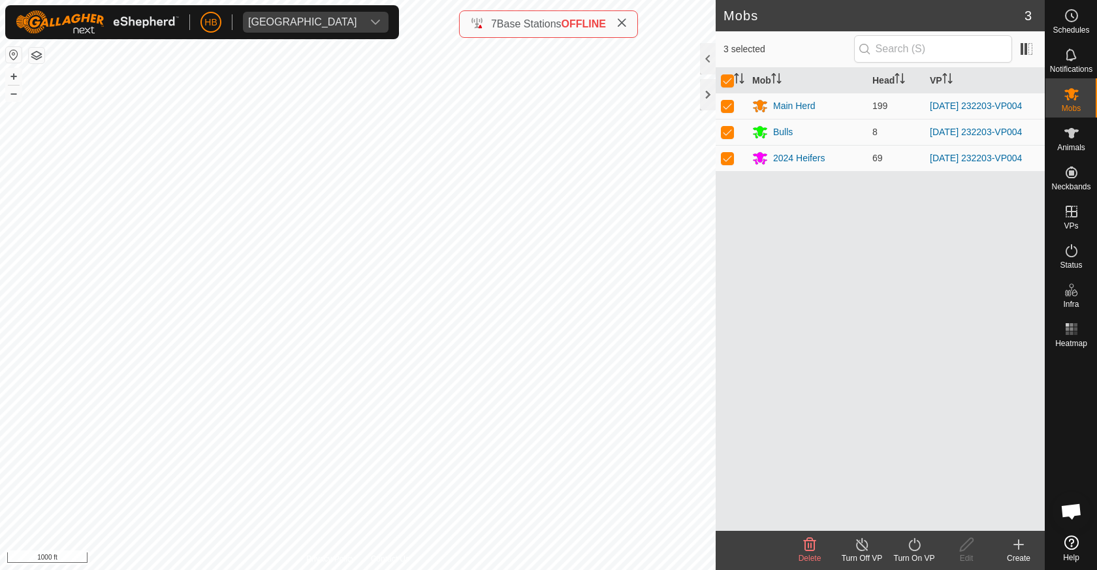
click at [910, 549] on icon at bounding box center [915, 545] width 16 height 16
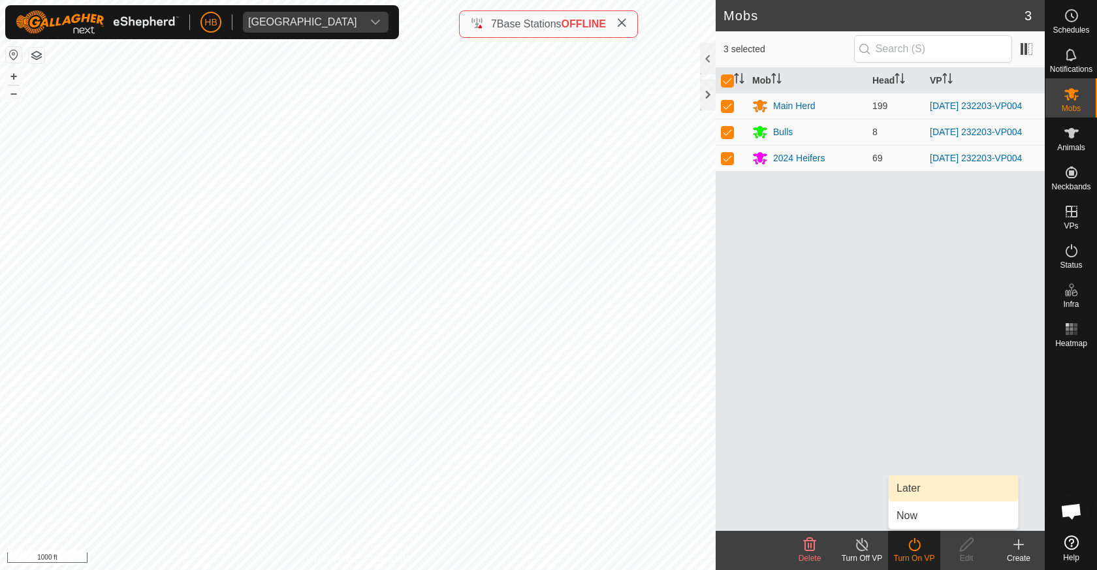
click at [917, 491] on link "Later" at bounding box center [953, 488] width 129 height 26
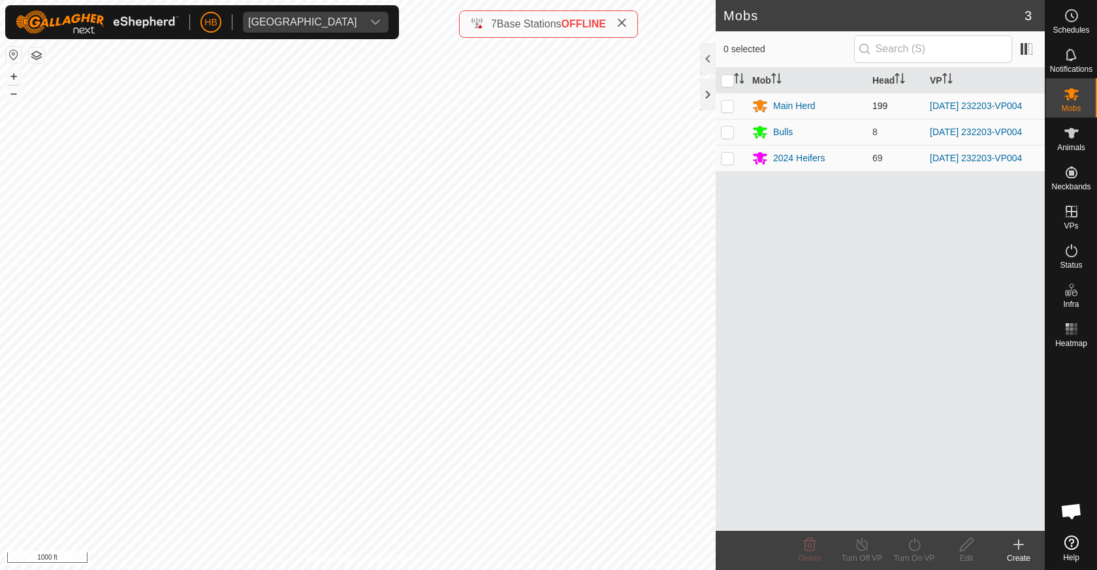
click at [730, 111] on p-checkbox at bounding box center [727, 106] width 13 height 10
checkbox input "true"
click at [919, 549] on icon at bounding box center [915, 544] width 12 height 13
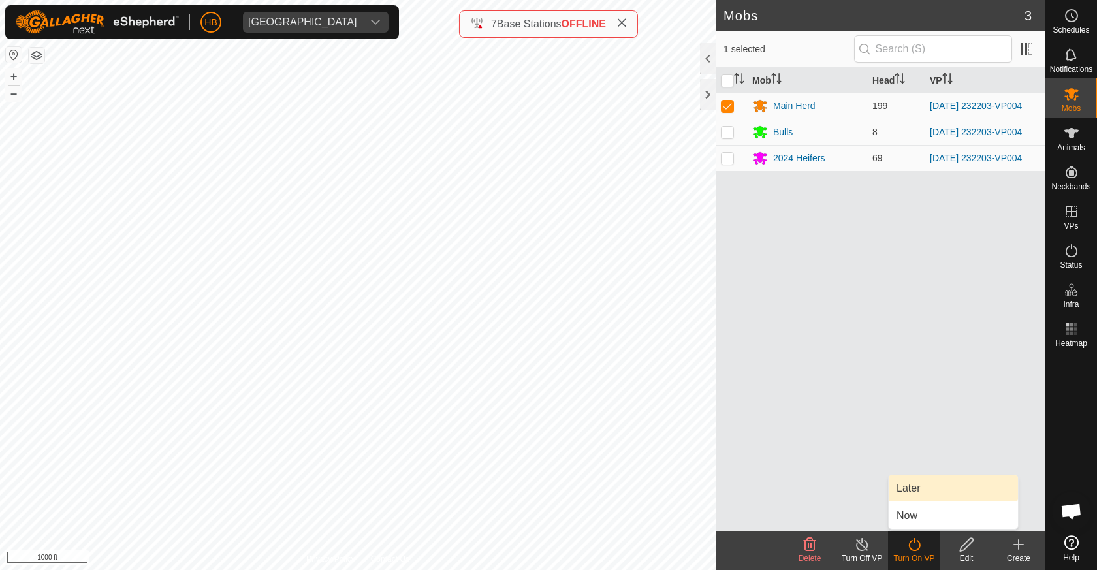
click at [927, 496] on link "Later" at bounding box center [953, 488] width 129 height 26
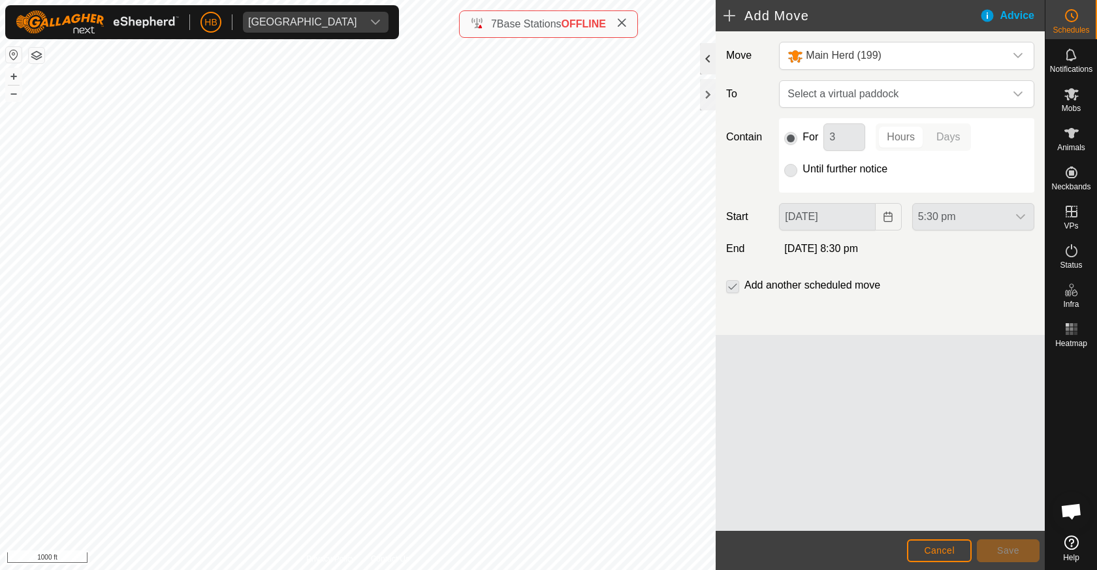
click at [715, 60] on div at bounding box center [708, 58] width 16 height 31
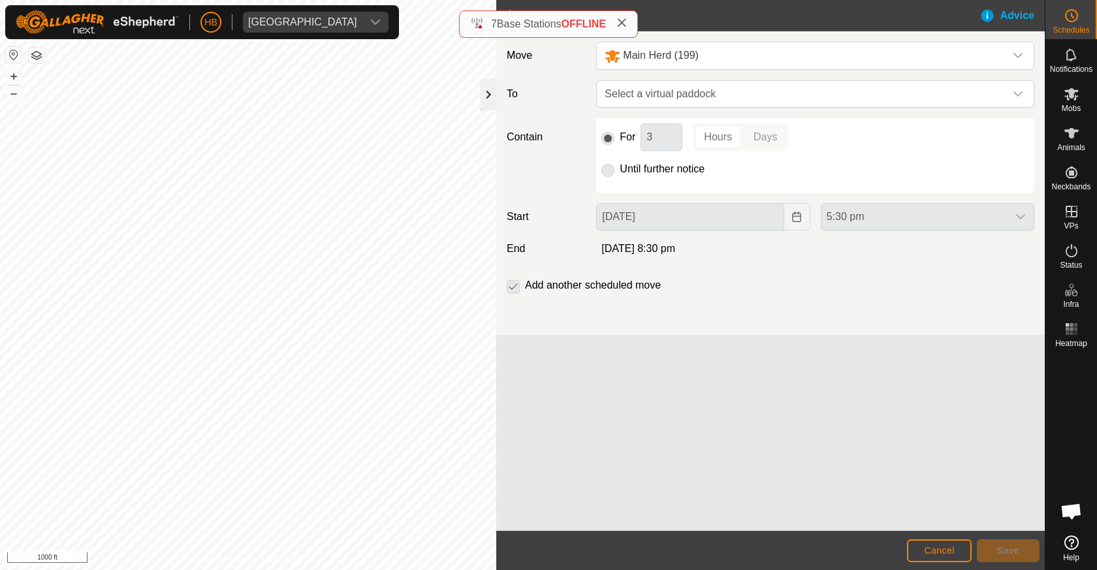
click at [489, 91] on div at bounding box center [489, 94] width 16 height 31
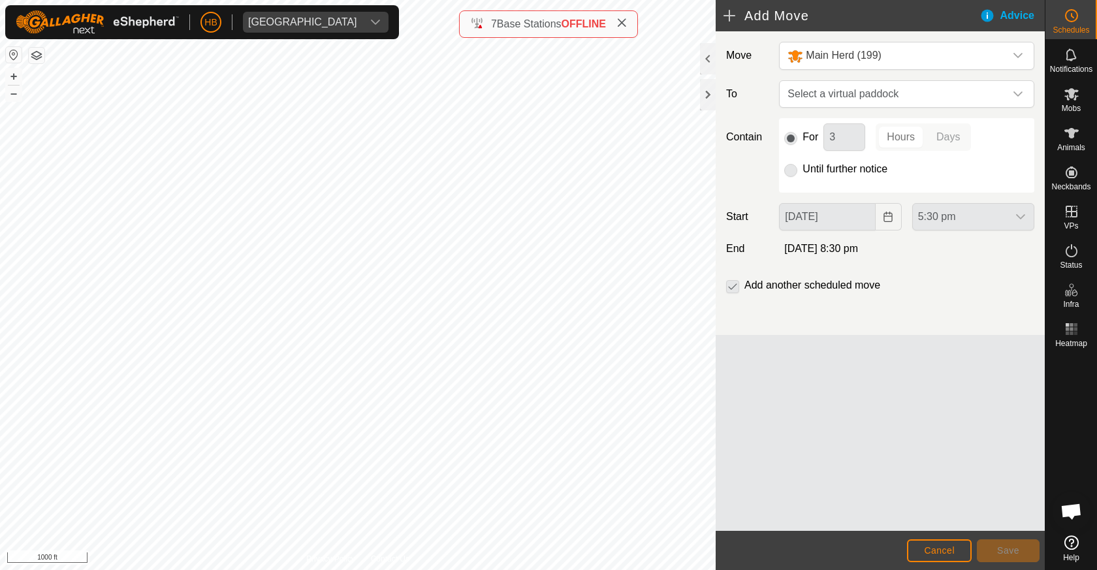
click at [935, 542] on button "Cancel" at bounding box center [939, 550] width 65 height 23
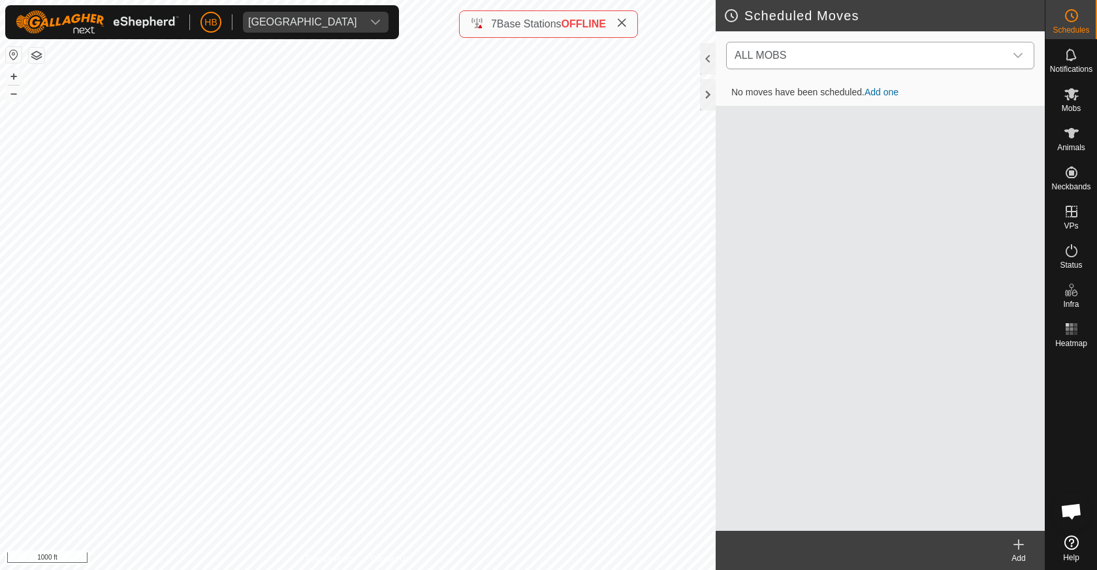
click at [769, 61] on span "ALL MOBS" at bounding box center [761, 55] width 52 height 11
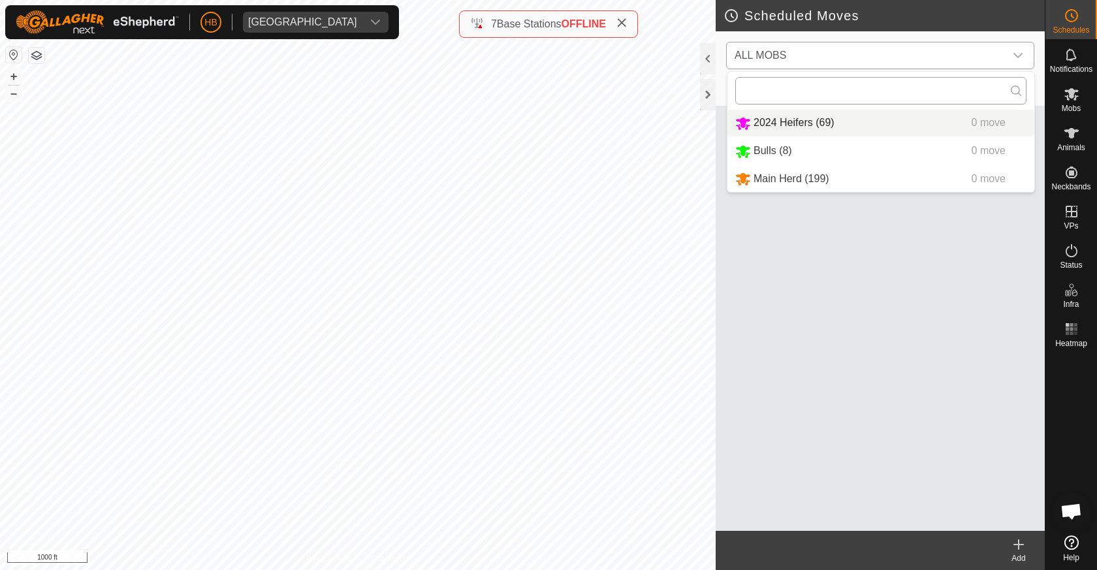
click at [769, 94] on input "text" at bounding box center [880, 90] width 291 height 27
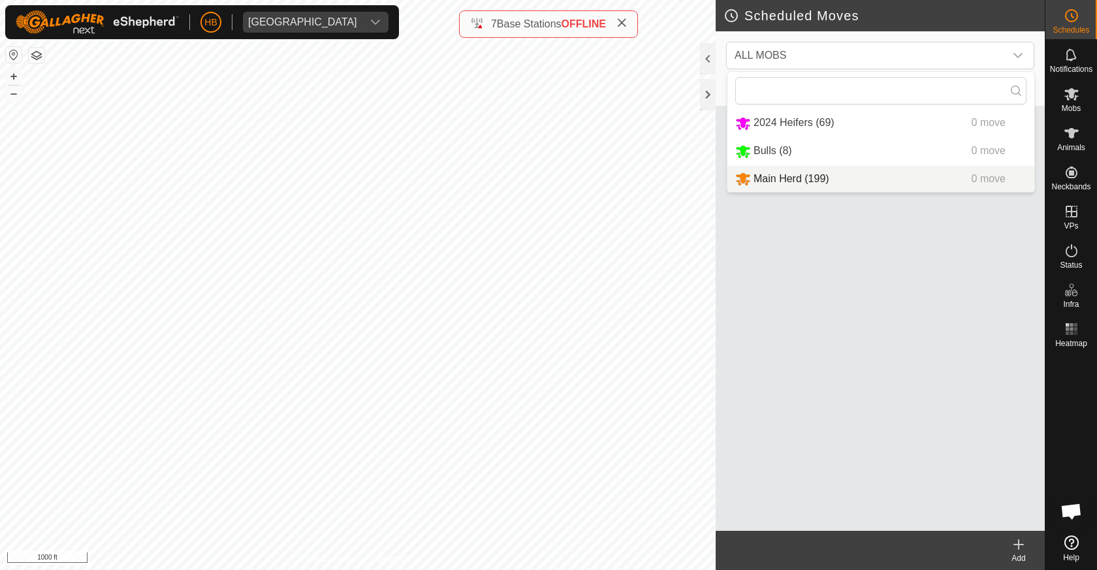
click at [939, 263] on div "No moves have been scheduled. Add one" at bounding box center [880, 305] width 329 height 451
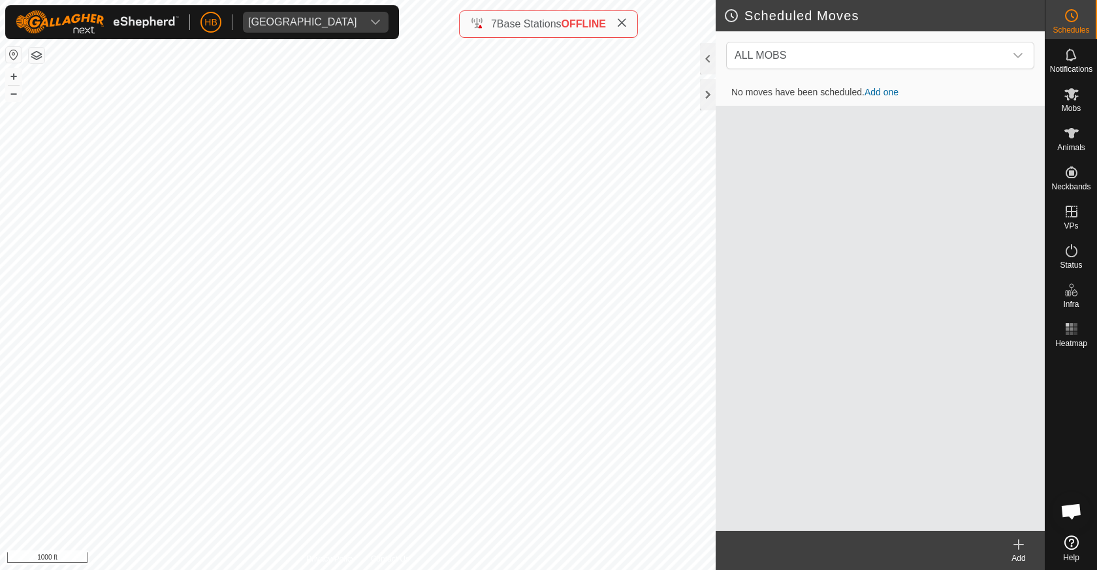
click at [885, 88] on link "Add one" at bounding box center [882, 92] width 34 height 10
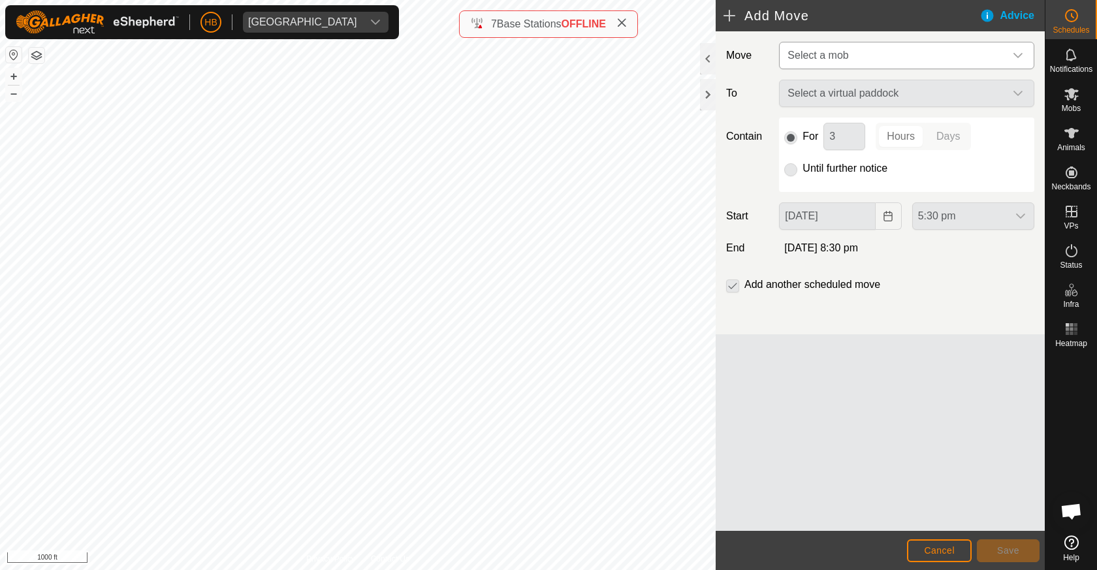
click at [837, 46] on span "Select a mob" at bounding box center [893, 55] width 223 height 26
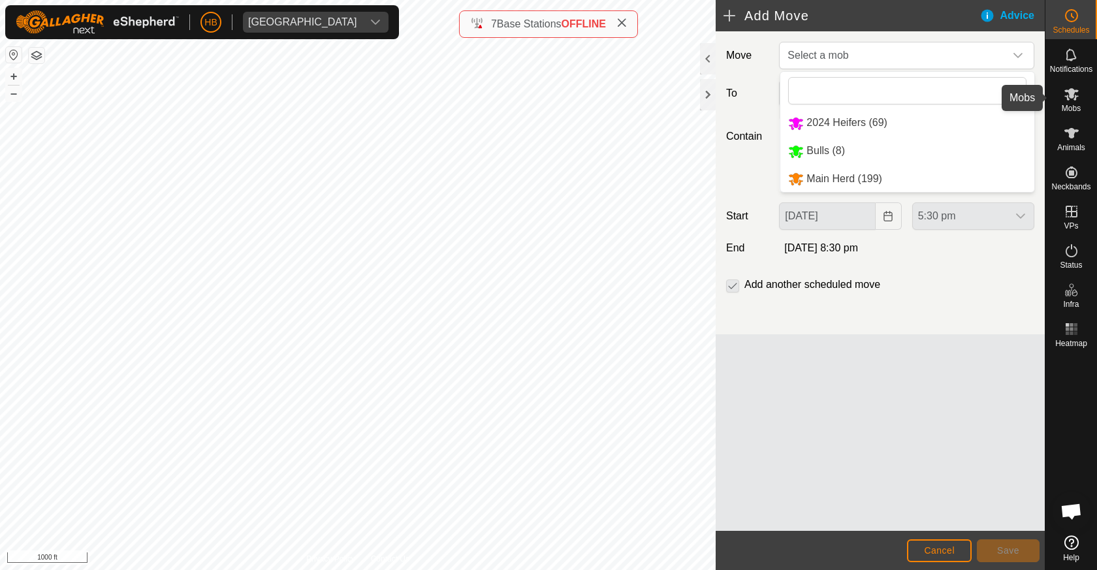
click at [1084, 102] on div "Mobs" at bounding box center [1072, 97] width 52 height 39
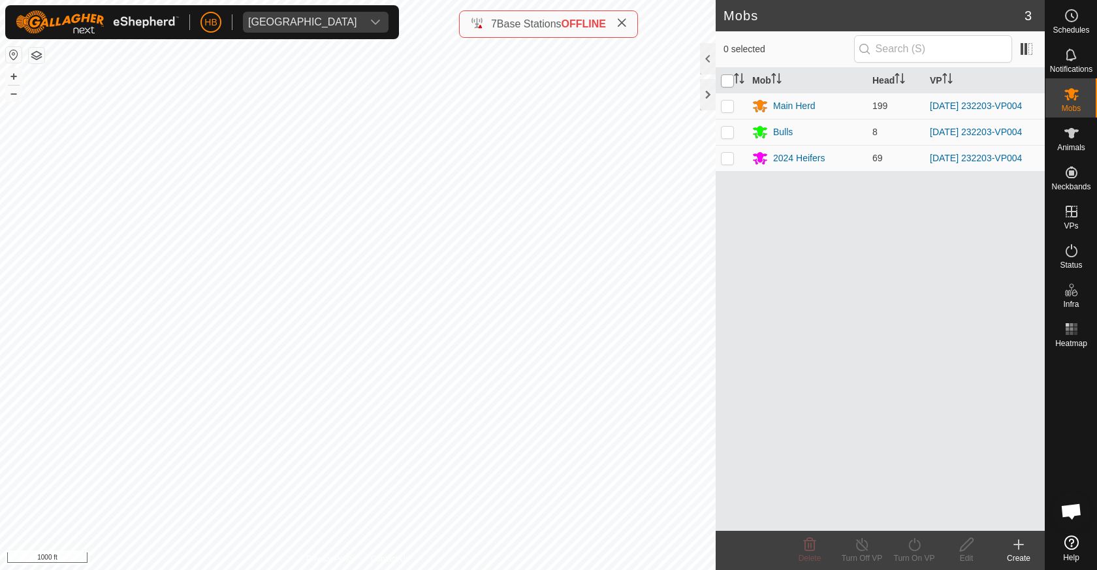
click at [722, 78] on input "checkbox" at bounding box center [727, 80] width 13 height 13
checkbox input "true"
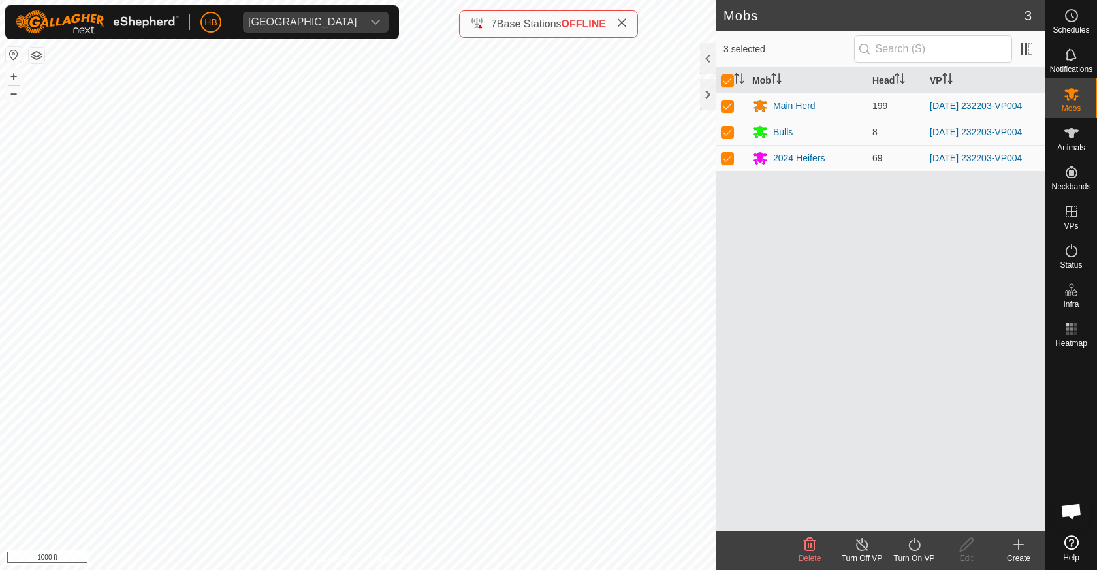
click at [921, 530] on div "Mob Head VP Main Herd 199 [DATE] 232203-VP004 Bulls 8 [DATE] 232203-VP004 2024 …" at bounding box center [880, 299] width 329 height 463
click at [920, 543] on icon at bounding box center [915, 544] width 12 height 13
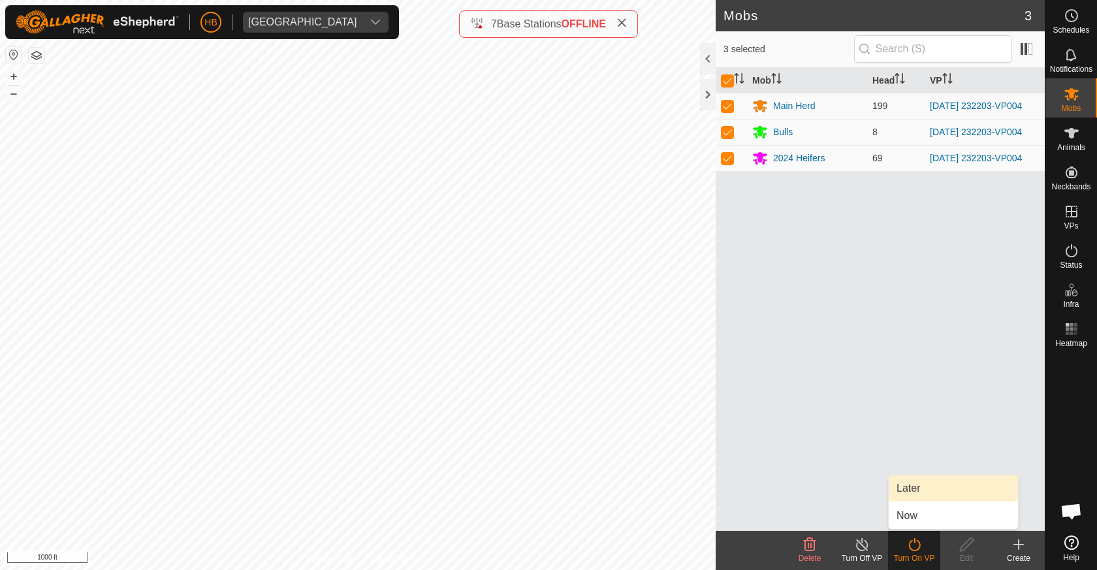
click at [927, 496] on link "Later" at bounding box center [953, 488] width 129 height 26
